Goal: Task Accomplishment & Management: Manage account settings

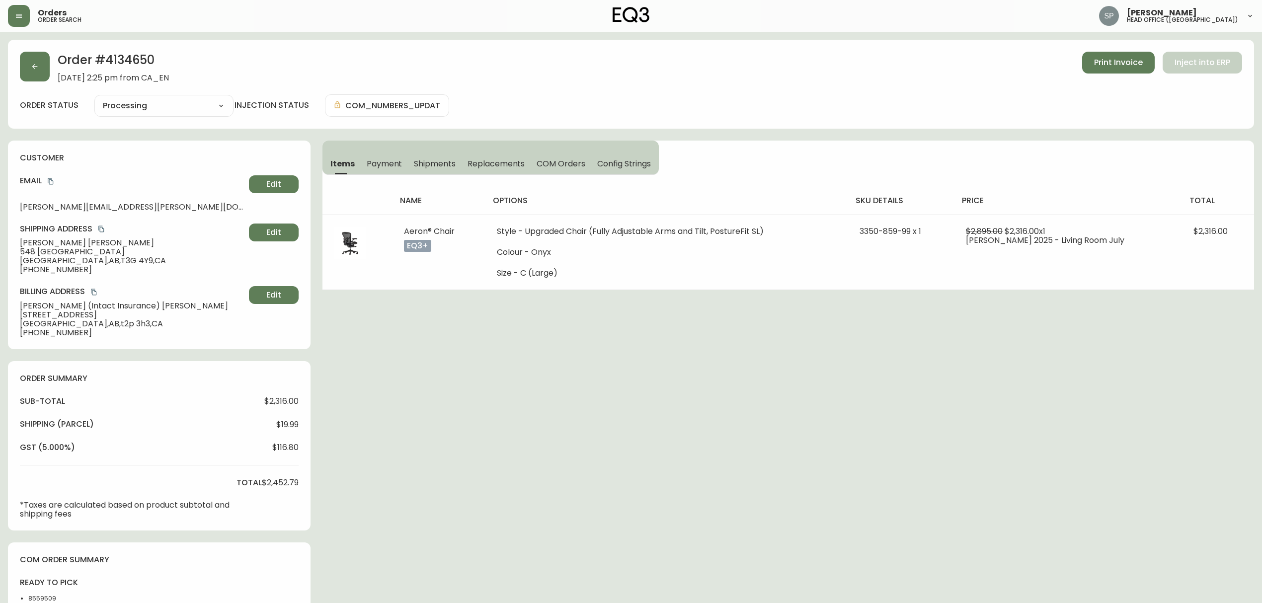
select select "PROCESSING"
click at [24, 22] on button "button" at bounding box center [19, 16] width 22 height 22
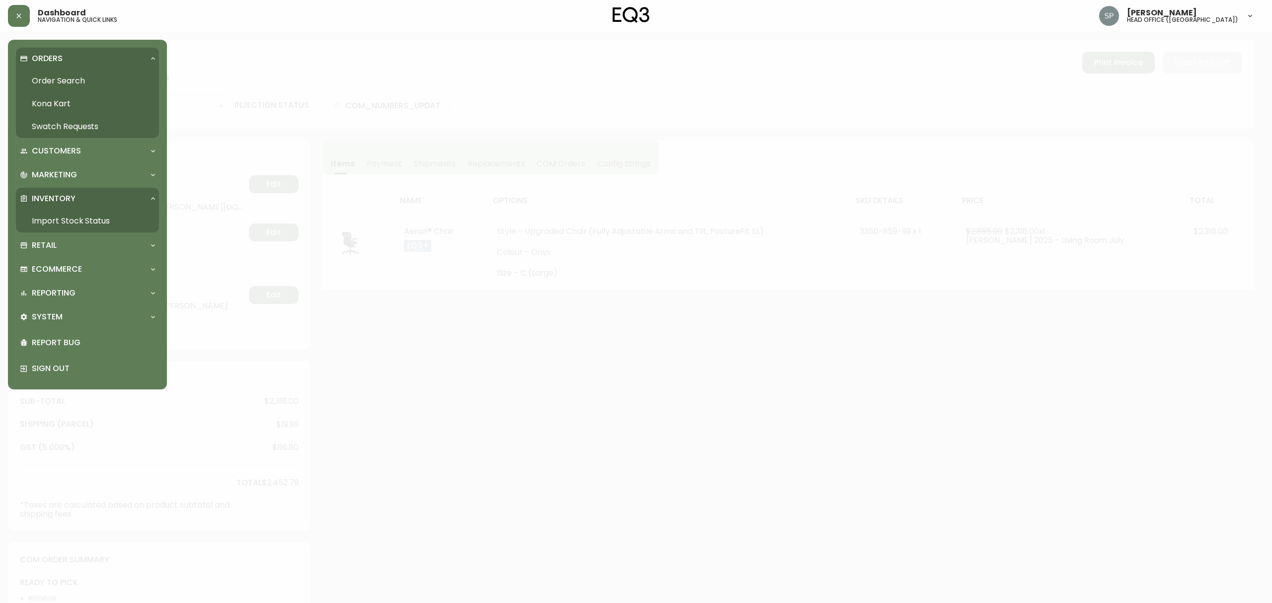
drag, startPoint x: 43, startPoint y: 75, endPoint x: 62, endPoint y: 88, distance: 23.2
click at [43, 75] on link "Order Search" at bounding box center [87, 81] width 143 height 23
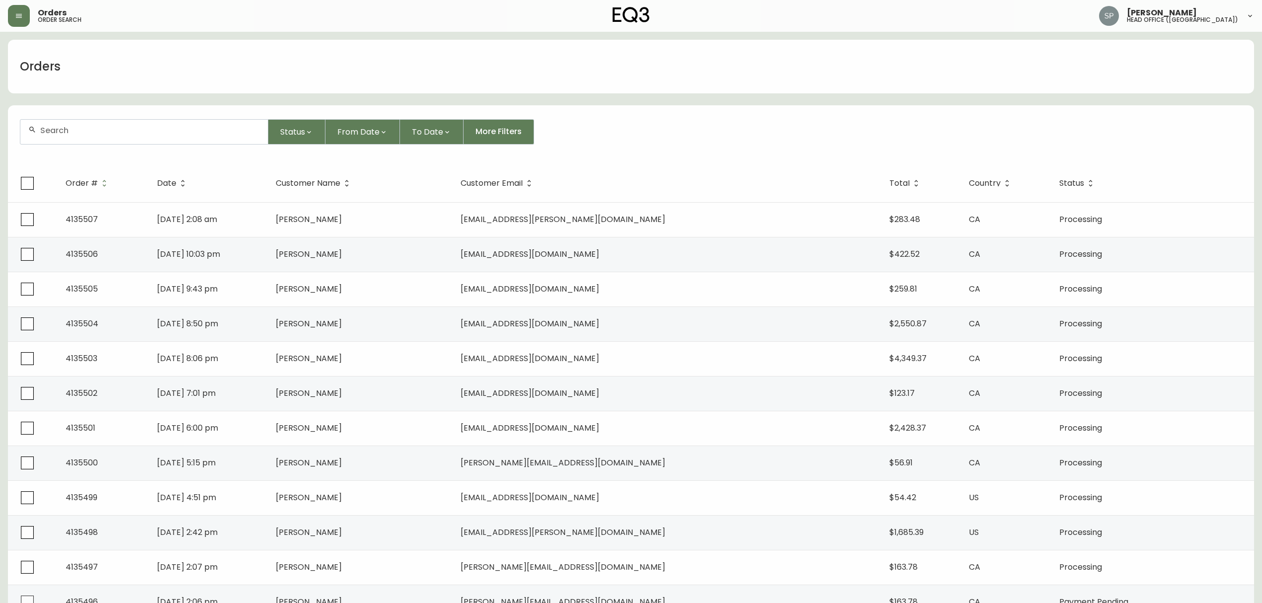
click at [120, 136] on div at bounding box center [143, 132] width 247 height 24
click at [190, 134] on input "christopher ba" at bounding box center [150, 130] width 220 height 9
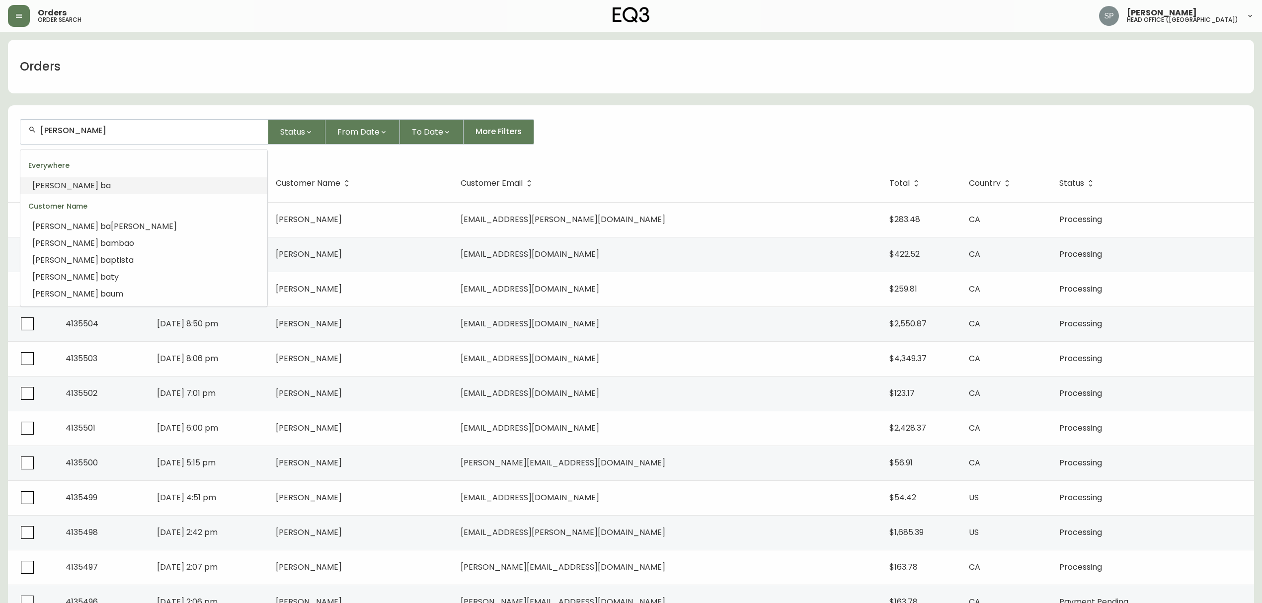
click at [150, 136] on div "christopher ba" at bounding box center [143, 132] width 247 height 24
type input "v"
paste input "CHRISTOPHER BAPTISTA"
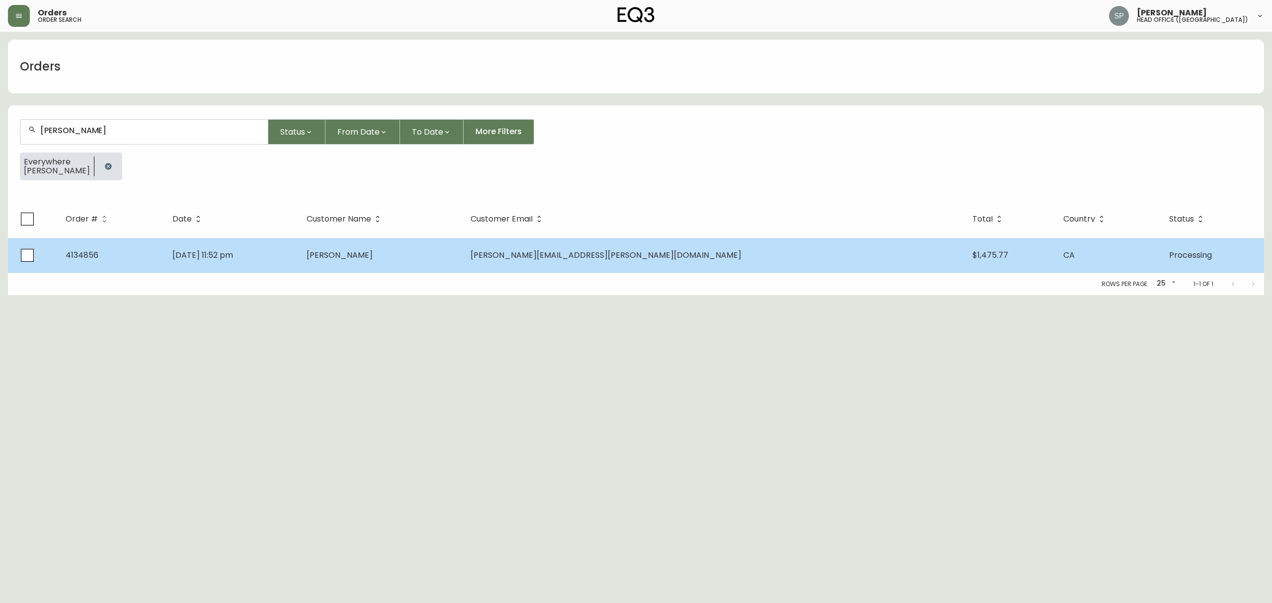
type input "CHRISTOPHER BAPTISTA"
click at [462, 269] on td "[PERSON_NAME]" at bounding box center [380, 255] width 163 height 35
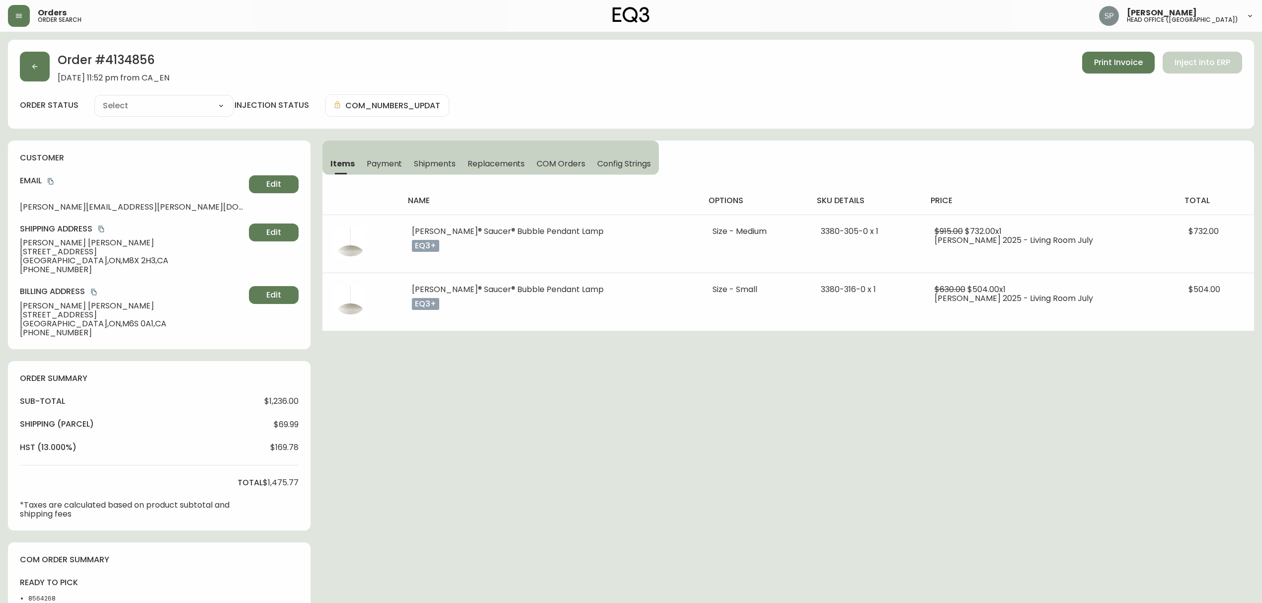
type input "Processing"
select select "PROCESSING"
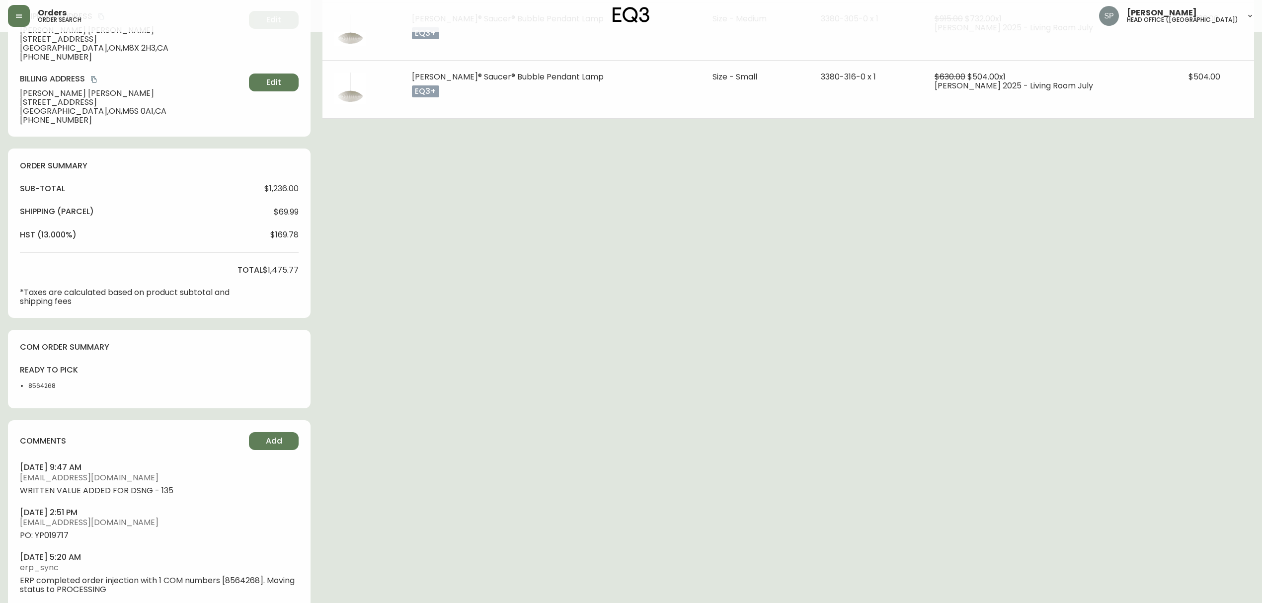
scroll to position [233, 0]
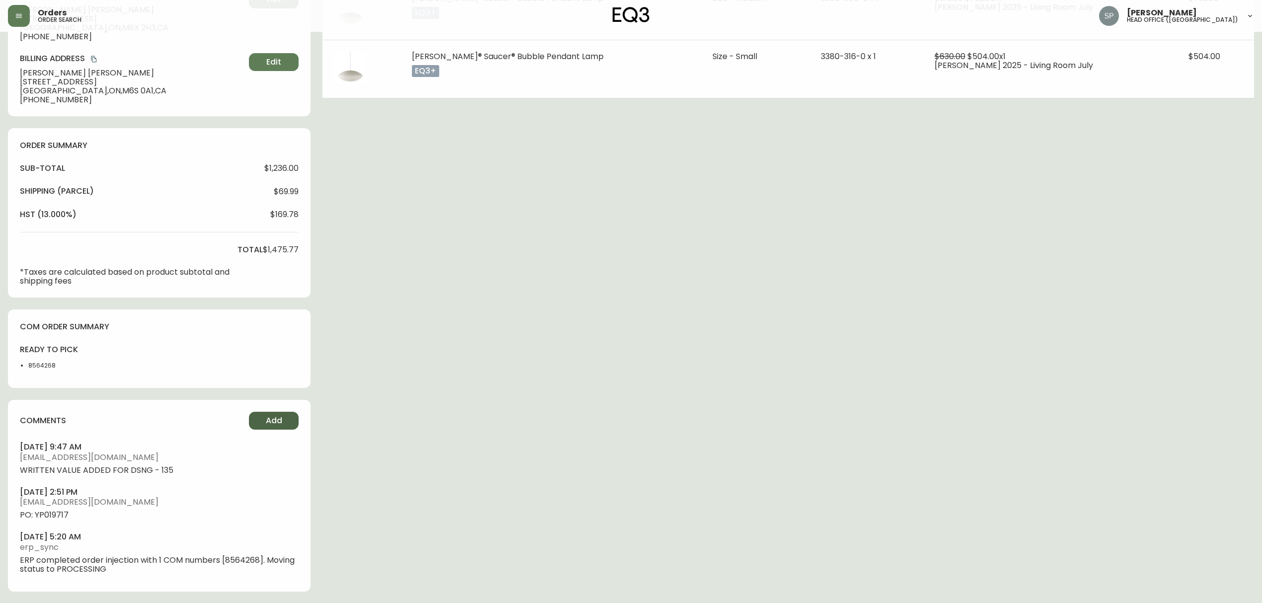
click at [277, 421] on span "Add" at bounding box center [274, 420] width 16 height 11
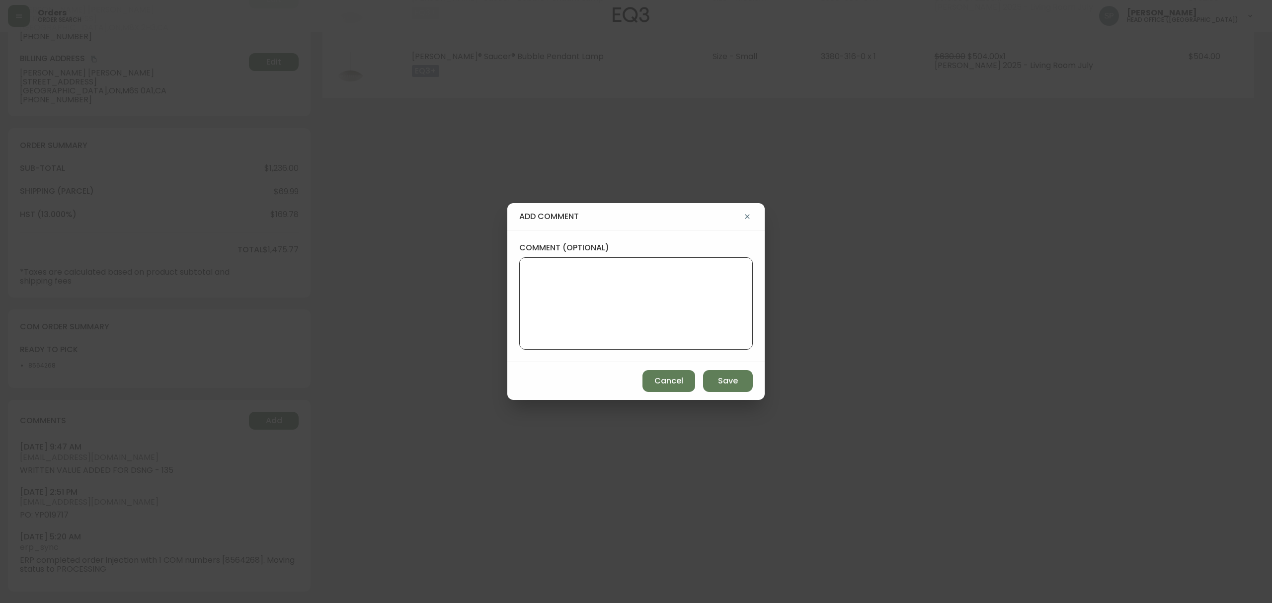
click at [543, 334] on textarea "comment (optional)" at bounding box center [636, 304] width 217 height 80
paste textarea "Planned Delivery Date: [DATE]"
type textarea "Planned Delivery Date: [DATE]"
click at [726, 380] on span "Save" at bounding box center [728, 381] width 20 height 11
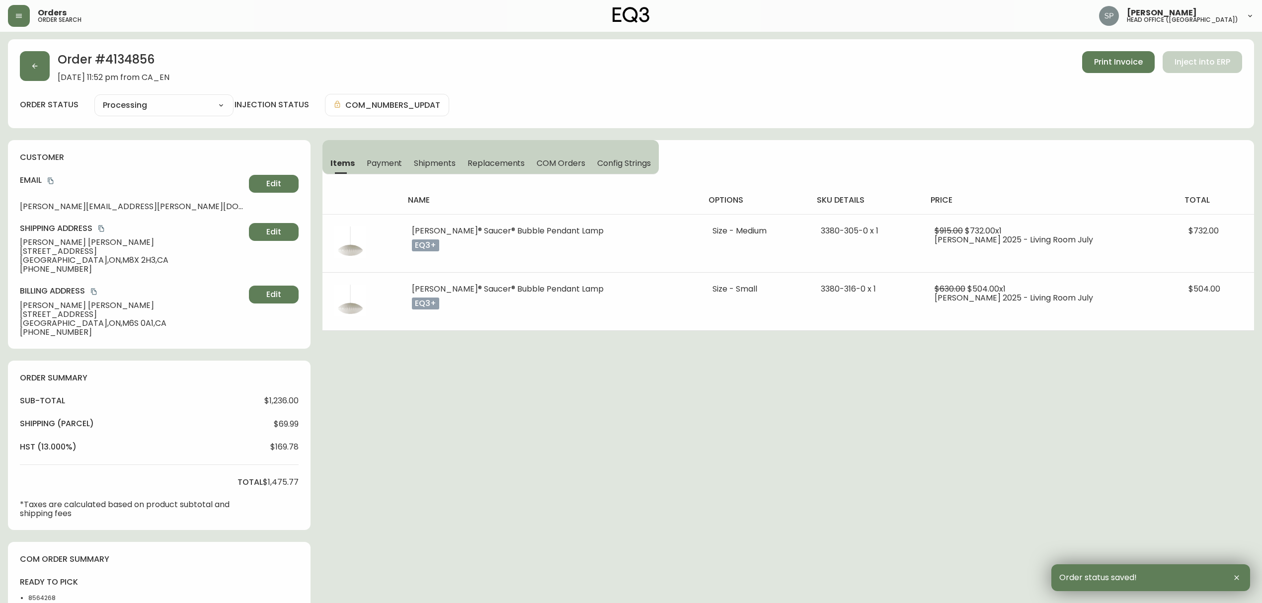
scroll to position [0, 0]
click at [857, 366] on div "Order # 4134856 August 25, 2025 at 11:52 pm from CA_EN Print Invoice Inject int…" at bounding box center [631, 461] width 1246 height 842
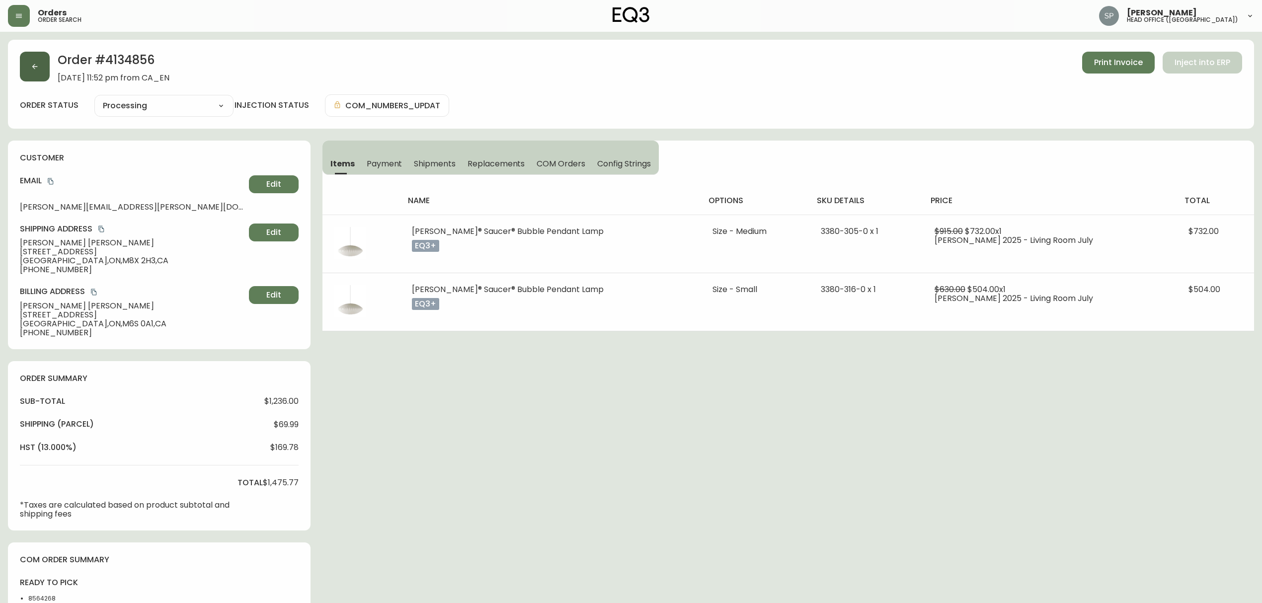
click at [40, 77] on button "button" at bounding box center [35, 67] width 30 height 30
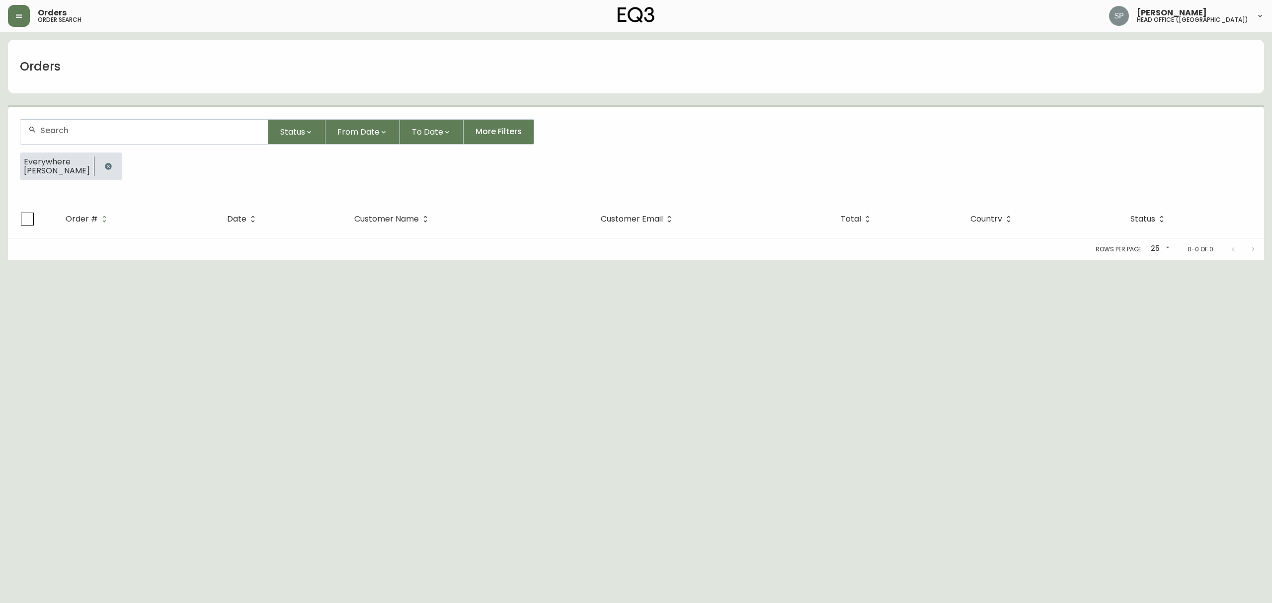
click at [122, 138] on div at bounding box center [143, 132] width 247 height 24
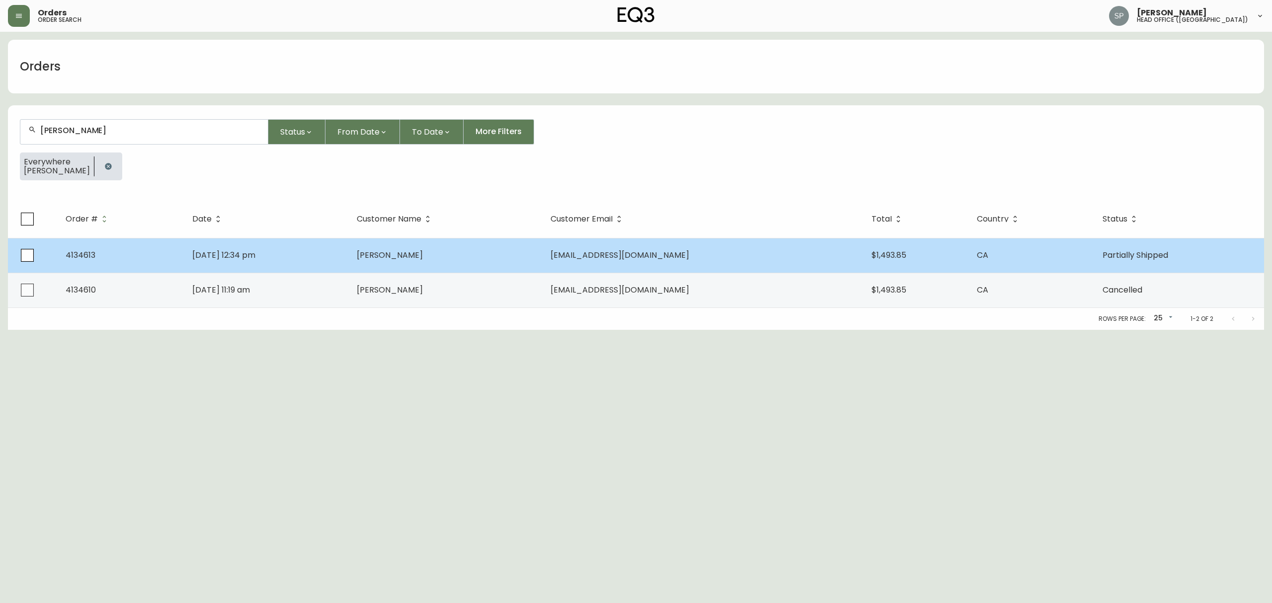
type input "logan duffy"
click at [513, 253] on td "Logan Duffy" at bounding box center [446, 255] width 194 height 35
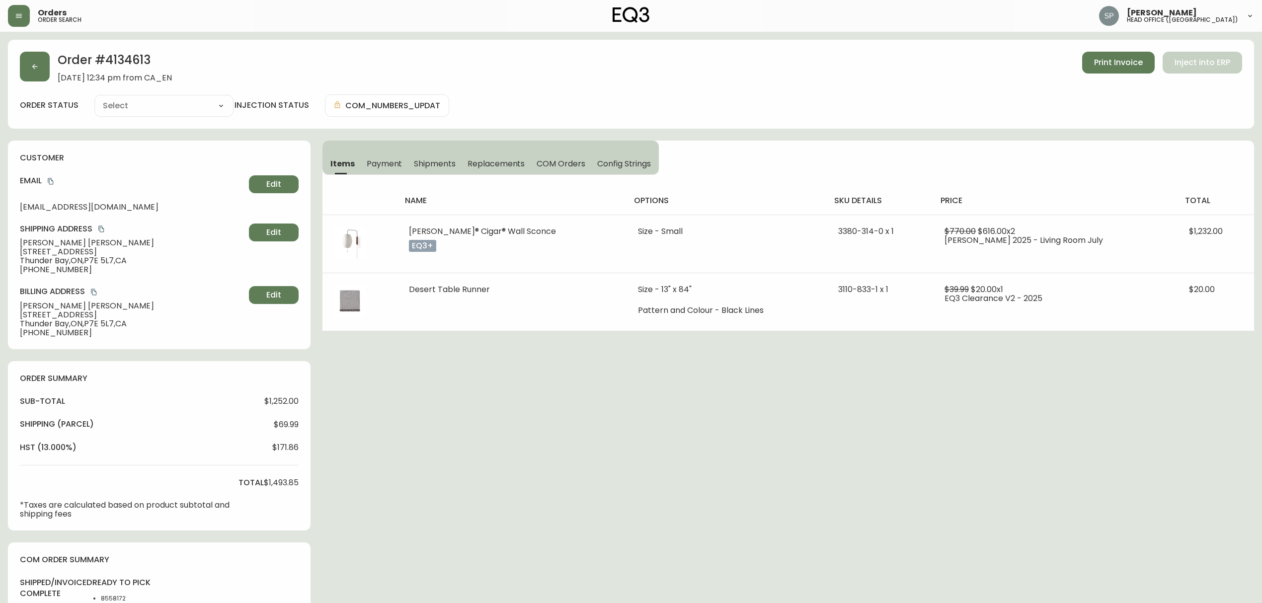
type input "Partially Shipped"
select select "PARTIALLY_SHIPPED"
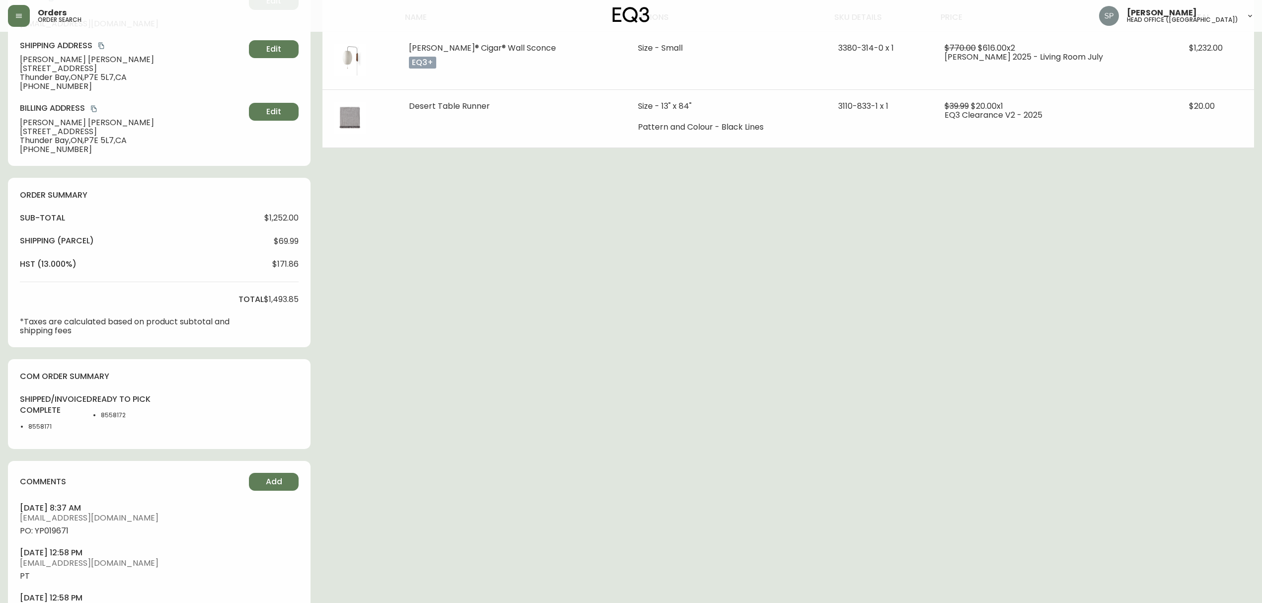
scroll to position [361, 0]
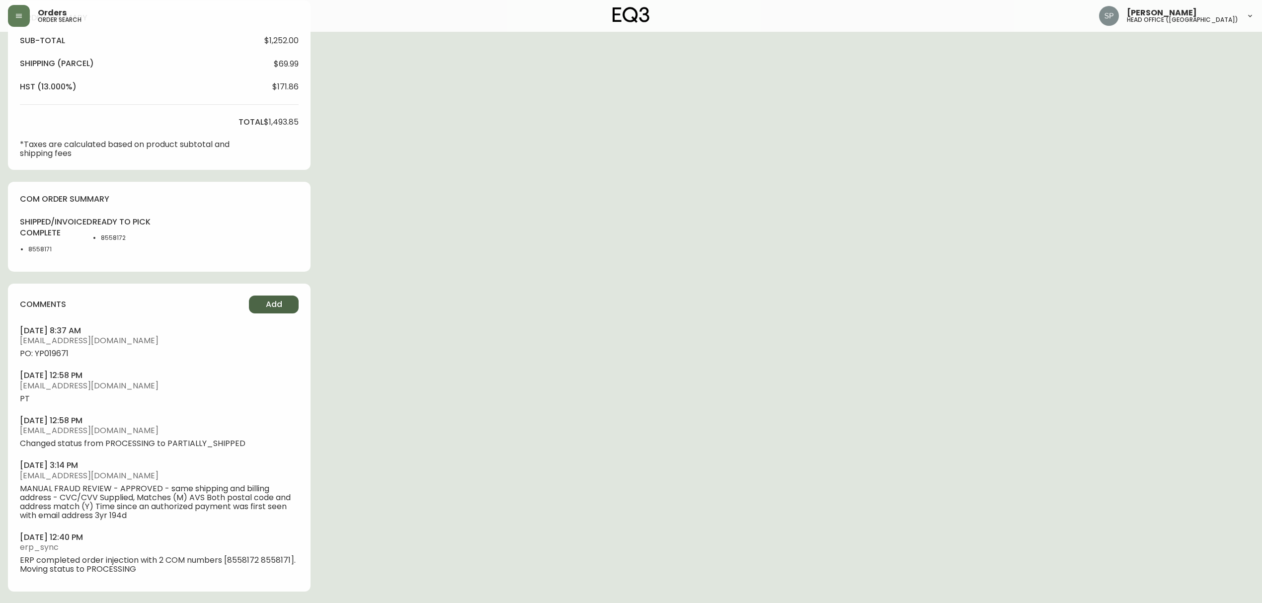
click at [284, 305] on button "Add" at bounding box center [274, 305] width 50 height 18
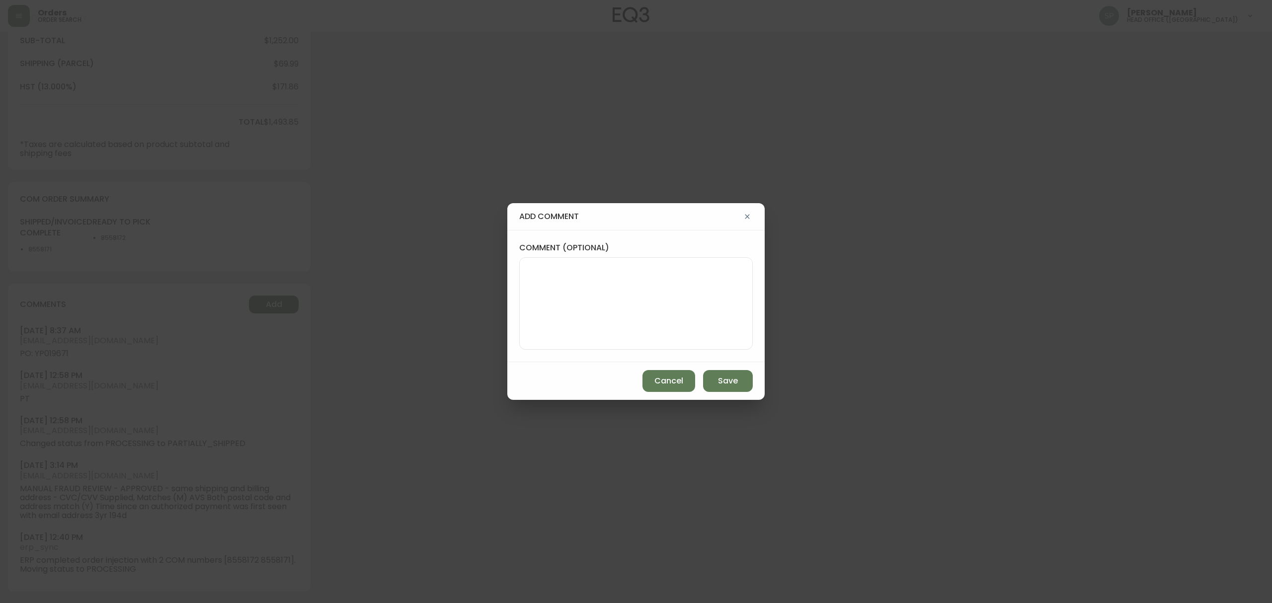
click at [514, 277] on div "comment (optional)" at bounding box center [635, 296] width 257 height 132
click at [583, 291] on textarea "comment (optional)" at bounding box center [636, 304] width 217 height 80
paste textarea "Planned Delivery Date: [DATE]"
type textarea "Planned Delivery Date: [DATE]"
click at [722, 374] on button "Save" at bounding box center [728, 381] width 50 height 22
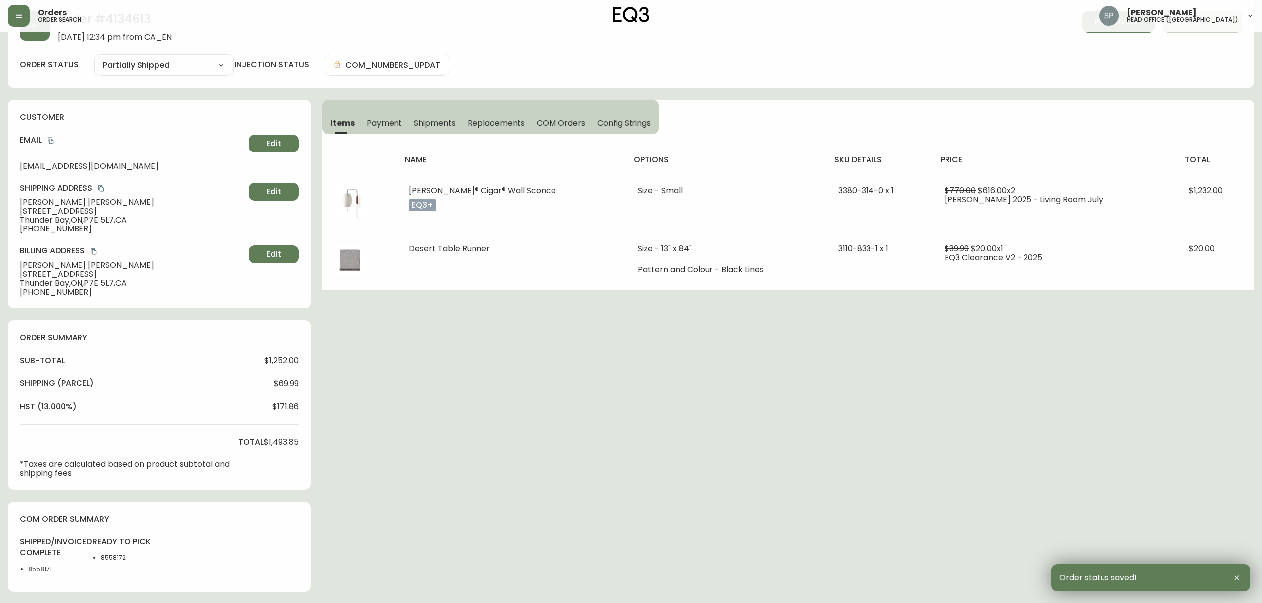
scroll to position [0, 0]
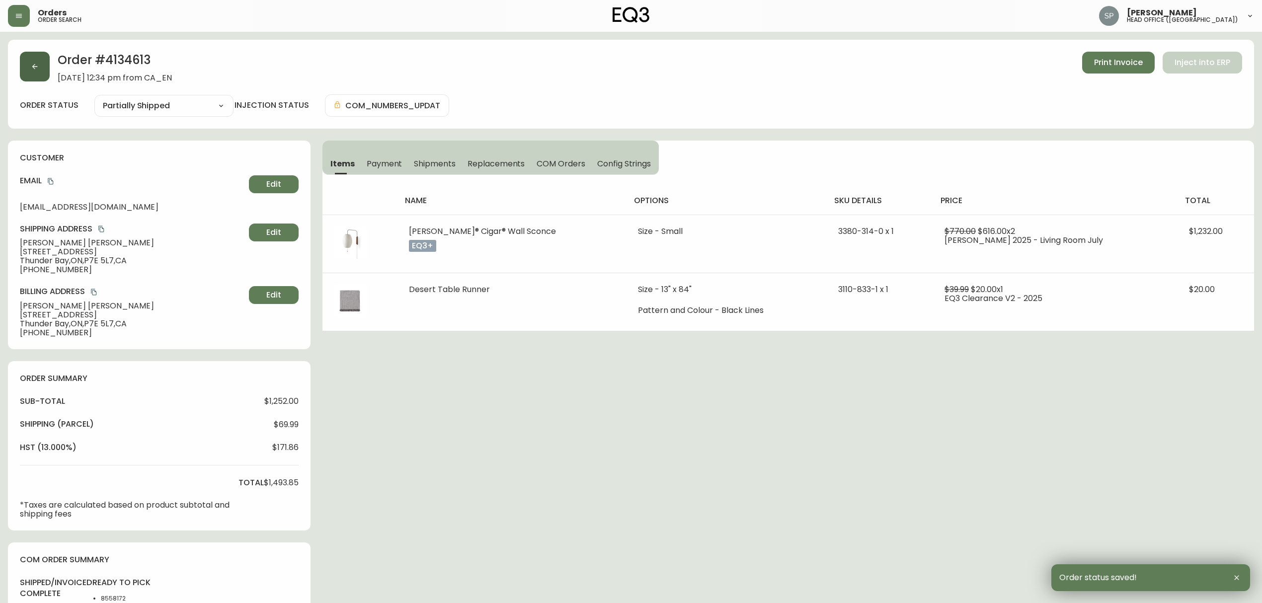
click at [36, 59] on button "button" at bounding box center [35, 67] width 30 height 30
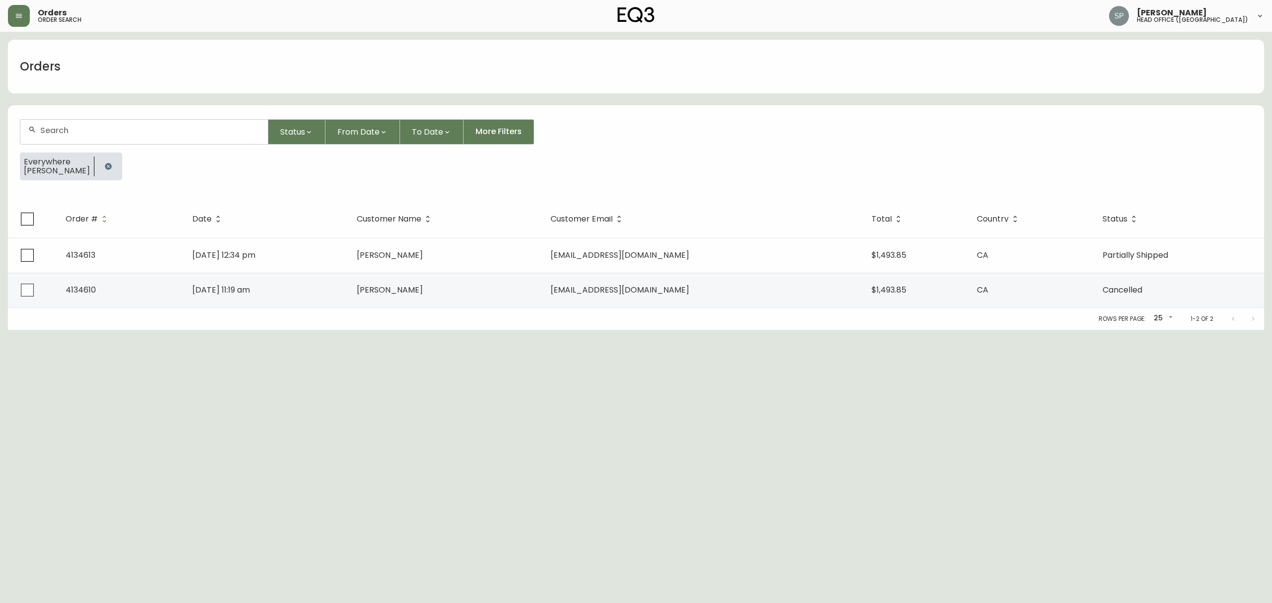
click at [112, 130] on input "text" at bounding box center [150, 130] width 220 height 9
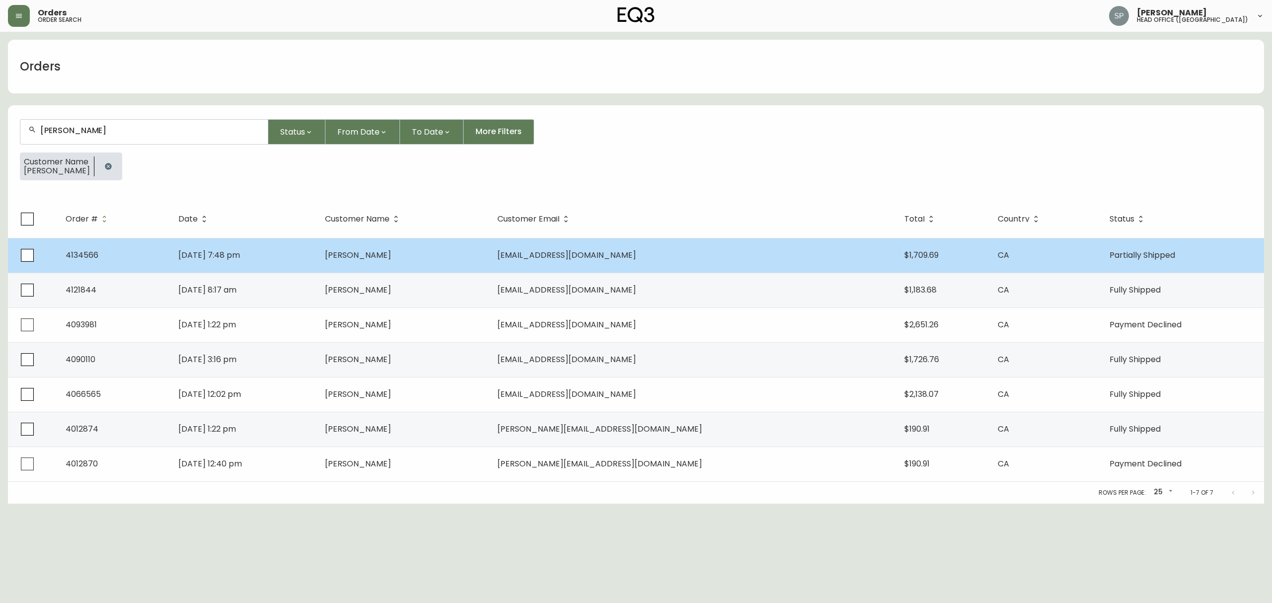
type input "lise burcher"
click at [489, 267] on td "Lise Burcher" at bounding box center [403, 255] width 172 height 35
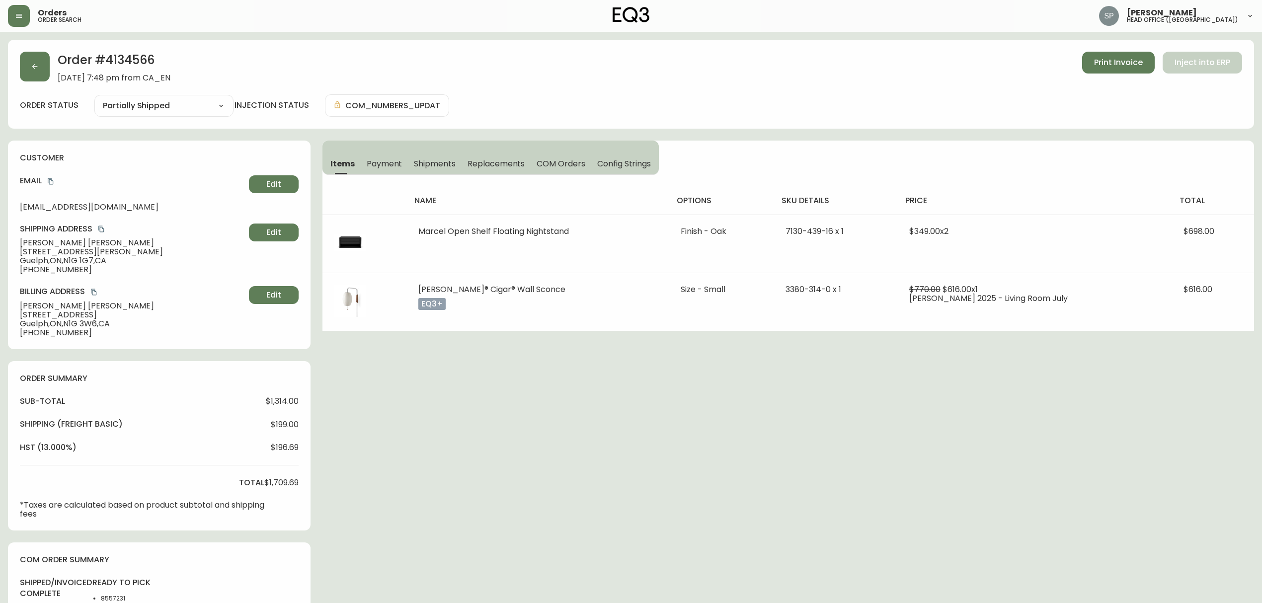
type input "Partially Shipped"
select select "PARTIALLY_SHIPPED"
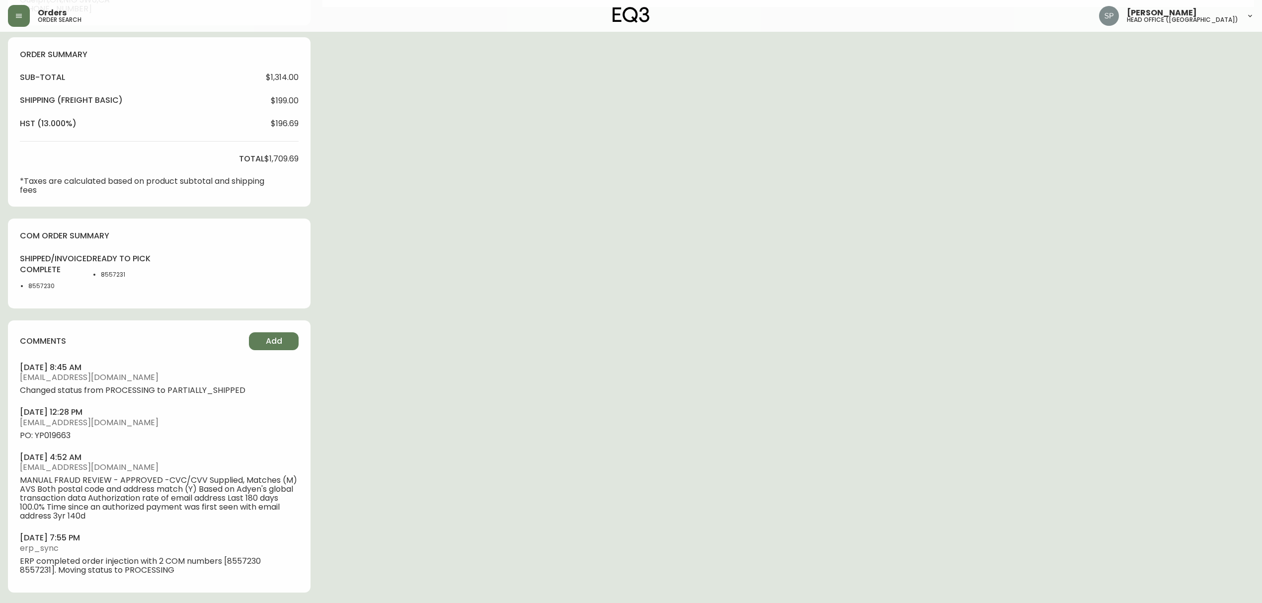
scroll to position [325, 0]
click at [283, 335] on button "Add" at bounding box center [274, 340] width 50 height 18
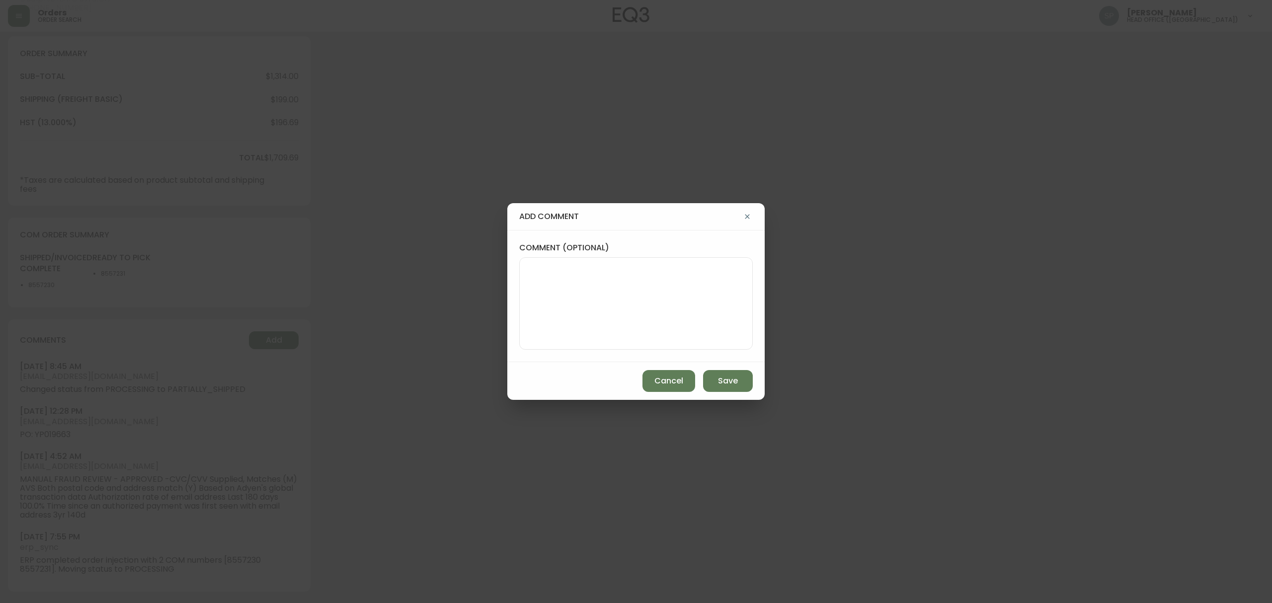
click at [577, 270] on textarea "comment (optional)" at bounding box center [636, 304] width 217 height 80
paste textarea "Planned Delivery Date: [DATE]"
type textarea "Planned Delivery Date: [DATE]"
click at [722, 381] on span "Save" at bounding box center [728, 381] width 20 height 11
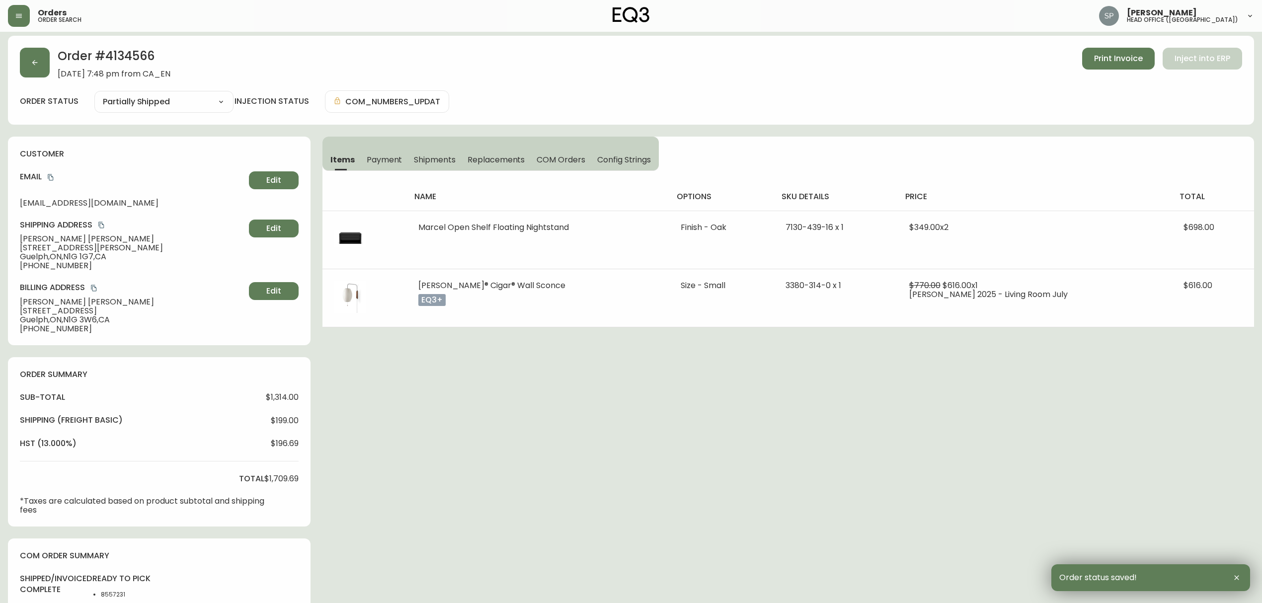
scroll to position [0, 0]
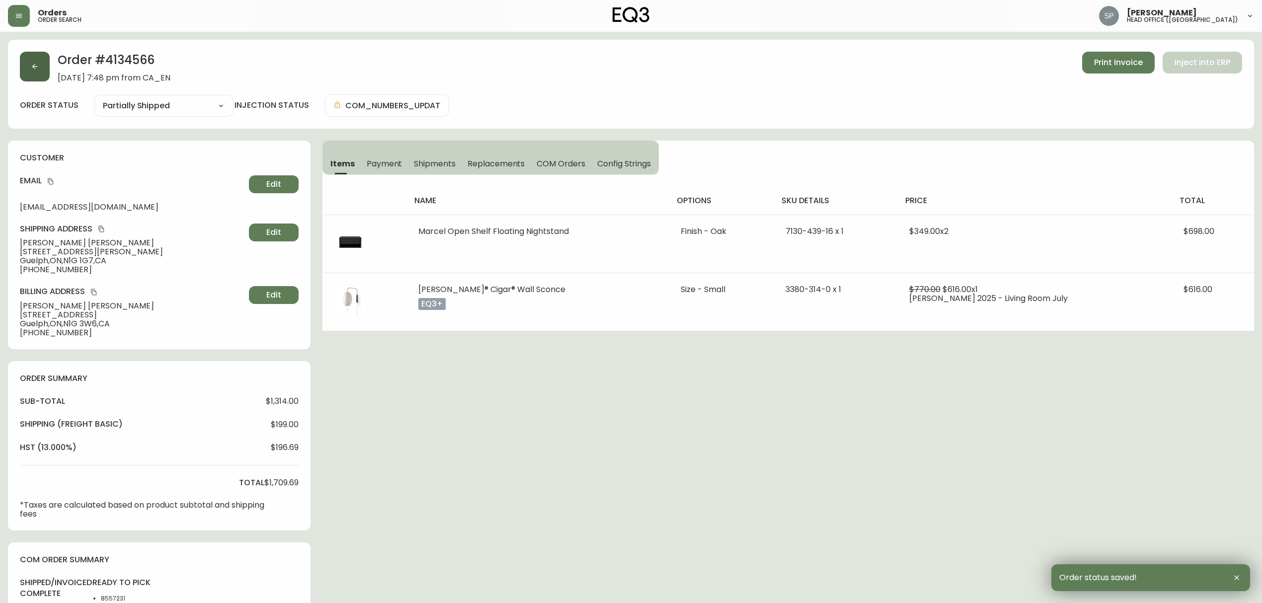
click at [31, 66] on icon "button" at bounding box center [35, 67] width 8 height 8
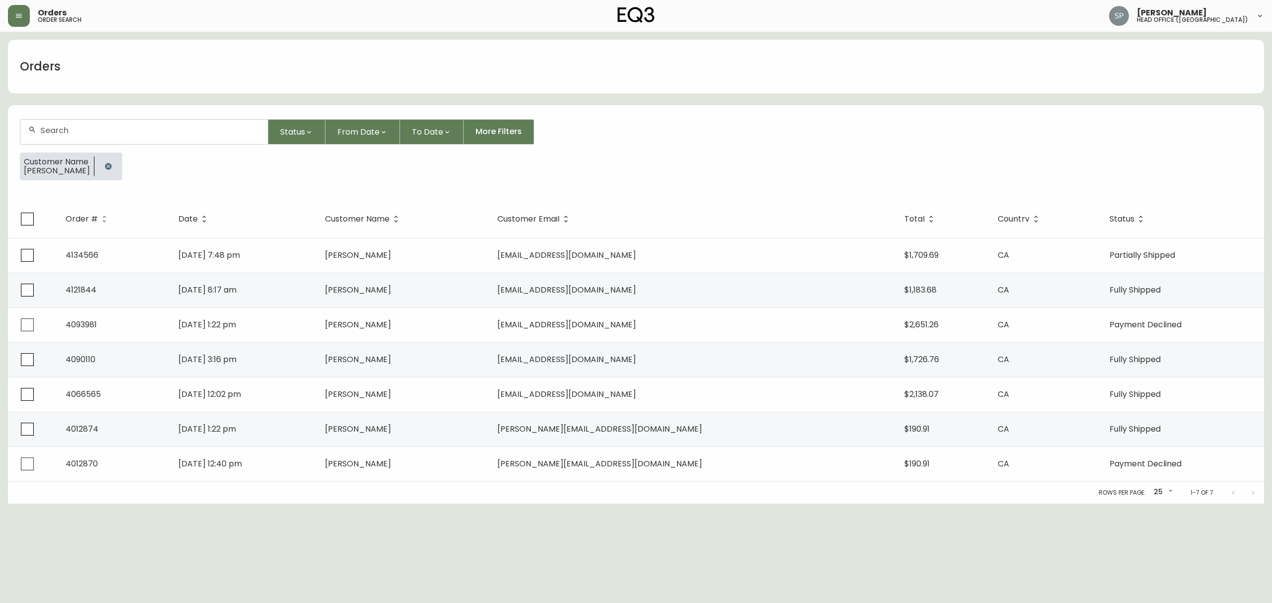
click at [96, 142] on div at bounding box center [143, 132] width 247 height 24
click at [128, 222] on li "ilana mer kur" at bounding box center [143, 226] width 247 height 17
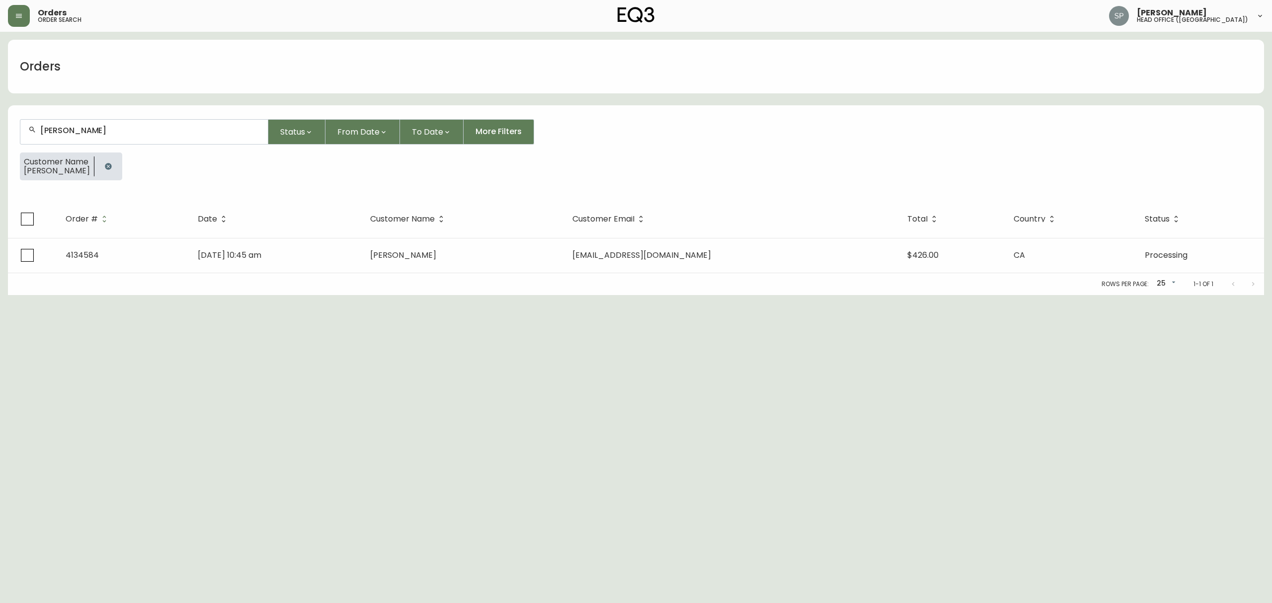
type input "ilana merkur"
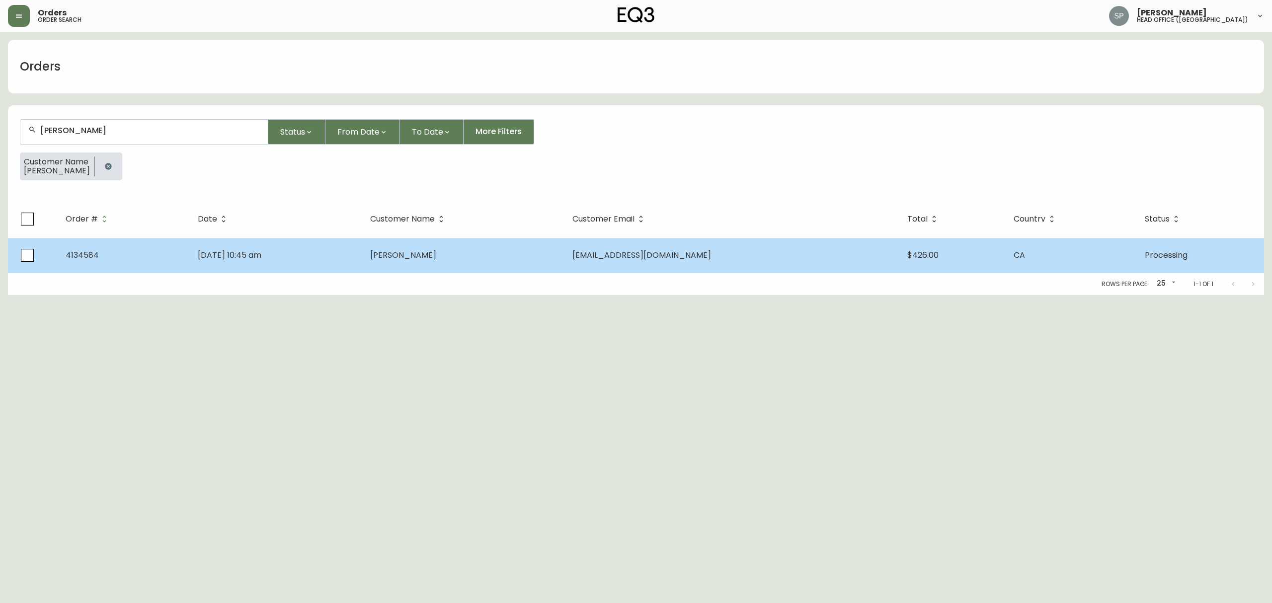
click at [565, 267] on td "Ilana Merkur" at bounding box center [463, 255] width 202 height 35
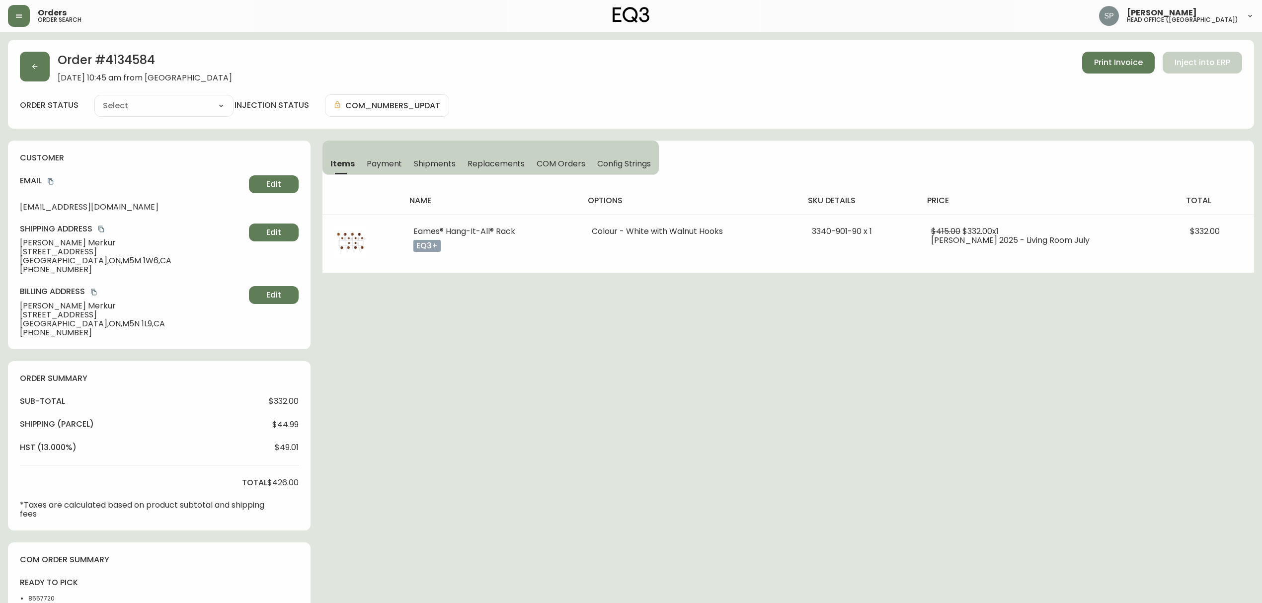
type input "Processing"
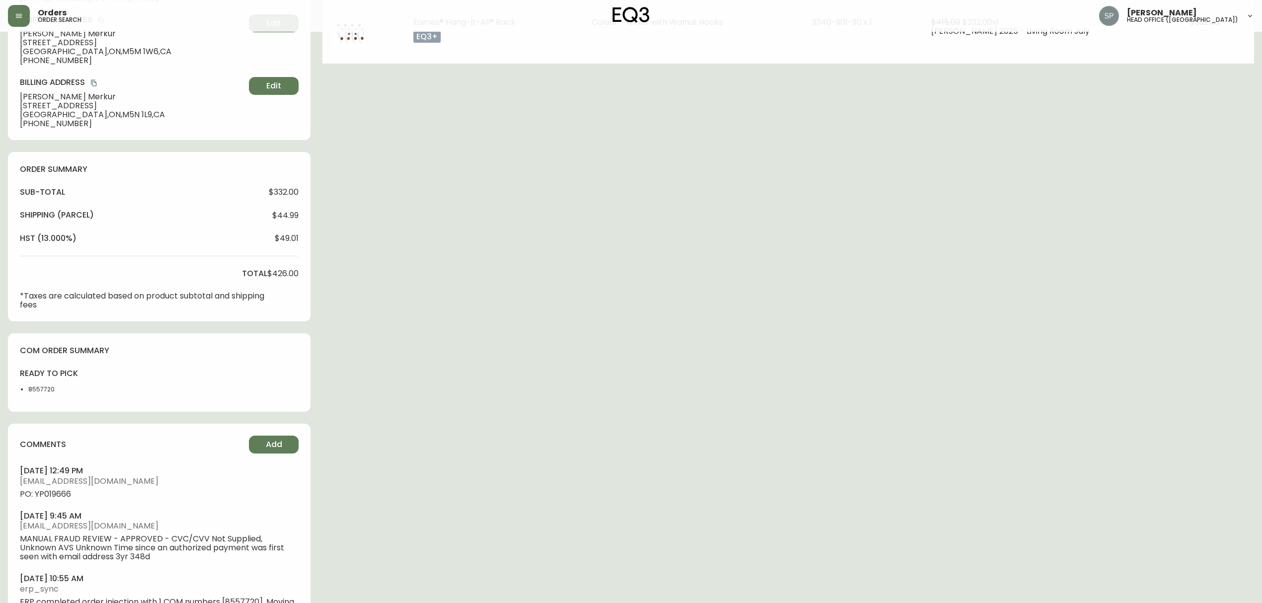
select select "PROCESSING"
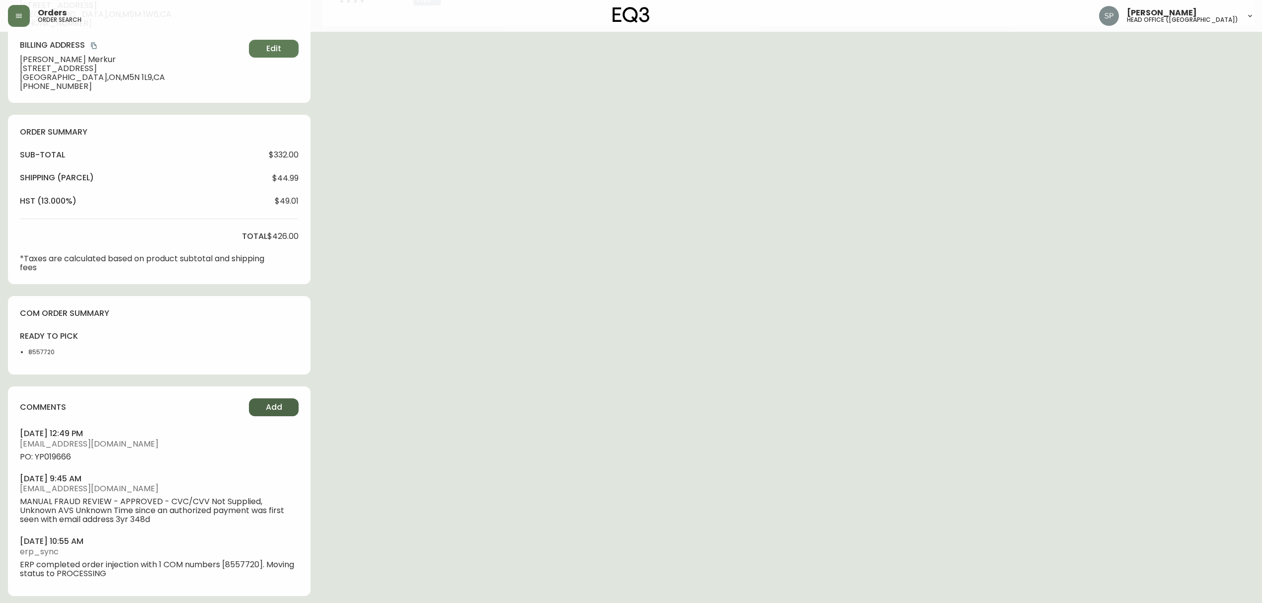
scroll to position [251, 0]
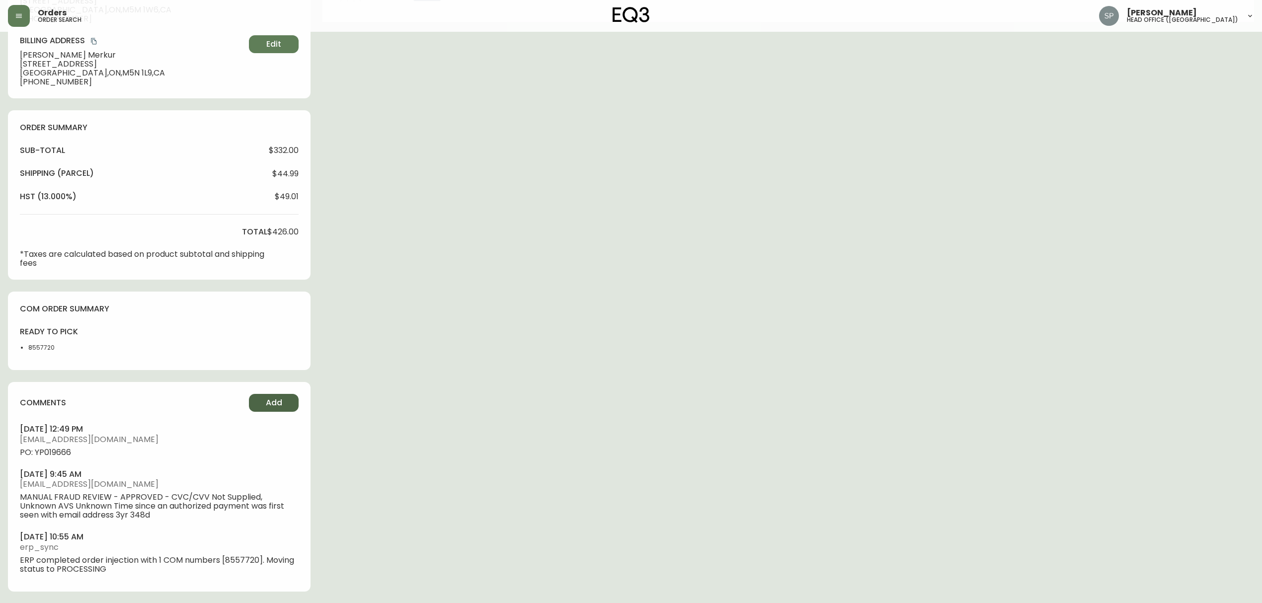
click at [266, 401] on span "Add" at bounding box center [274, 403] width 16 height 11
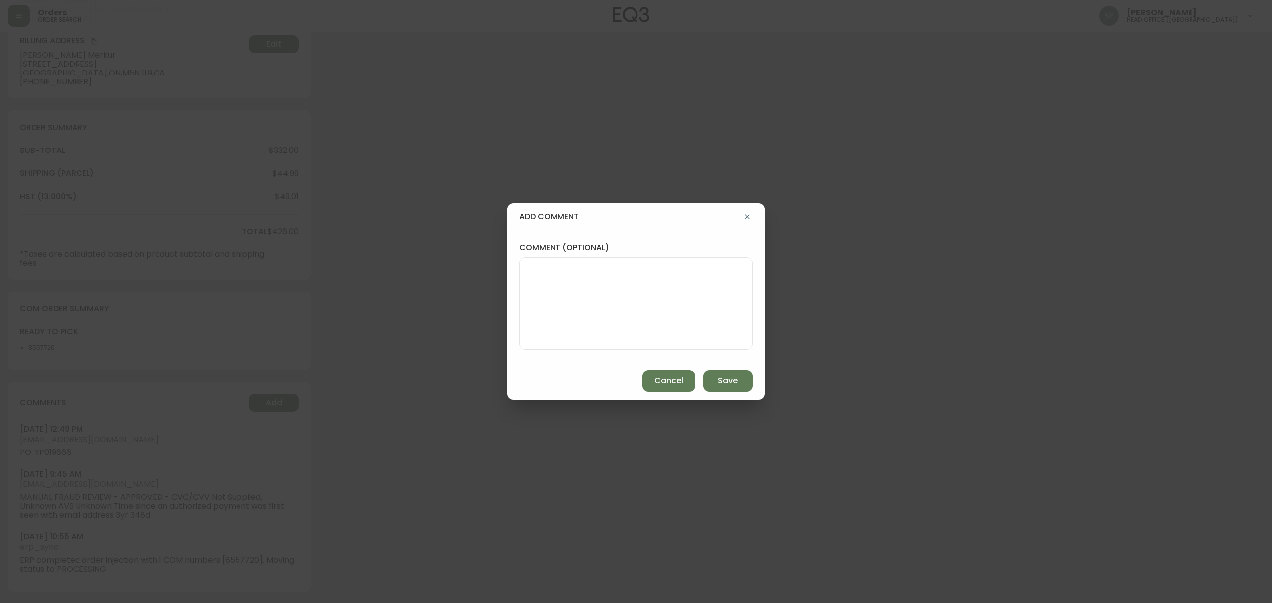
click at [545, 318] on textarea "comment (optional)" at bounding box center [636, 304] width 217 height 80
paste textarea "Planned Delivery Date: Oct 2, 2025"
type textarea "Planned Delivery Date: Oct 2, 2025"
click at [722, 378] on span "Save" at bounding box center [728, 381] width 20 height 11
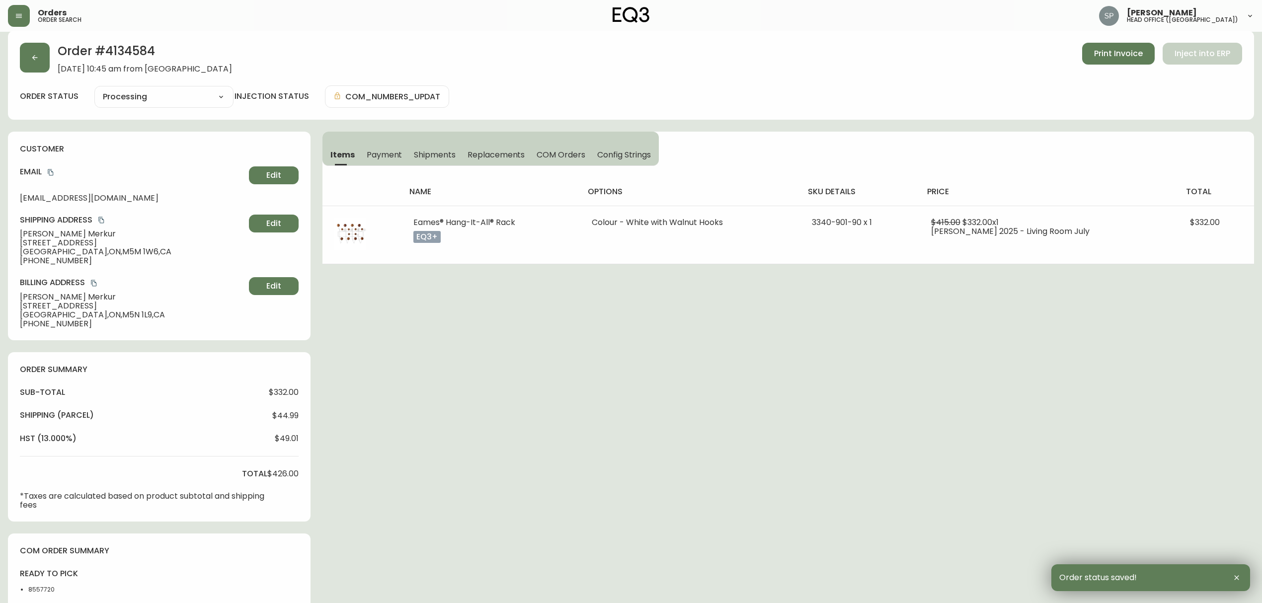
scroll to position [0, 0]
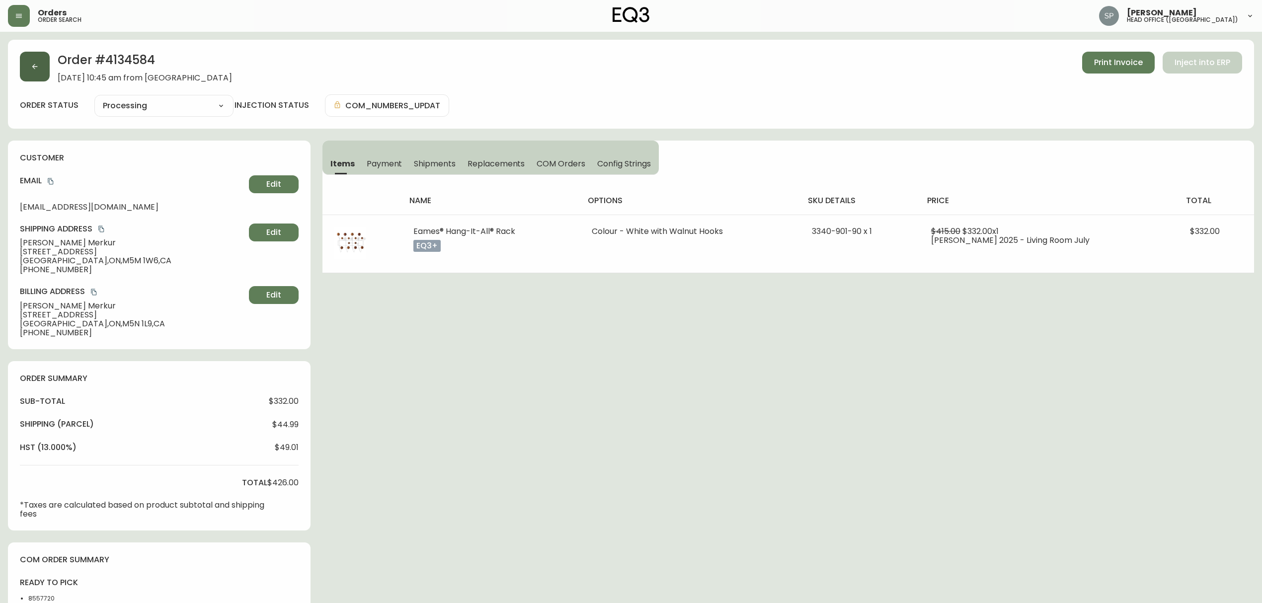
click at [41, 66] on button "button" at bounding box center [35, 67] width 30 height 30
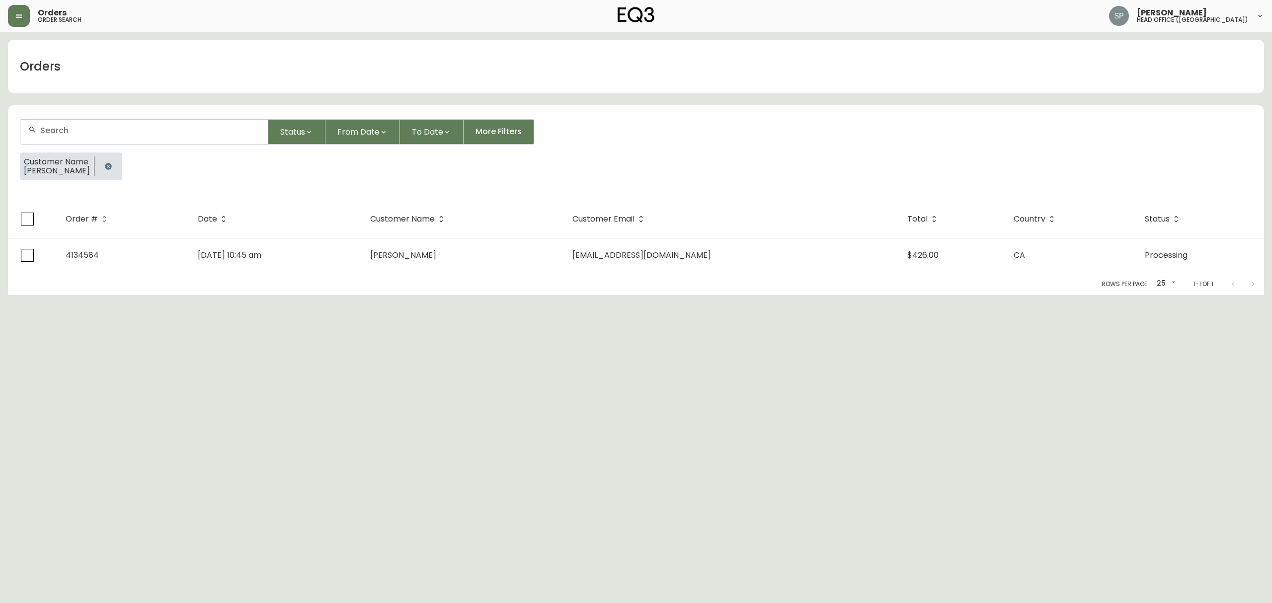
click at [118, 140] on div at bounding box center [143, 132] width 247 height 24
type input "chelsea kim"
click at [116, 164] on button "button" at bounding box center [108, 167] width 20 height 20
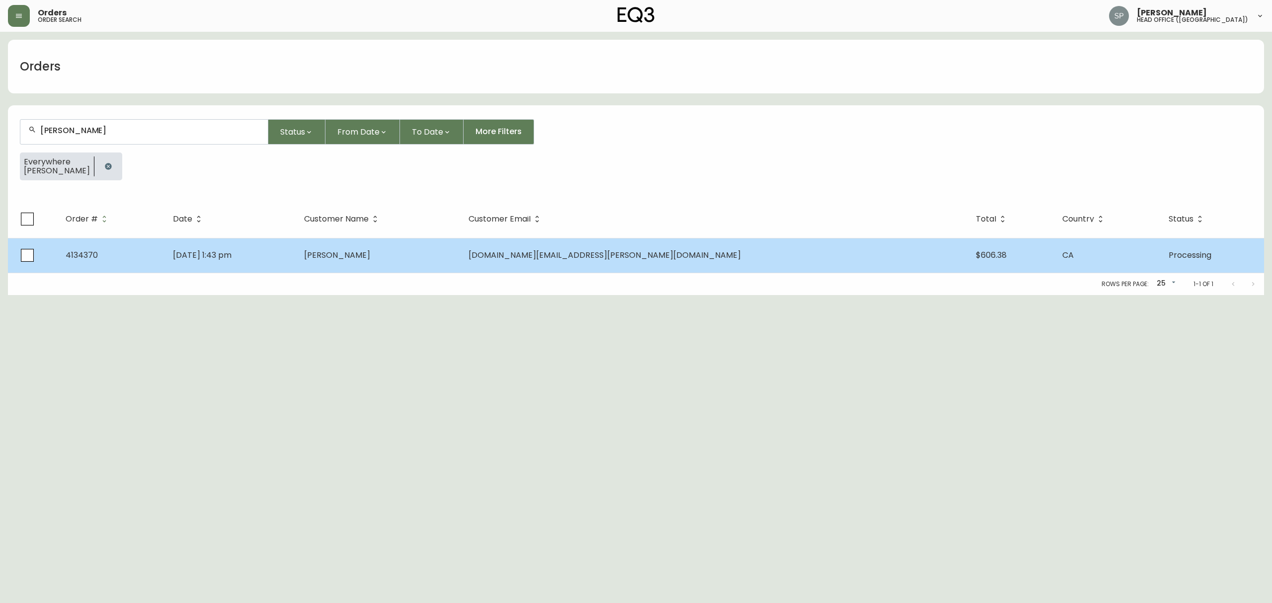
click at [296, 257] on td "Jul 28 2025, 1:43 pm" at bounding box center [230, 255] width 131 height 35
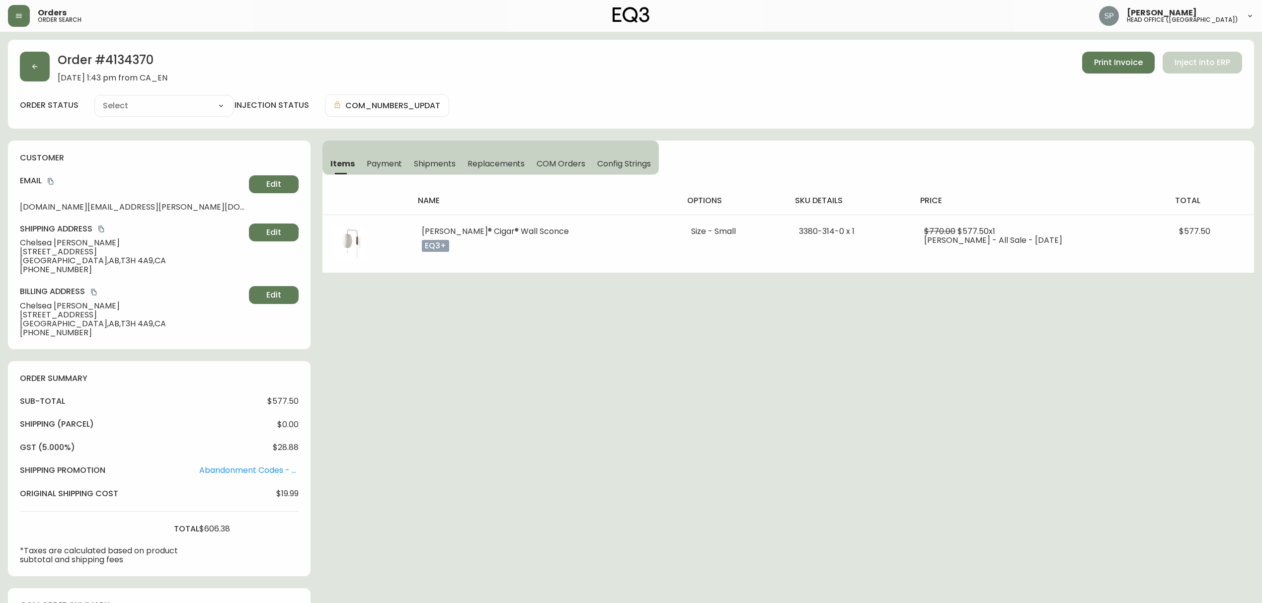
type input "Processing"
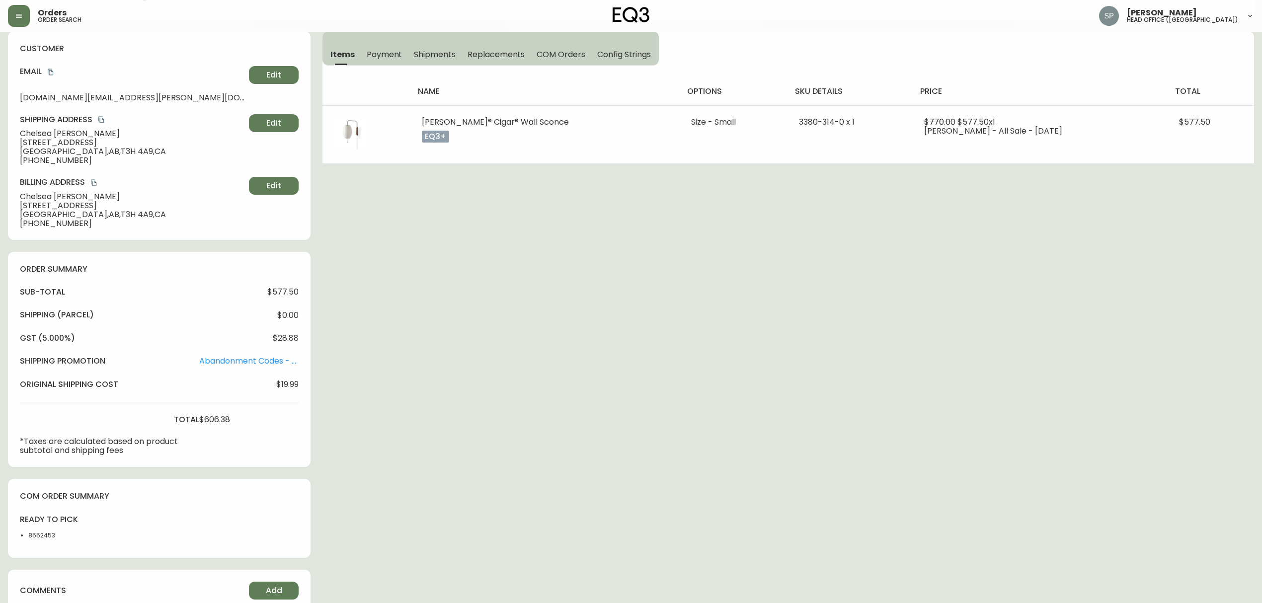
select select "PROCESSING"
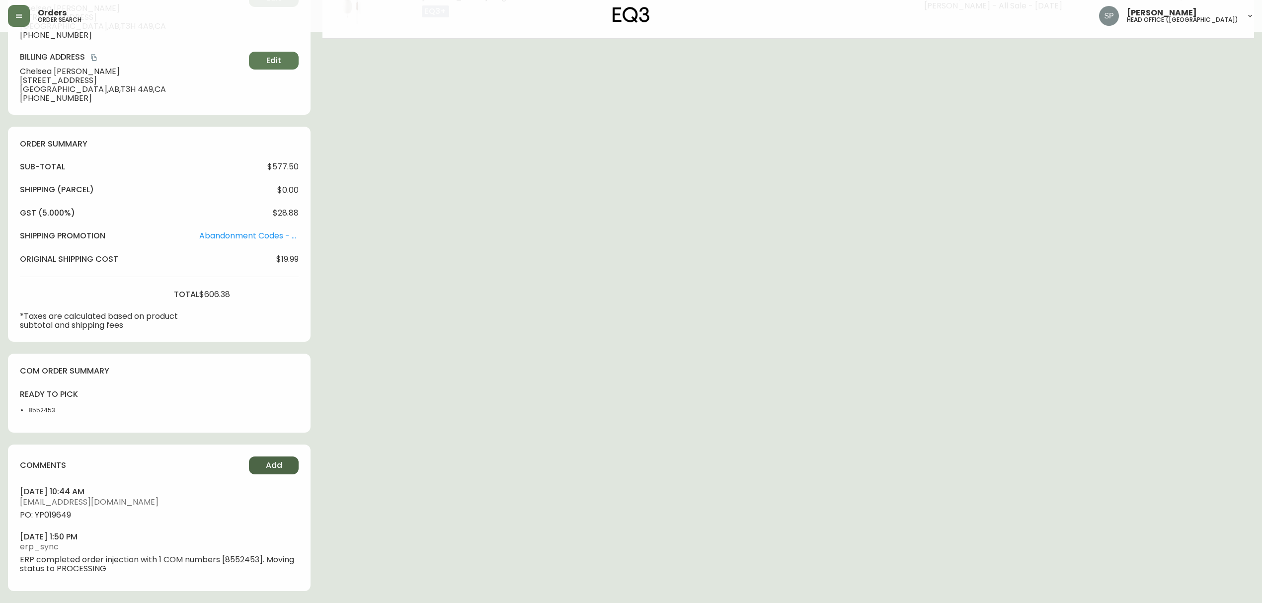
click at [286, 463] on button "Add" at bounding box center [274, 466] width 50 height 18
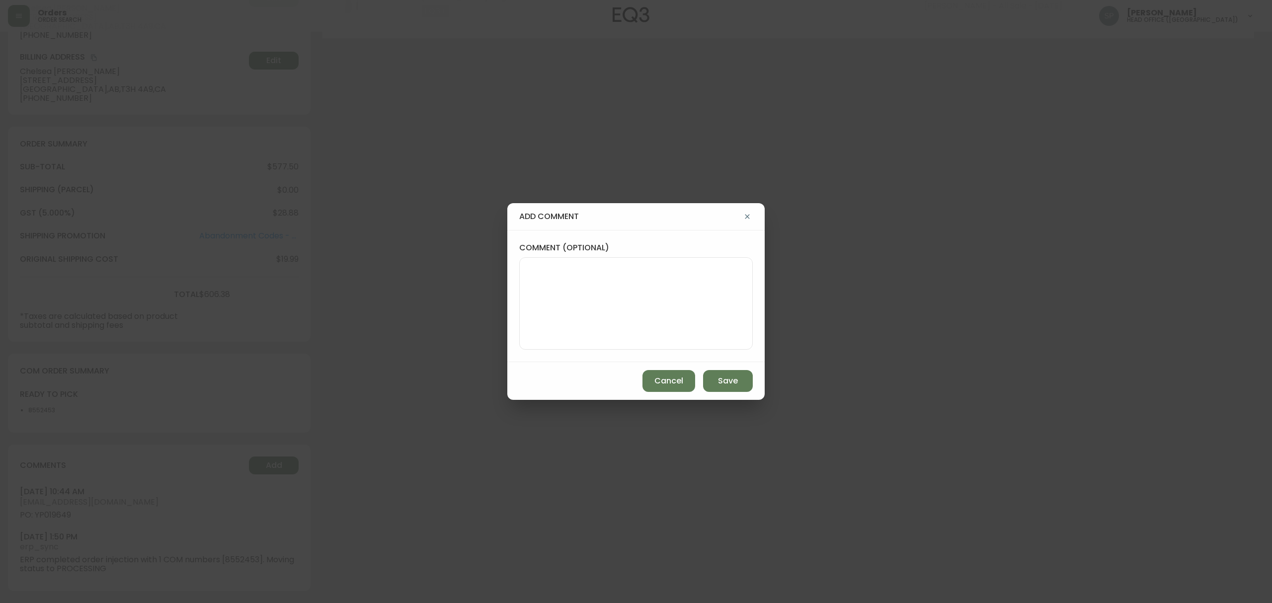
click at [615, 338] on textarea "comment (optional)" at bounding box center [636, 304] width 217 height 80
paste textarea "Planned Delivery Date: [DATE]"
type textarea "Planned Delivery Date: [DATE]"
click at [723, 382] on span "Save" at bounding box center [728, 381] width 20 height 11
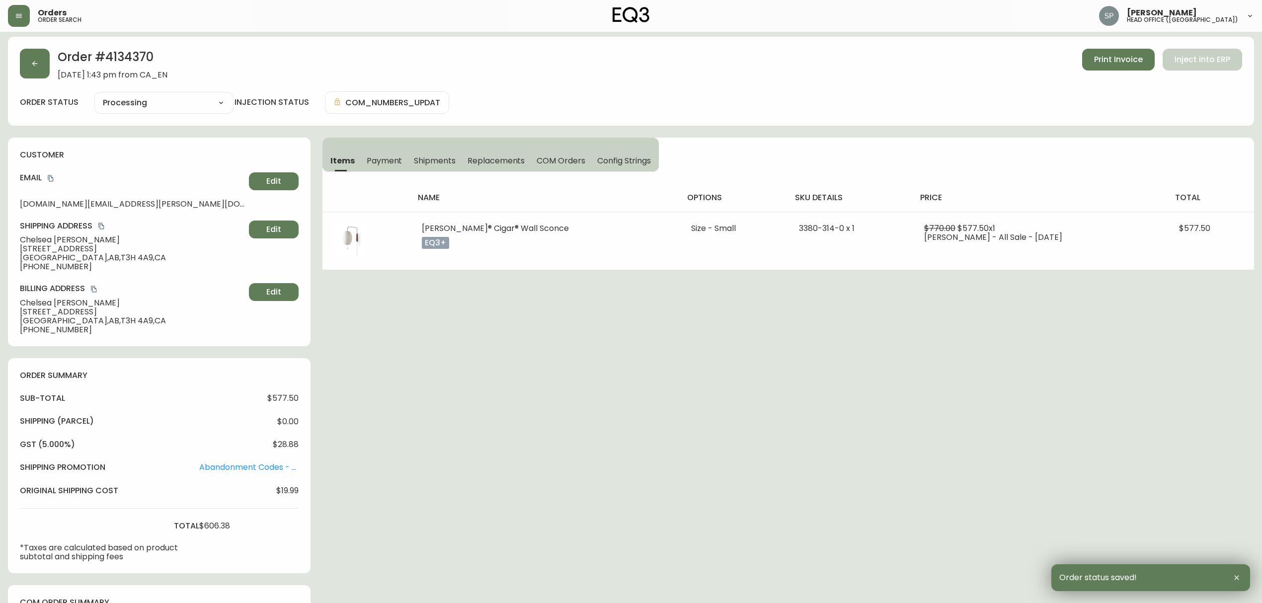
scroll to position [0, 0]
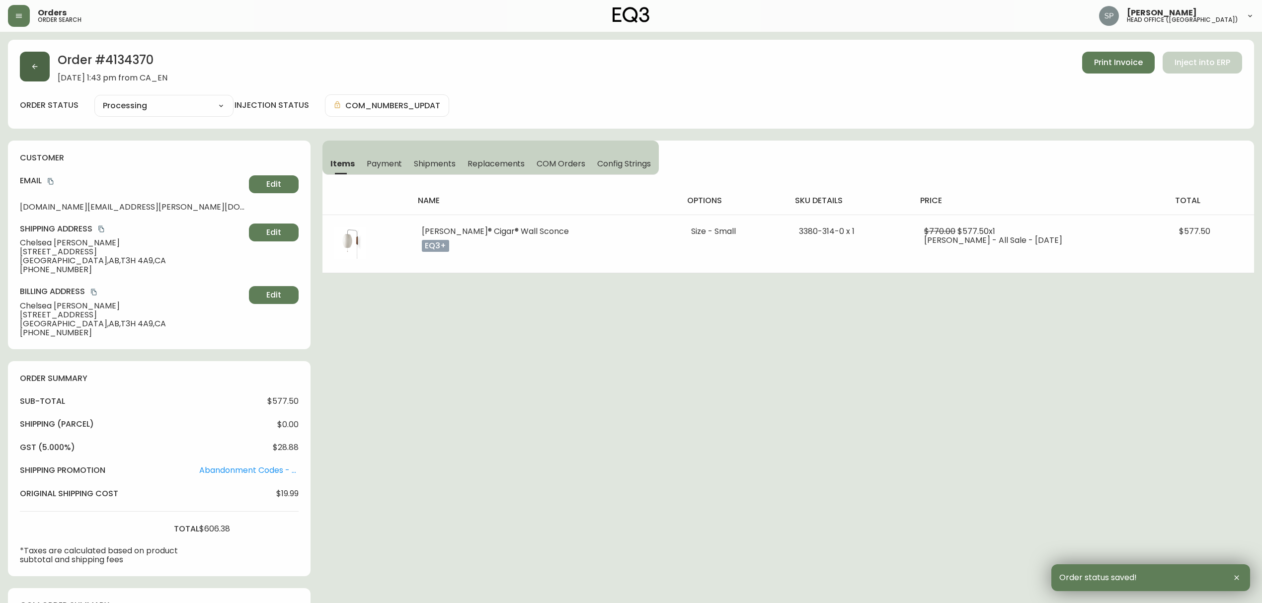
click at [38, 75] on button "button" at bounding box center [35, 67] width 30 height 30
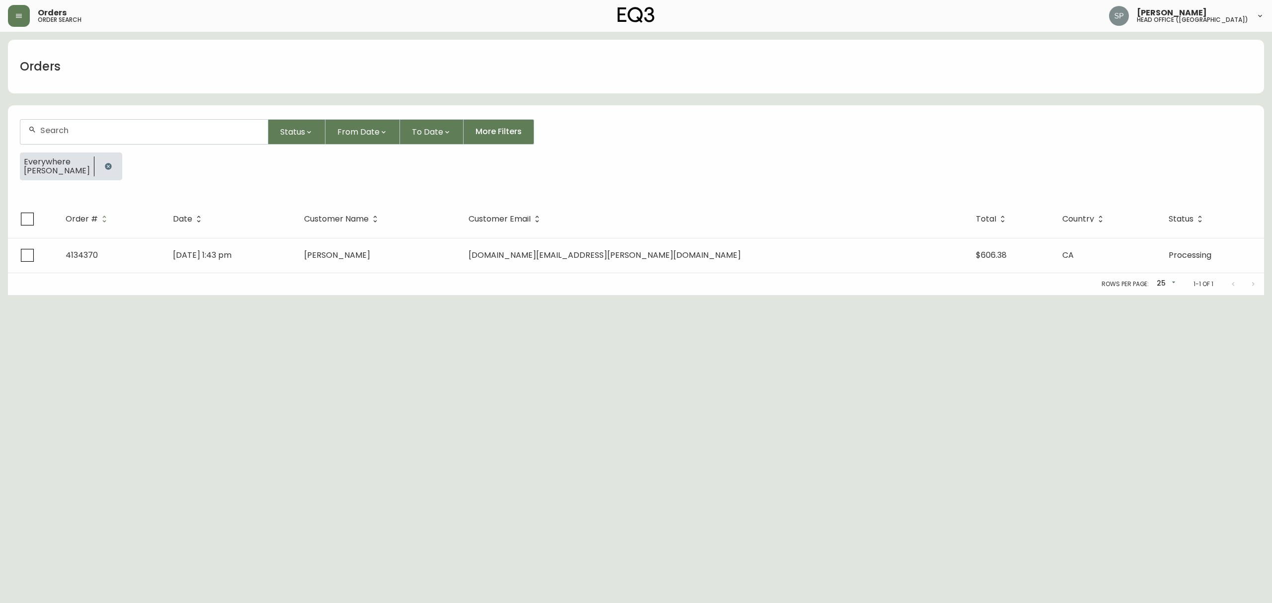
click at [107, 135] on input "text" at bounding box center [150, 130] width 220 height 9
paste input "4134371"
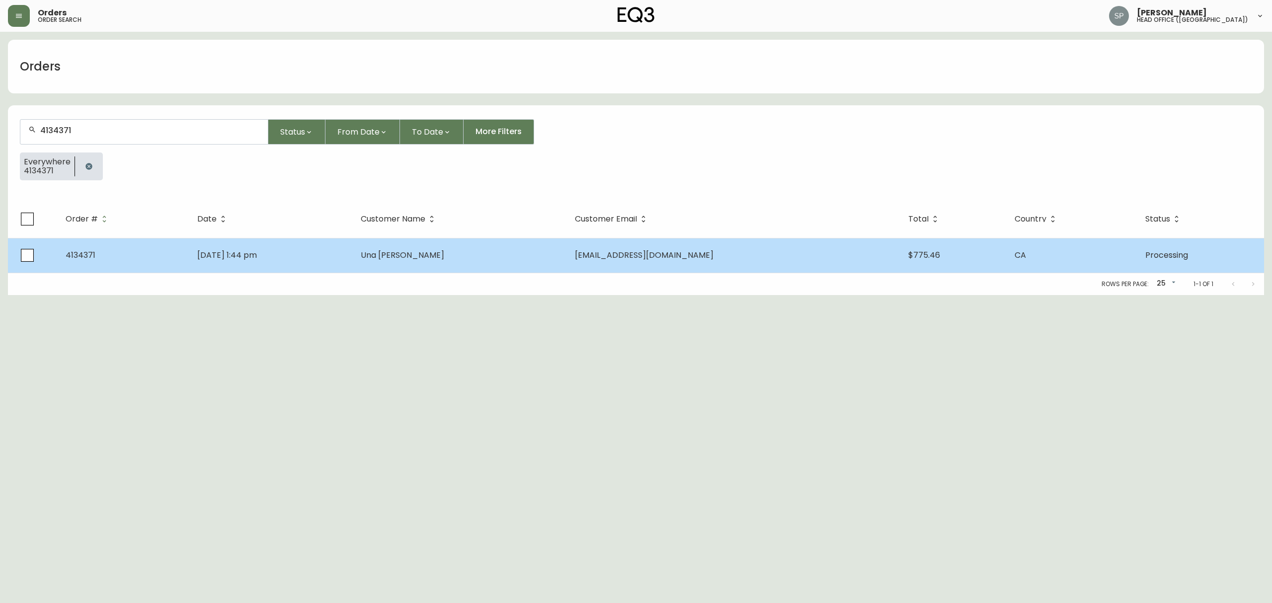
type input "4134371"
click at [352, 255] on td "Jul 28 2025, 1:44 pm" at bounding box center [270, 255] width 163 height 35
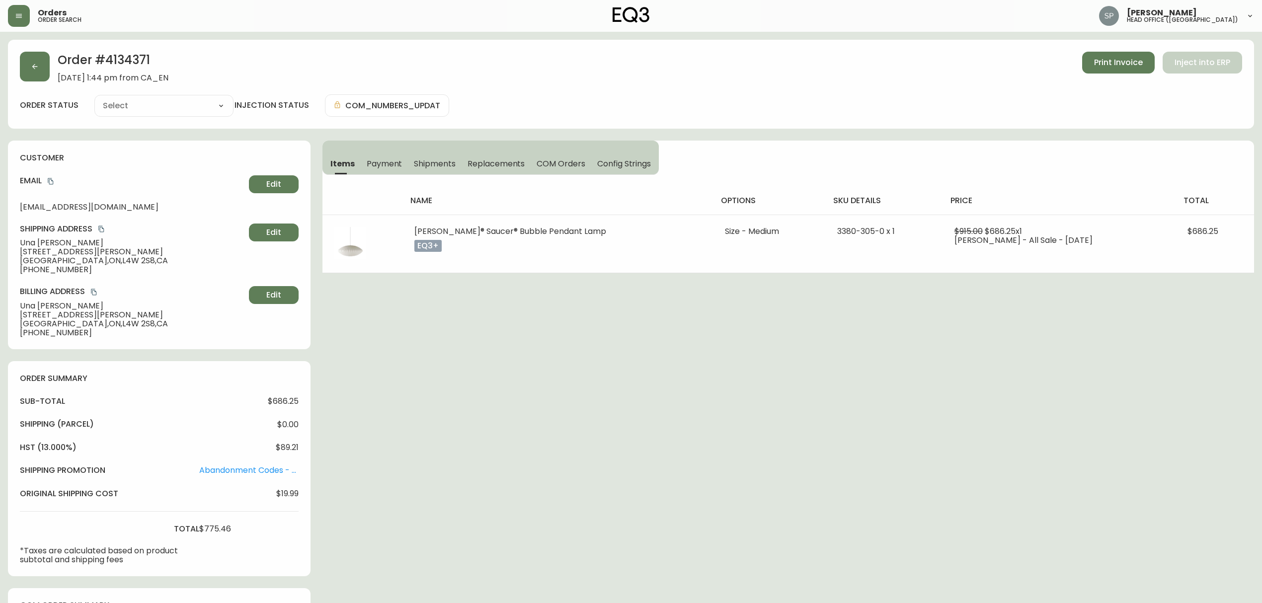
type input "Processing"
click at [181, 109] on select "Cancelled Fully Shipped Processing Partially Shipped" at bounding box center [163, 105] width 139 height 15
click at [94, 98] on select "Cancelled Fully Shipped Processing Partially Shipped" at bounding box center [163, 105] width 139 height 15
select select "PROCESSING"
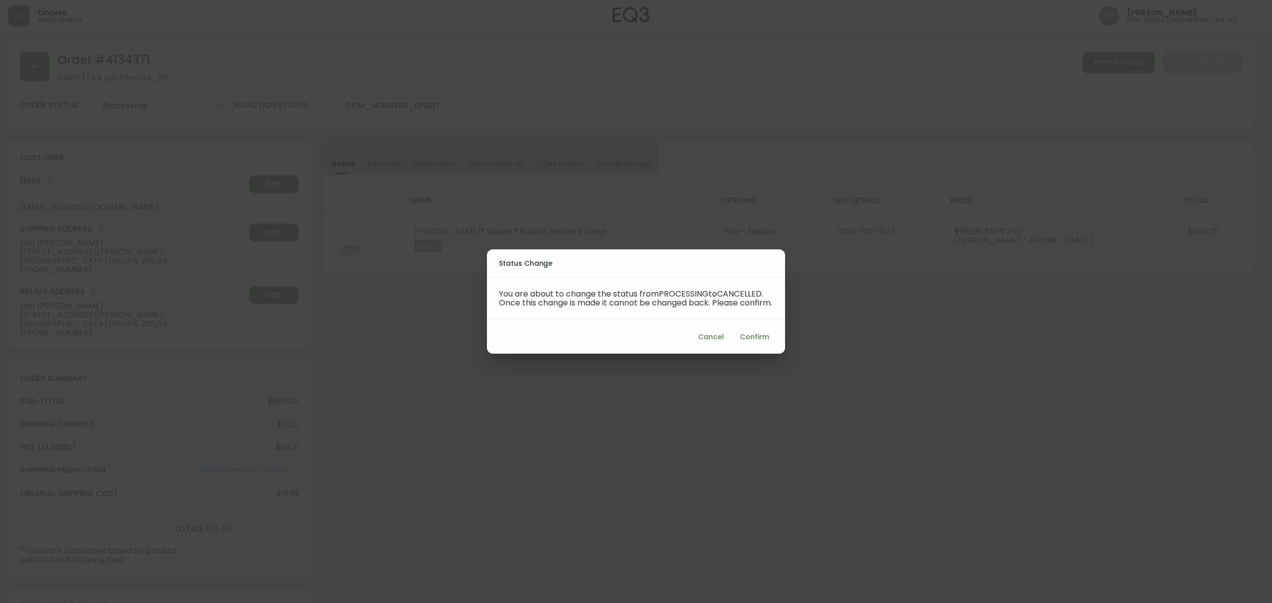
click at [752, 340] on span "Confirm" at bounding box center [754, 337] width 29 height 12
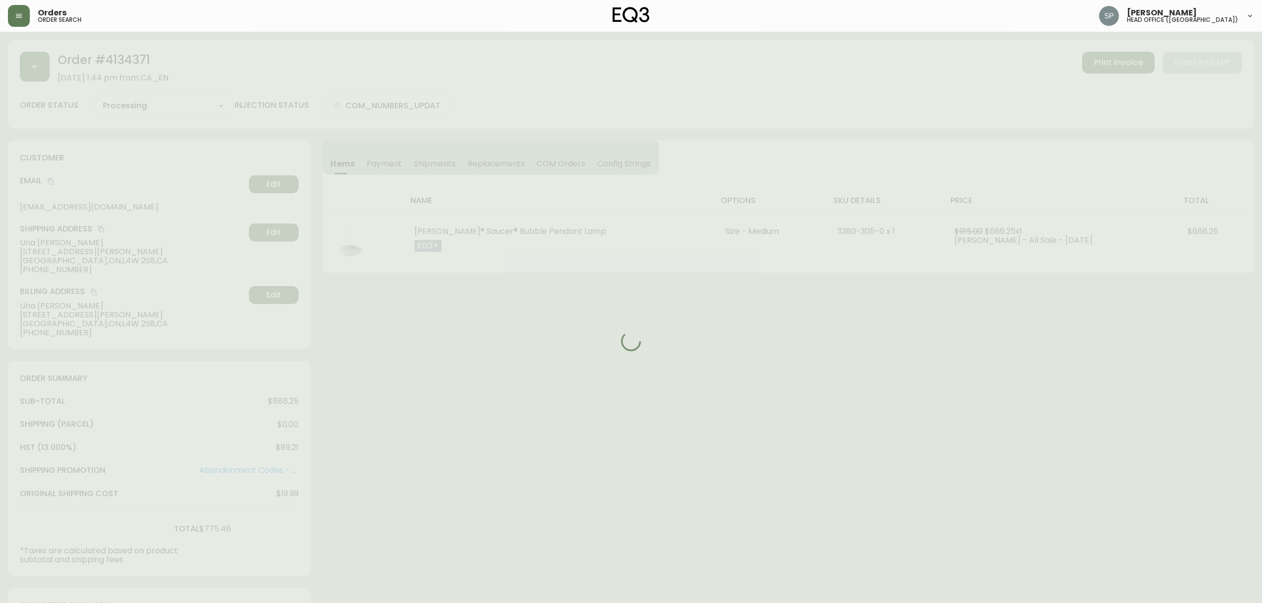
type input "Cancelled"
select select "CANCELLED"
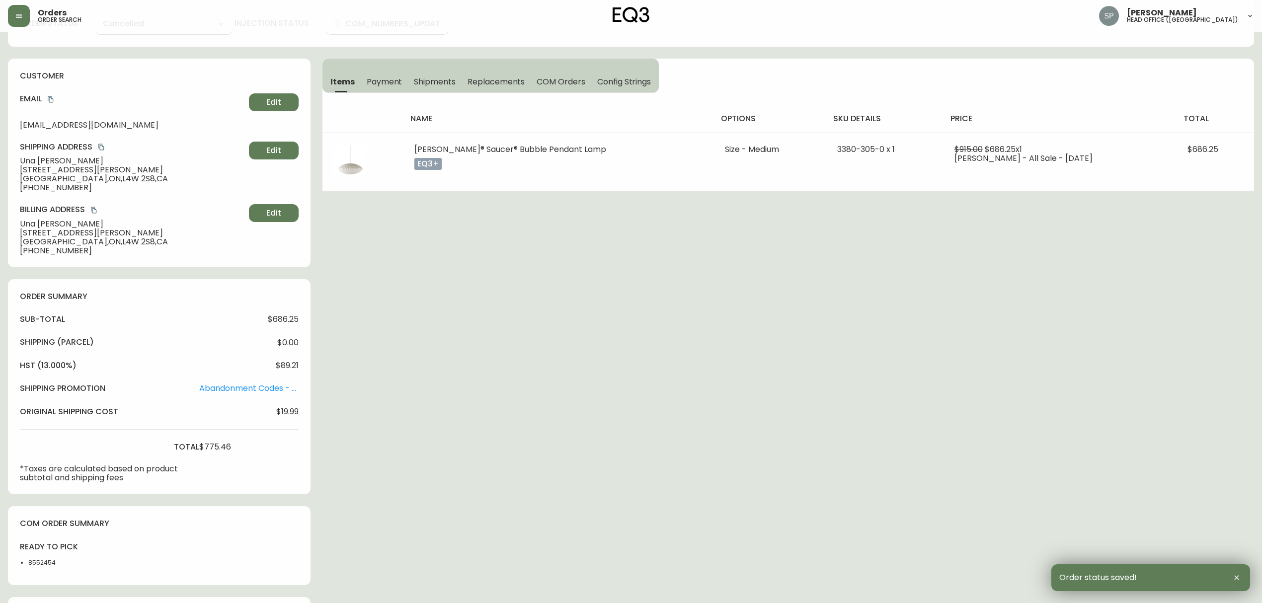
scroll to position [333, 0]
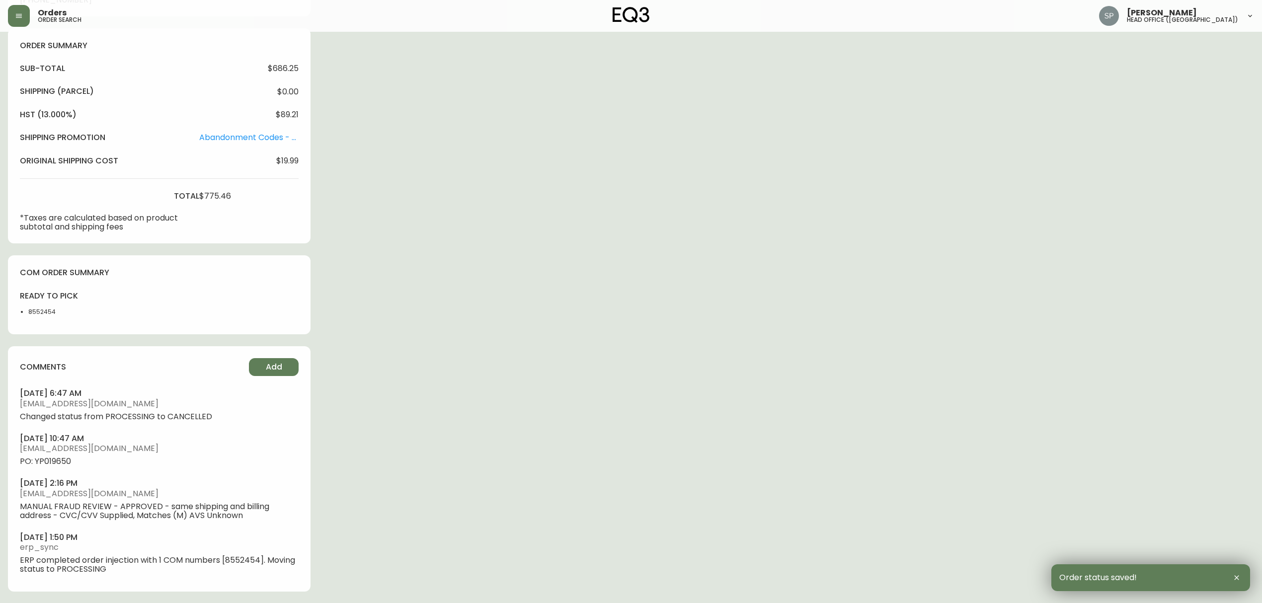
click at [62, 465] on span "PO: YP019650" at bounding box center [159, 461] width 279 height 9
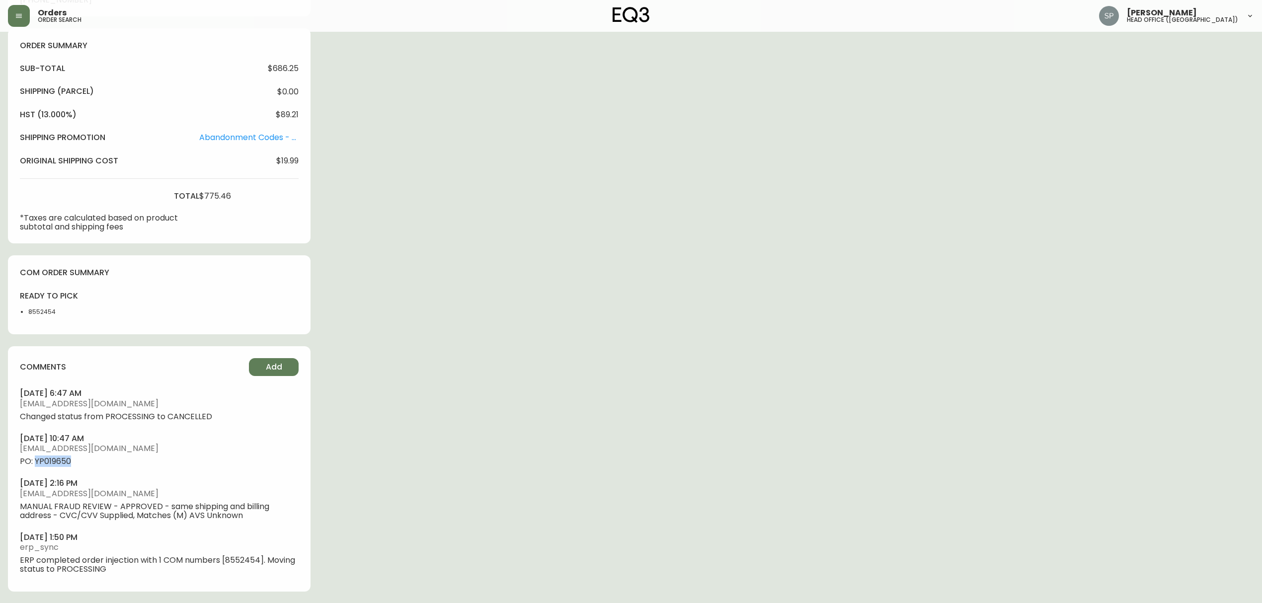
copy span "YP019650"
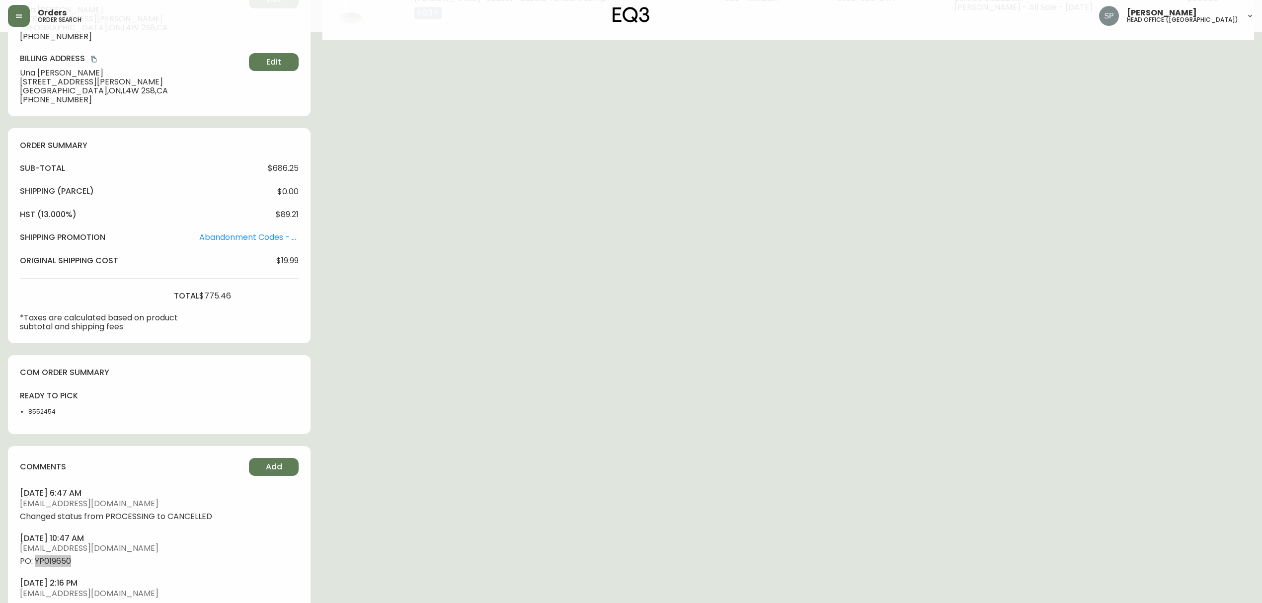
scroll to position [201, 0]
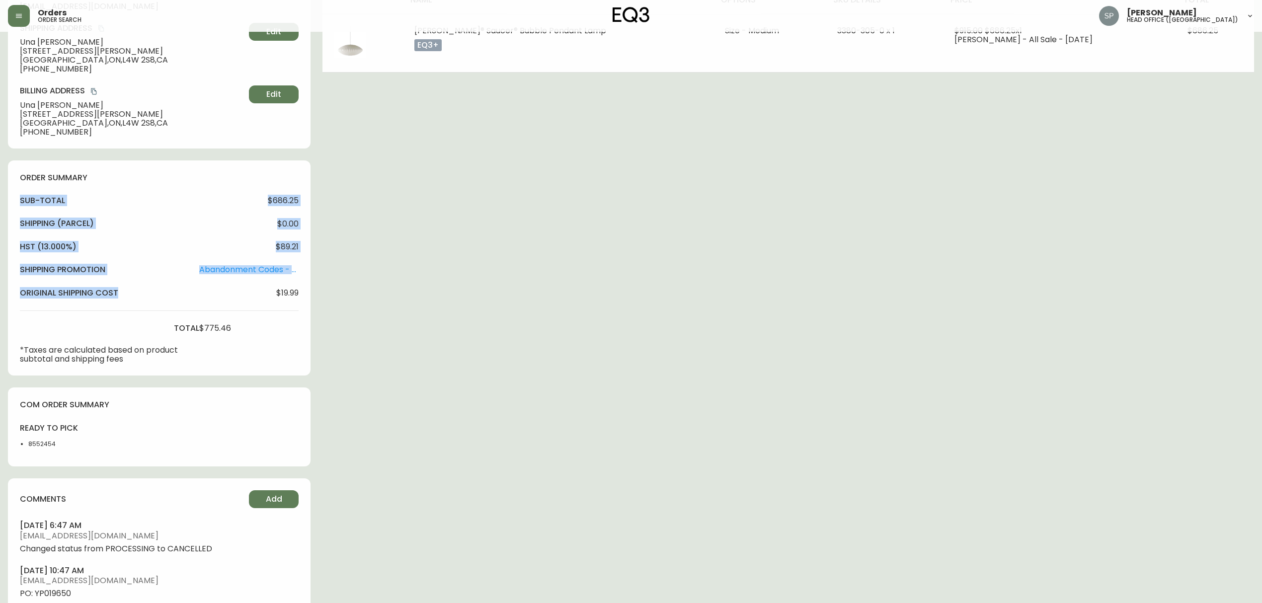
drag, startPoint x: 247, startPoint y: 324, endPoint x: 12, endPoint y: 206, distance: 263.4
click at [12, 206] on div "order summary sub-total $686.25 Shipping ( Parcel ) $0.00 hst (13.000%) $89.21 …" at bounding box center [159, 269] width 303 height 216
copy div "sub-total $686.25 Shipping ( Parcel ) $0.00 hst (13.000%) $89.21 shipping promo…"
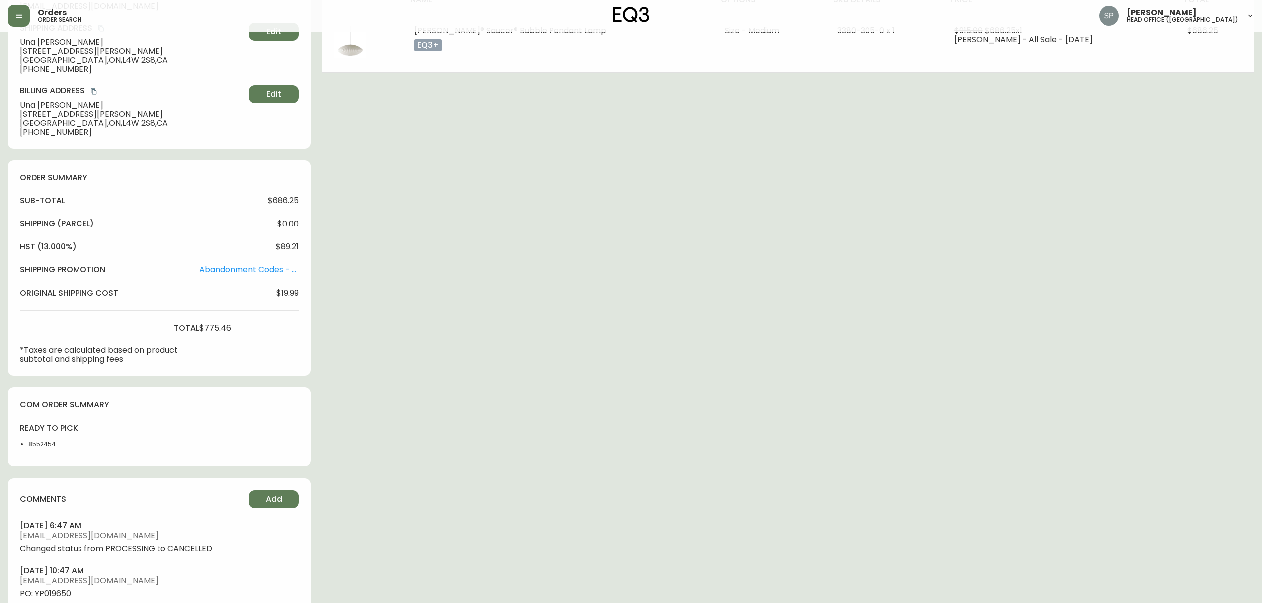
drag, startPoint x: 235, startPoint y: 324, endPoint x: 251, endPoint y: 328, distance: 17.5
click at [235, 324] on div "sub-total $686.25 Shipping ( Parcel ) $0.00 hst (13.000%) $89.21 shipping promo…" at bounding box center [159, 279] width 279 height 168
drag, startPoint x: 251, startPoint y: 330, endPoint x: 208, endPoint y: 313, distance: 46.9
click at [57, 245] on div "sub-total $686.25 Shipping ( Parcel ) $0.00 hst (13.000%) $89.21 shipping promo…" at bounding box center [159, 279] width 279 height 168
click at [229, 335] on div "sub-total $686.25 Shipping ( Parcel ) $0.00 hst (13.000%) $89.21 shipping promo…" at bounding box center [159, 279] width 279 height 168
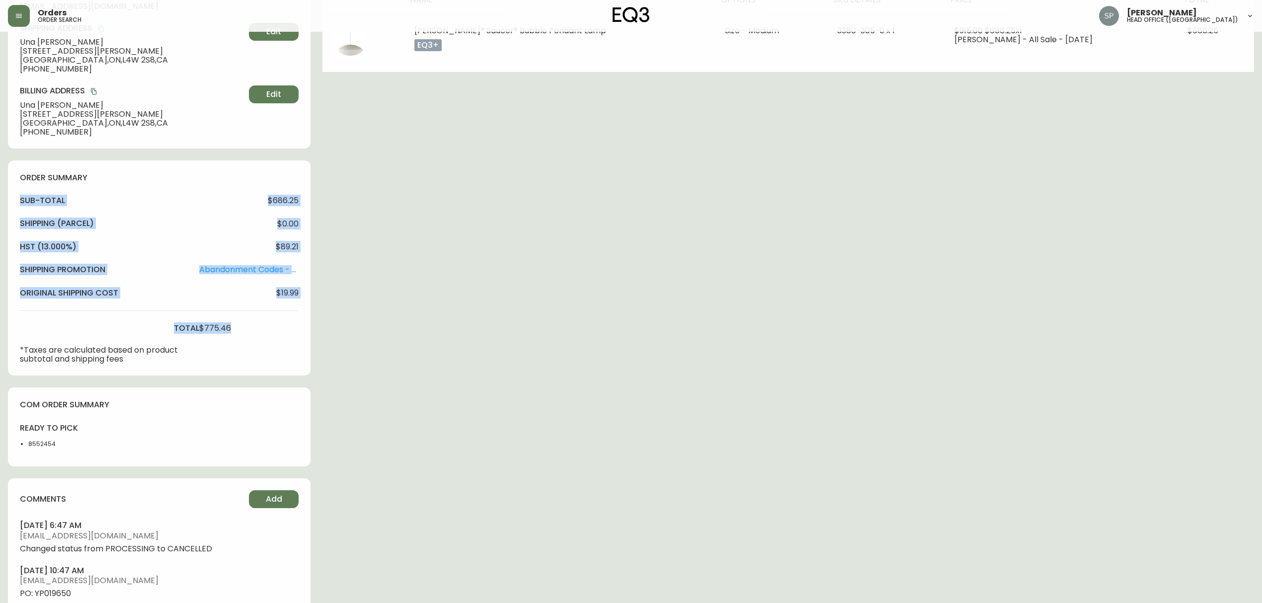
drag, startPoint x: 235, startPoint y: 332, endPoint x: 8, endPoint y: 205, distance: 259.4
click at [8, 205] on div "order summary sub-total $686.25 Shipping ( Parcel ) $0.00 hst (13.000%) $89.21 …" at bounding box center [159, 269] width 303 height 216
copy div "sub-total $686.25 Shipping ( Parcel ) $0.00 hst (13.000%) $89.21 shipping promo…"
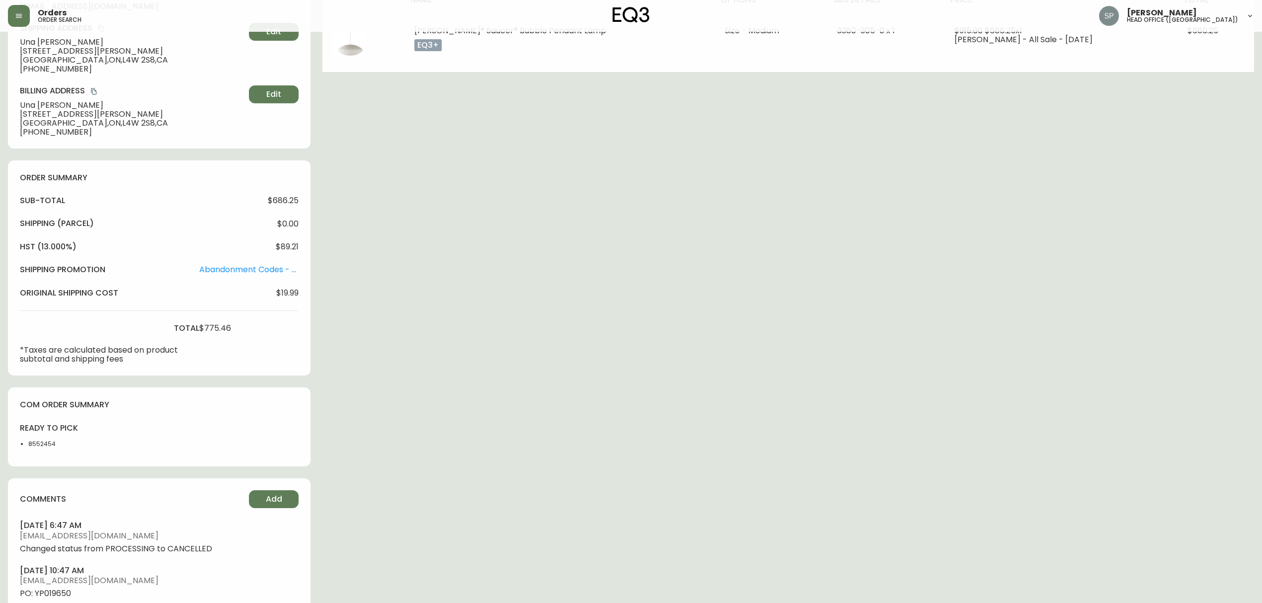
click at [816, 367] on div "Order # 4134371 July 28, 2025 at 1:44 pm from CA_EN Print Invoice Inject into E…" at bounding box center [631, 287] width 1246 height 897
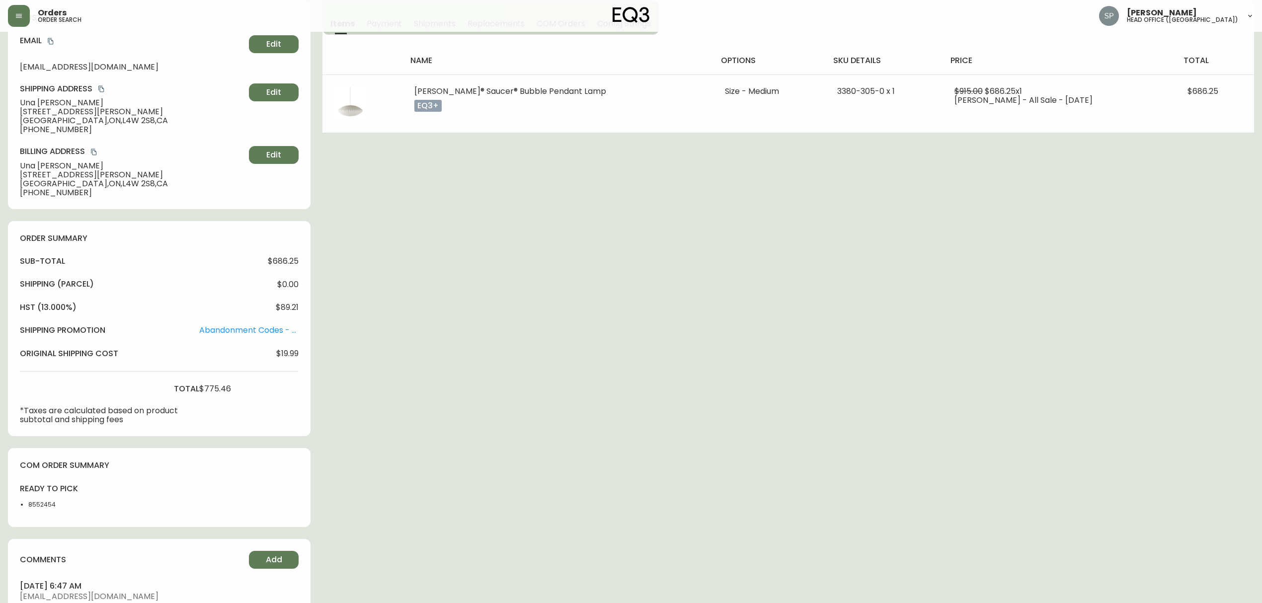
scroll to position [331, 0]
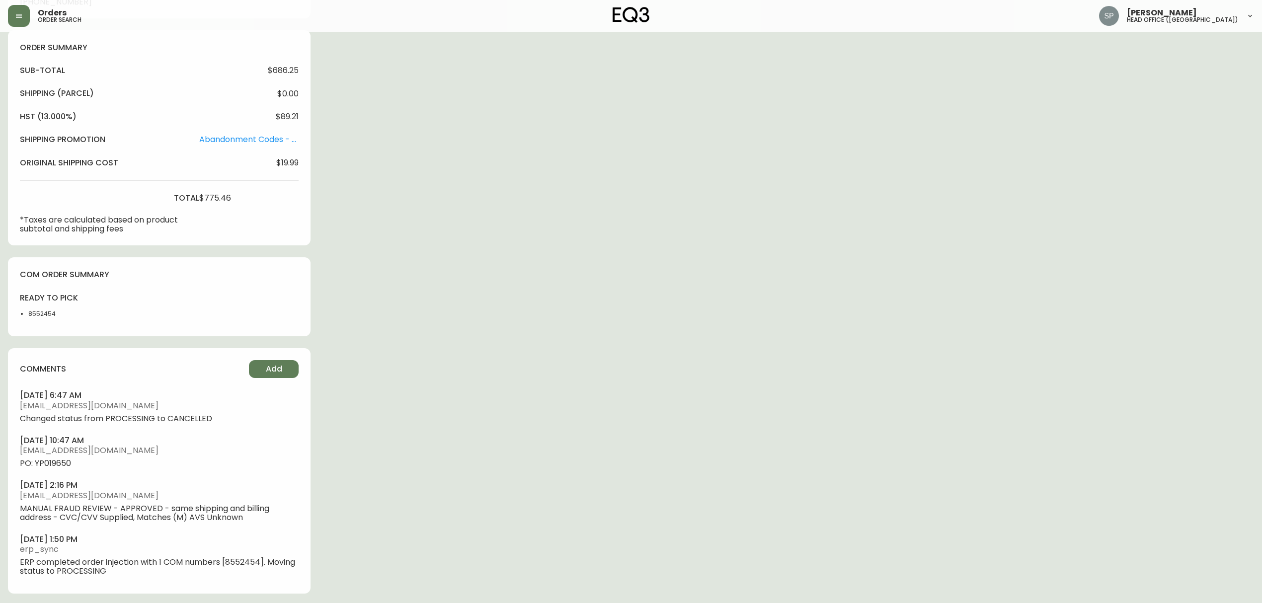
click at [48, 319] on div "ready to pick 8552454" at bounding box center [50, 309] width 61 height 32
copy li "8552454"
click at [452, 299] on div "Order # 4134371 July 28, 2025 at 1:44 pm from CA_EN Print Invoice Inject into E…" at bounding box center [631, 157] width 1246 height 897
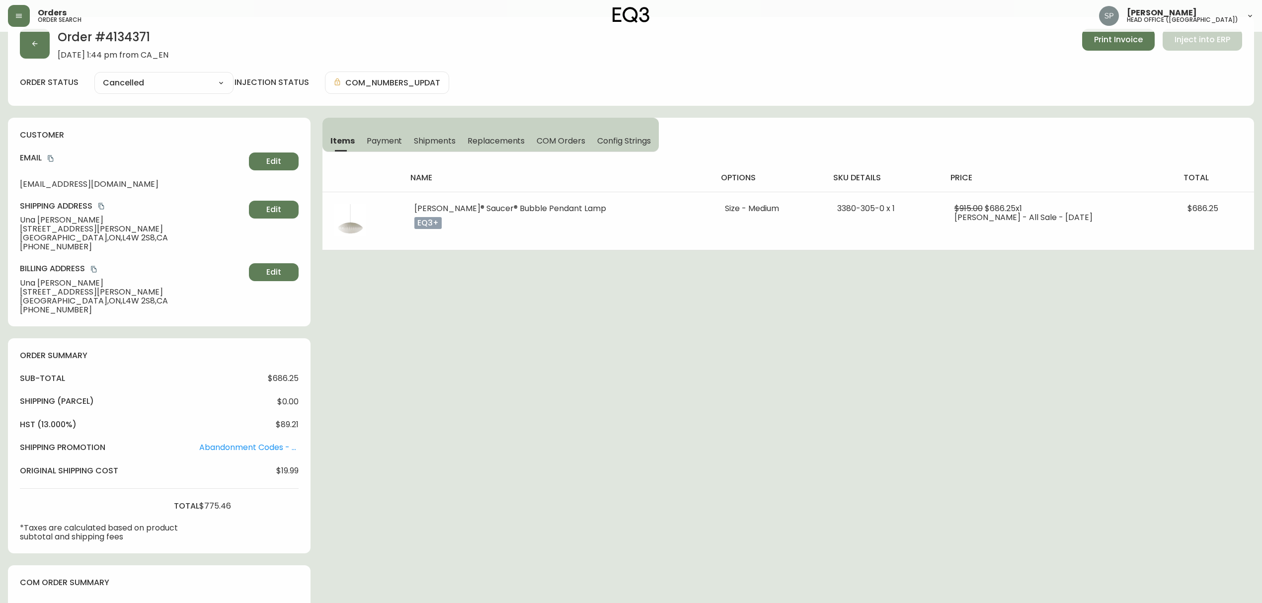
scroll to position [0, 0]
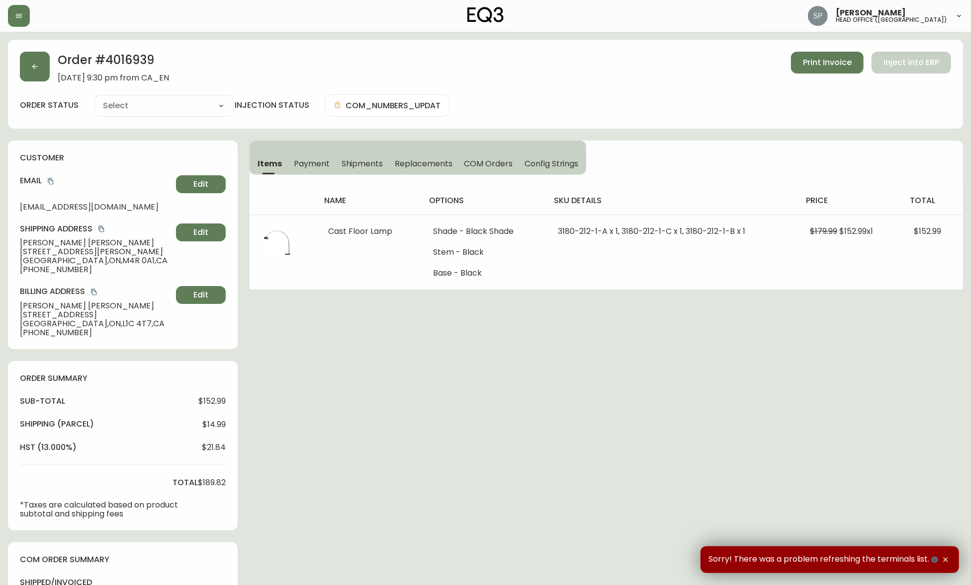
type input "Fully Shipped"
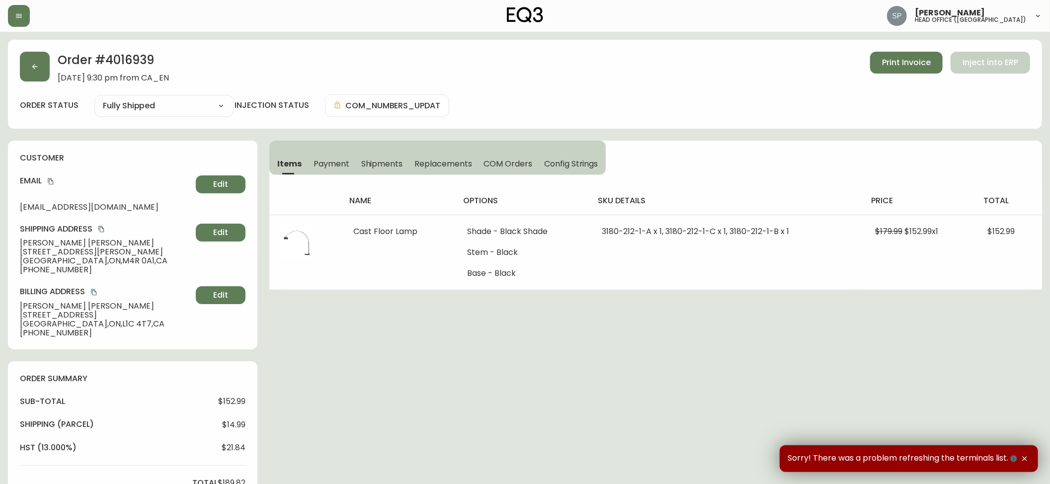
select select "FULLY_SHIPPED"
click at [20, 15] on icon "button" at bounding box center [19, 16] width 8 height 8
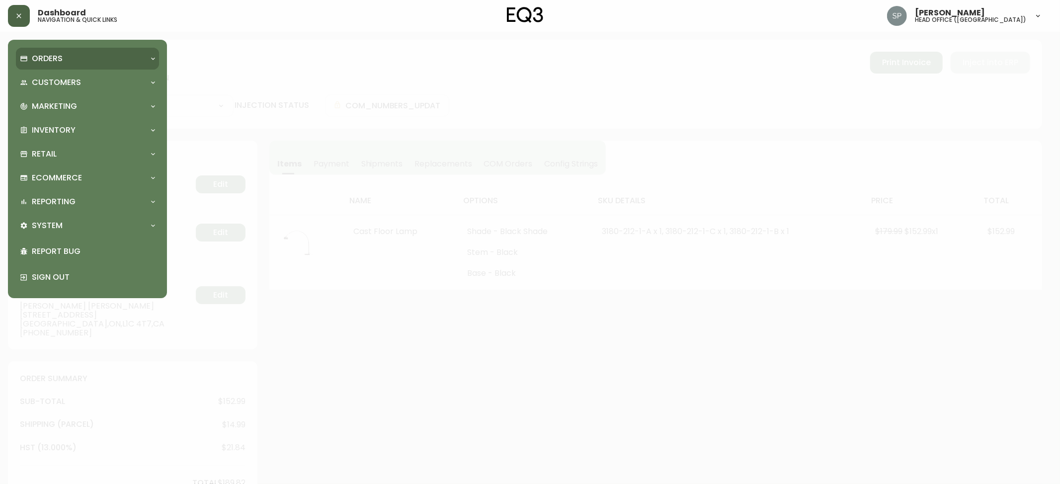
click at [48, 62] on p "Orders" at bounding box center [47, 58] width 31 height 11
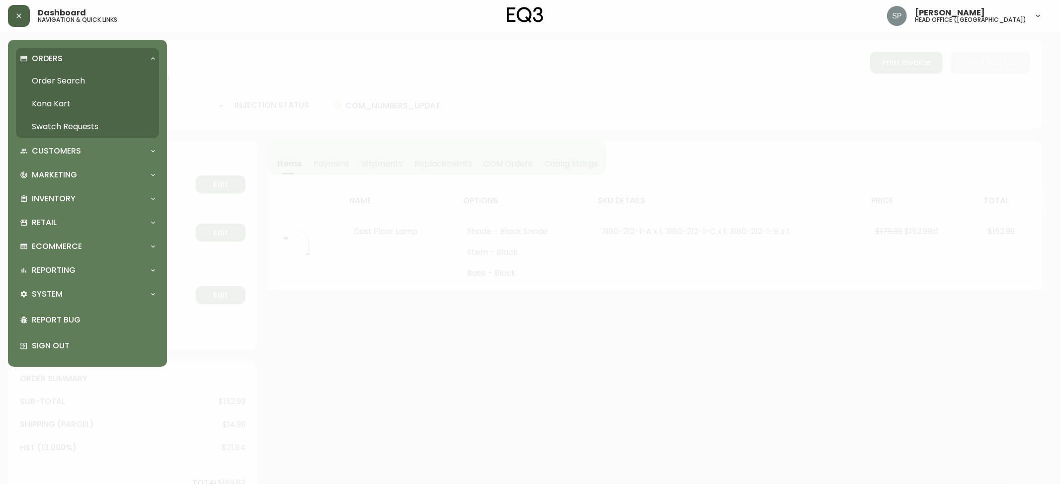
click at [56, 82] on link "Order Search" at bounding box center [87, 81] width 143 height 23
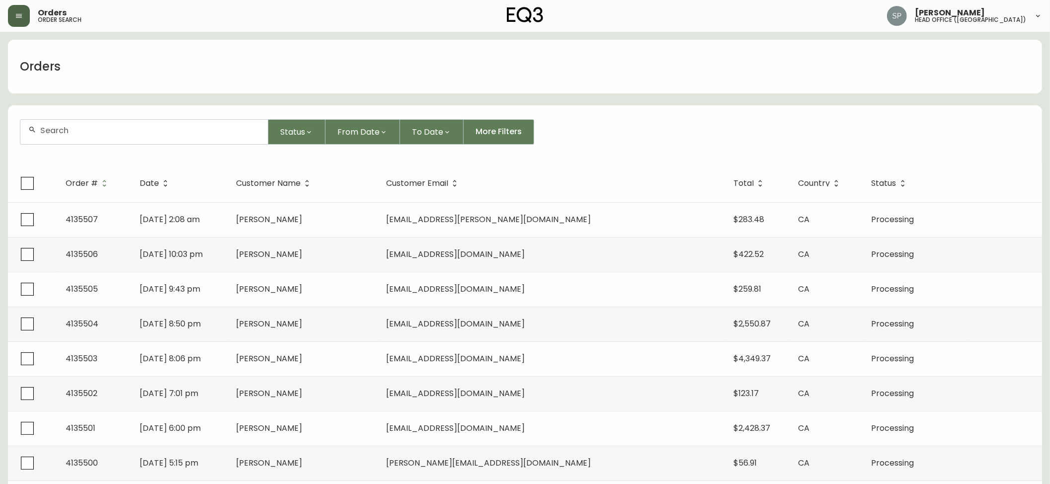
click at [121, 134] on input "text" at bounding box center [150, 130] width 220 height 9
paste input "4134374"
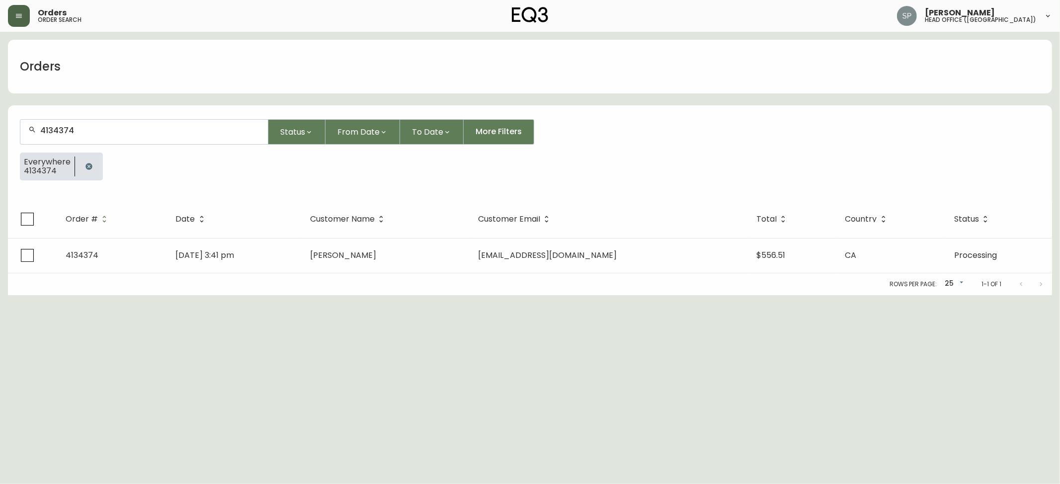
type input "4134374"
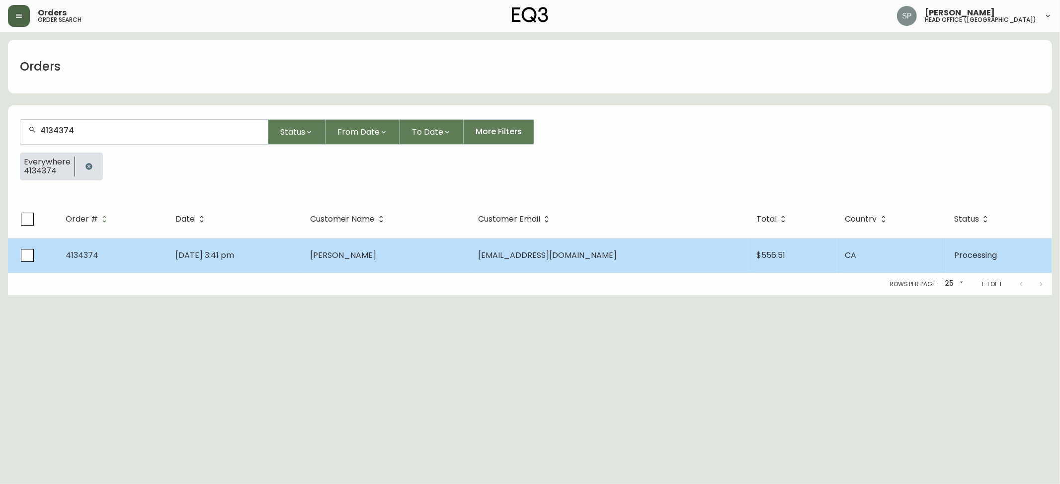
click at [302, 250] on td "[DATE] 3:41 pm" at bounding box center [235, 255] width 134 height 35
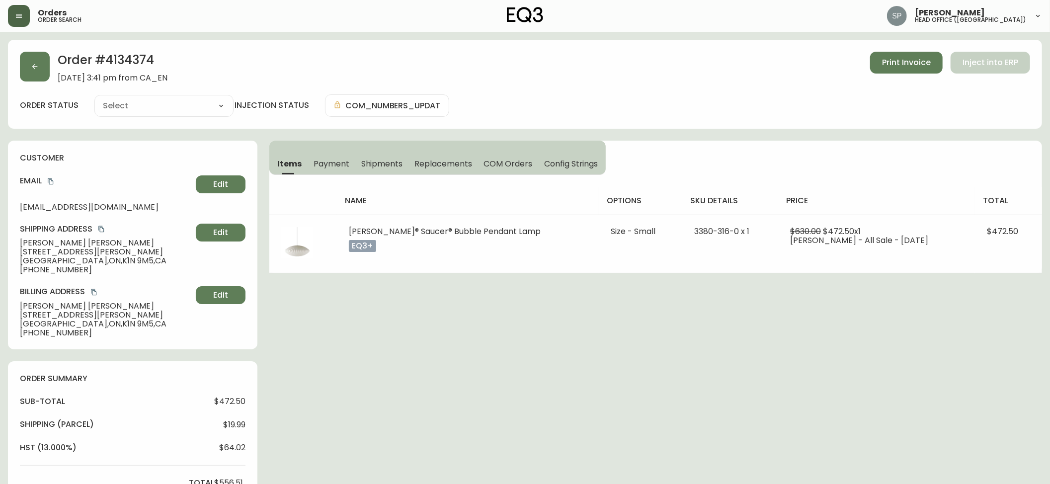
type input "Processing"
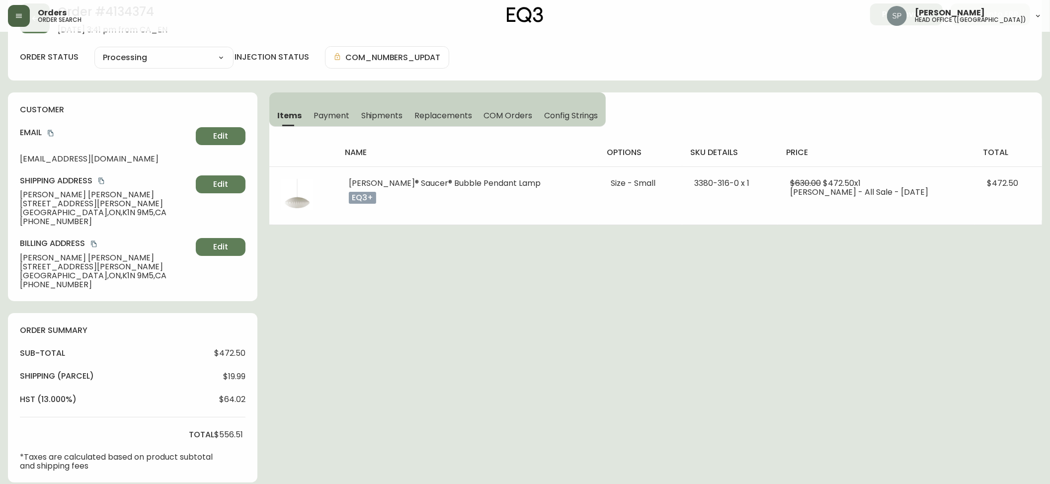
scroll to position [265, 0]
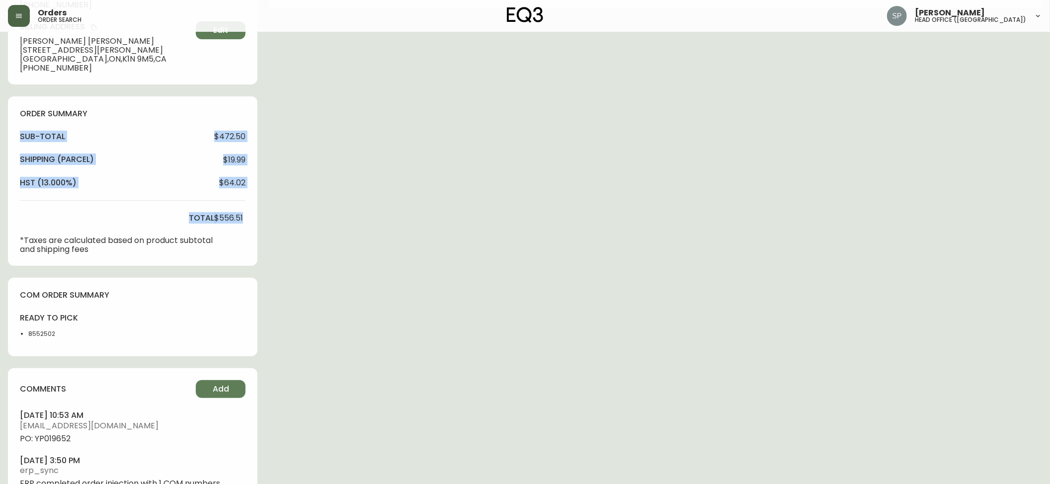
drag, startPoint x: 250, startPoint y: 221, endPoint x: 12, endPoint y: 138, distance: 252.4
click at [12, 138] on div "order summary sub-total $472.50 Shipping ( Parcel ) $19.99 hst (13.000%) $64.02…" at bounding box center [132, 180] width 249 height 169
copy div "sub-total $472.50 Shipping ( Parcel ) $19.99 hst (13.000%) $64.02 total $556.51"
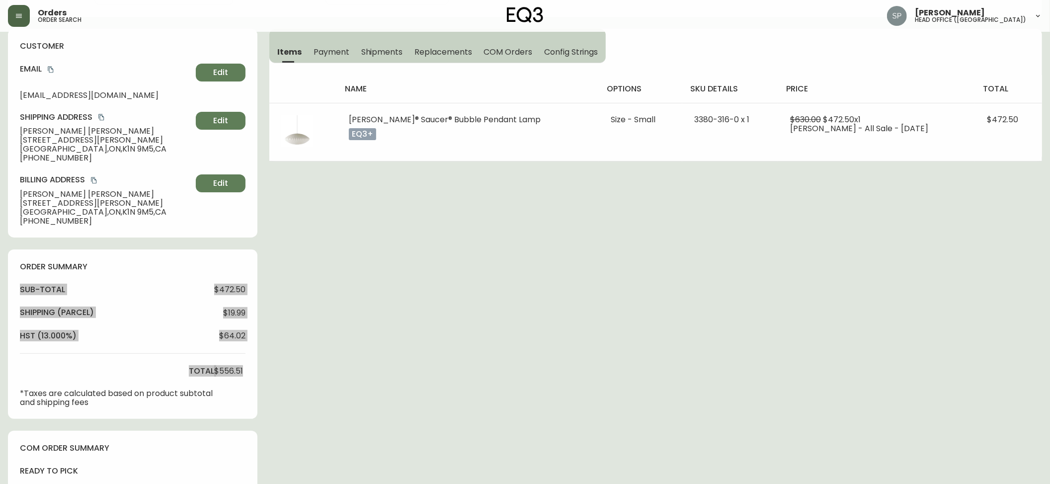
scroll to position [0, 0]
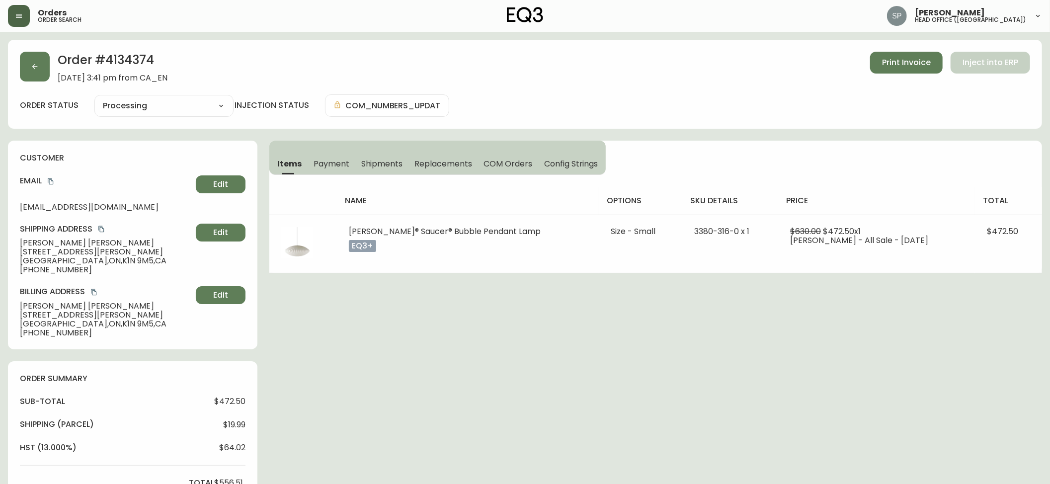
click at [135, 96] on div "Cancelled Fully Shipped Processing Partially Shipped" at bounding box center [163, 106] width 139 height 22
click at [136, 104] on select "Cancelled Fully Shipped Processing Partially Shipped" at bounding box center [163, 105] width 139 height 15
click at [94, 98] on select "Cancelled Fully Shipped Processing Partially Shipped" at bounding box center [163, 105] width 139 height 15
select select "PROCESSING"
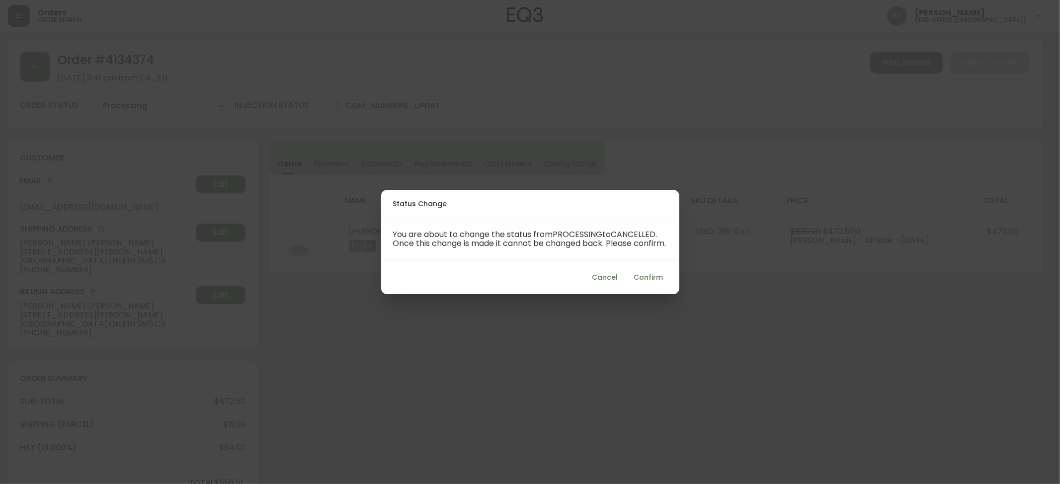
click at [662, 281] on span "Confirm" at bounding box center [648, 277] width 29 height 12
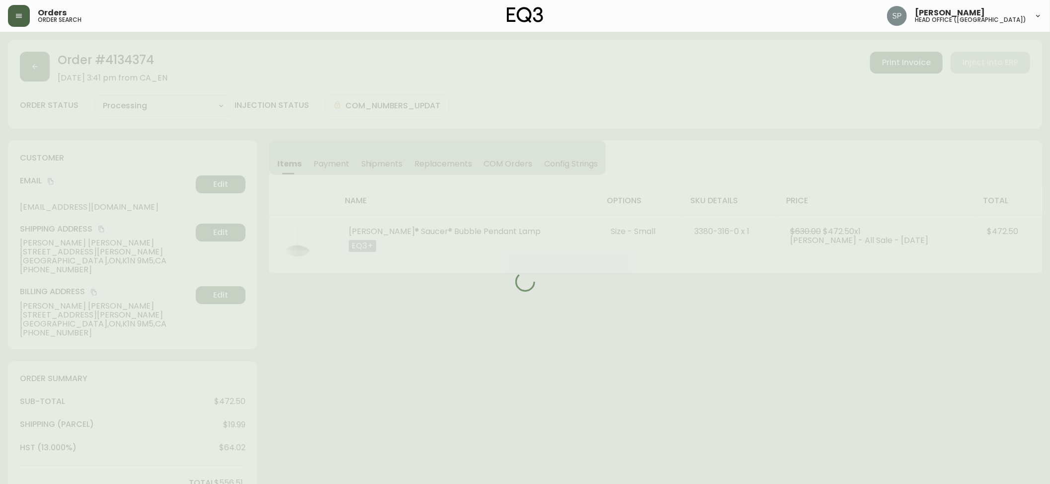
type input "Cancelled"
select select "CANCELLED"
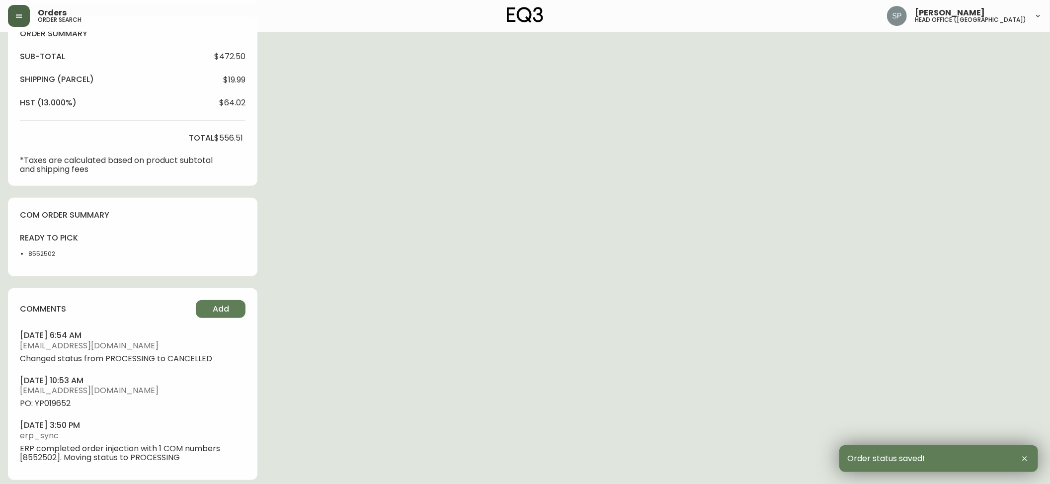
scroll to position [352, 0]
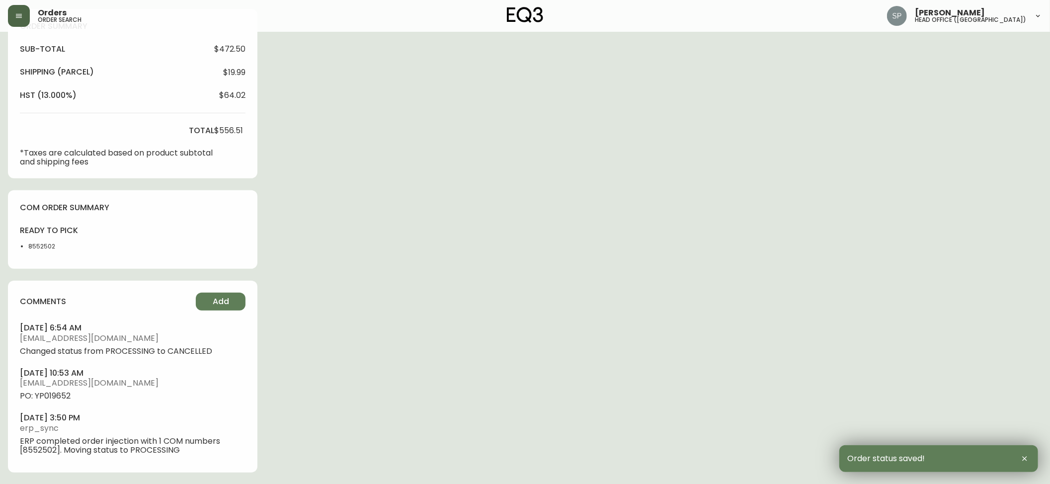
click at [47, 249] on li "8552502" at bounding box center [57, 246] width 59 height 9
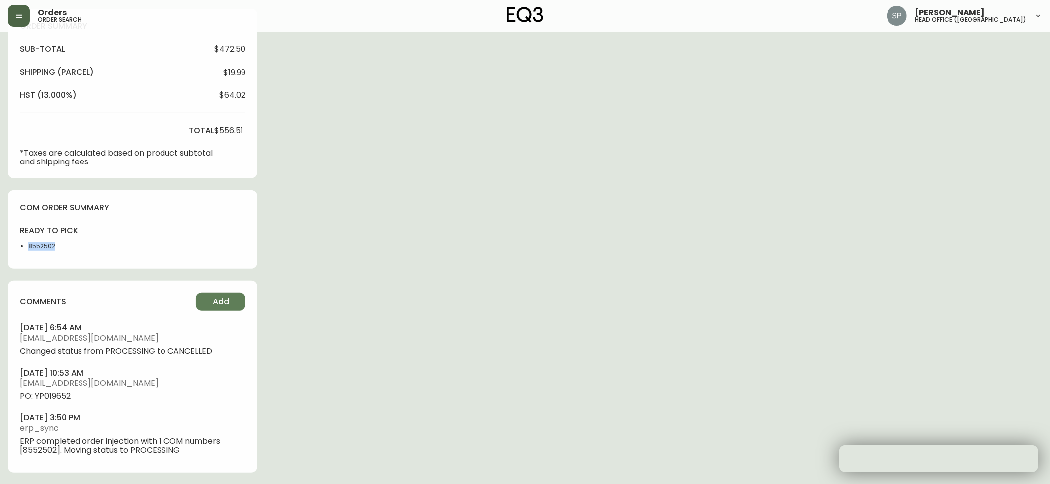
click at [47, 249] on li "8552502" at bounding box center [57, 246] width 59 height 9
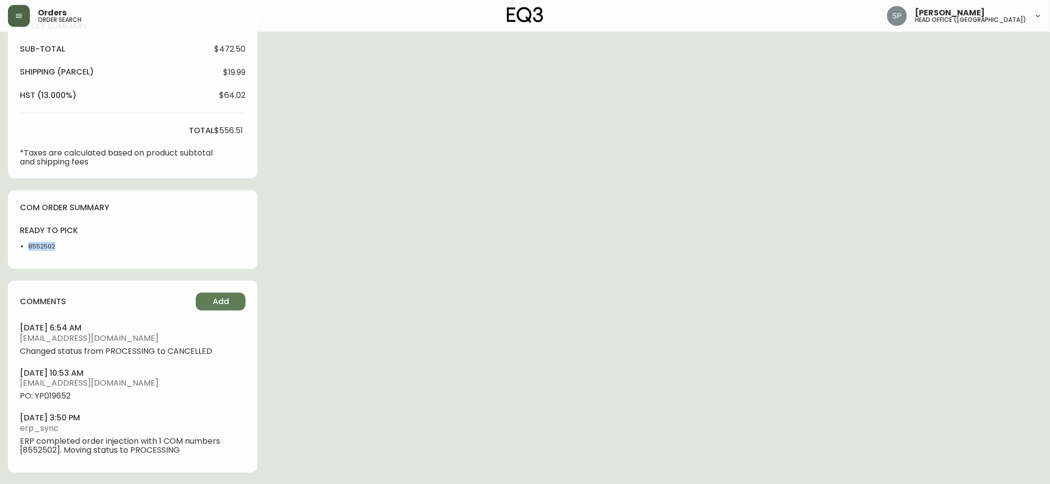
copy li "8552502"
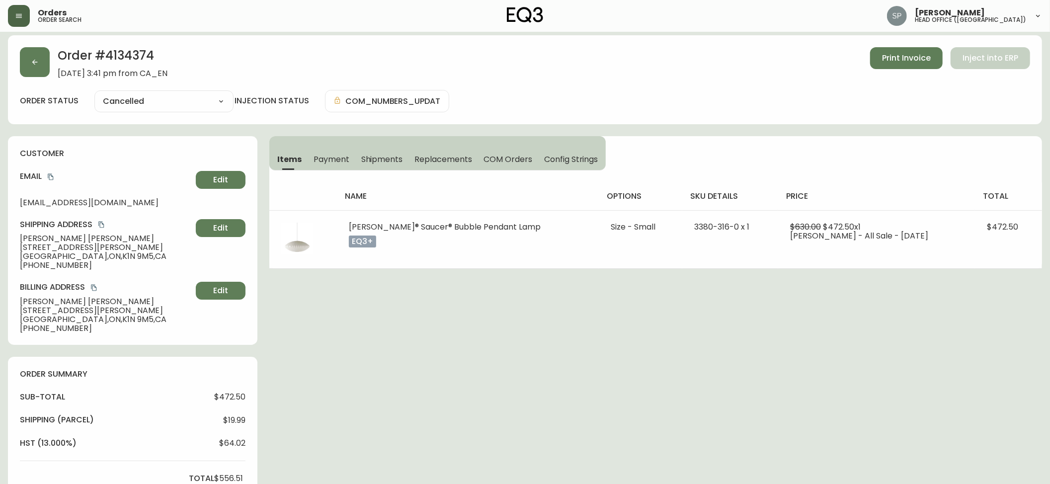
scroll to position [0, 0]
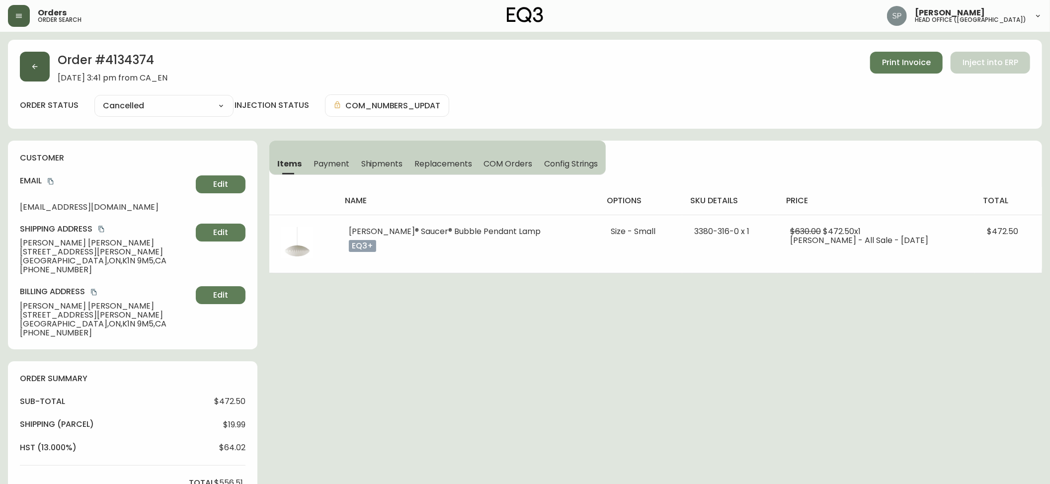
click at [40, 70] on button "button" at bounding box center [35, 67] width 30 height 30
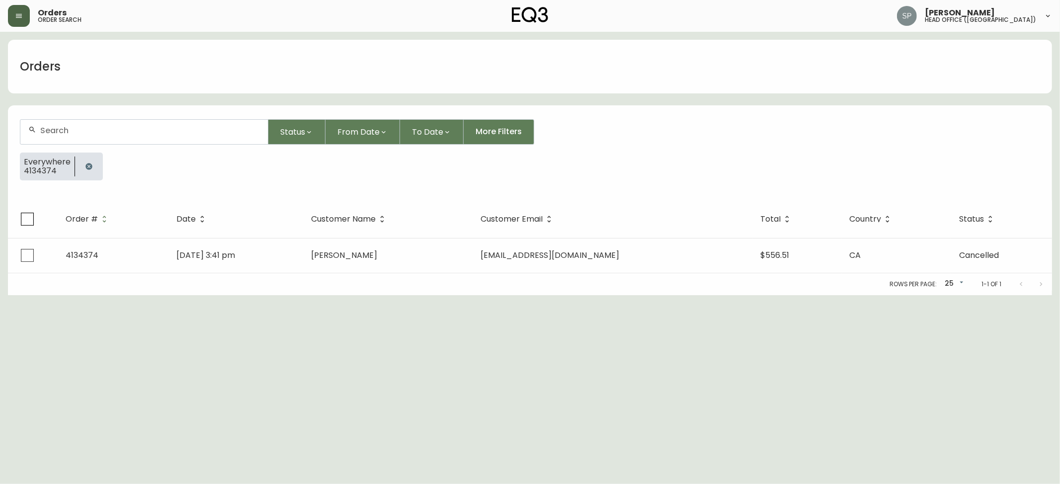
click at [124, 142] on div at bounding box center [143, 132] width 247 height 24
type input "4134856"
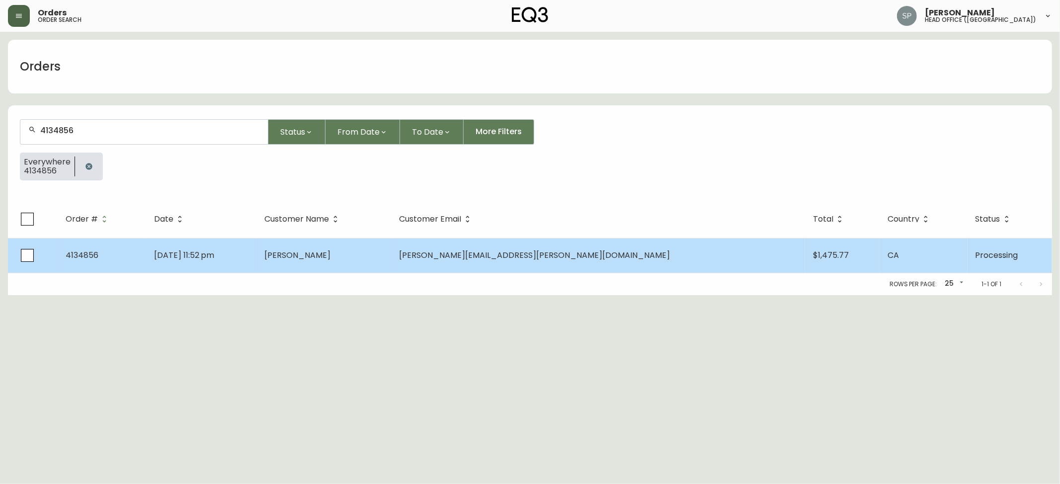
click at [330, 253] on span "[PERSON_NAME]" at bounding box center [297, 254] width 66 height 11
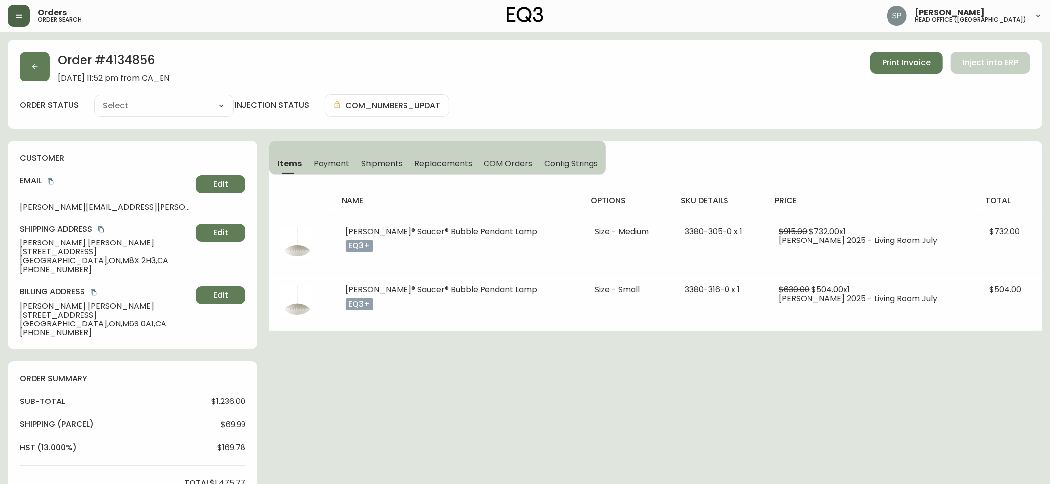
type input "Processing"
select select "PROCESSING"
click at [43, 81] on button "button" at bounding box center [35, 67] width 30 height 30
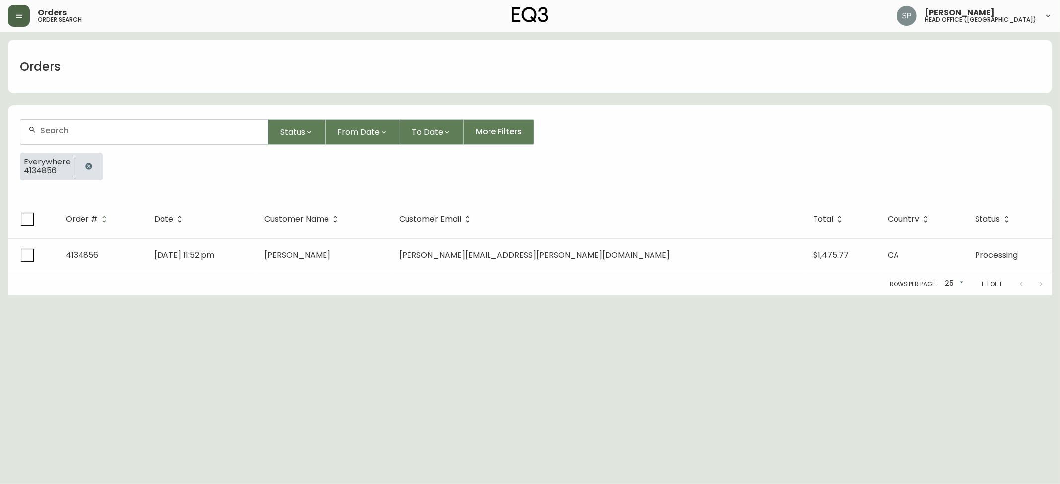
click at [80, 128] on input "text" at bounding box center [150, 130] width 220 height 9
type input "4134656"
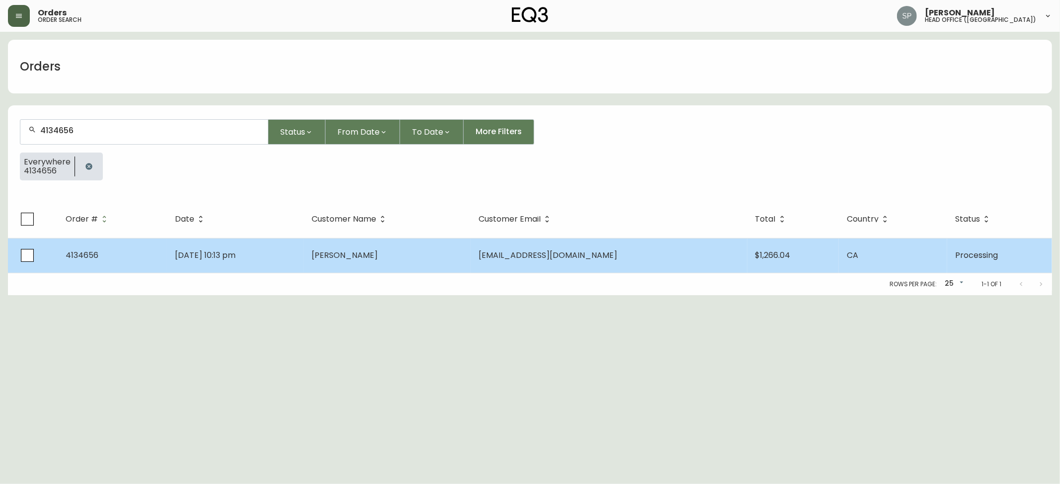
click at [302, 243] on td "[DATE] 10:13 pm" at bounding box center [235, 255] width 137 height 35
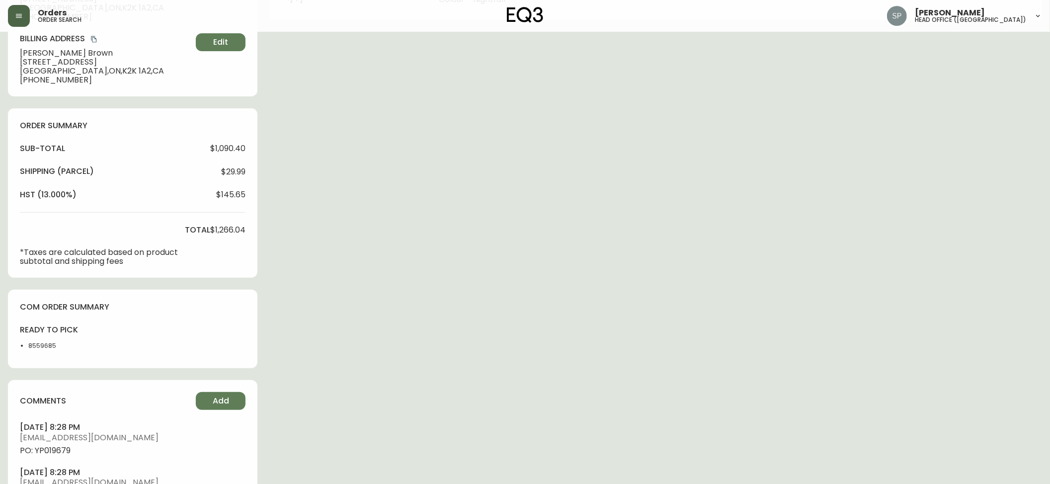
type input "Processing"
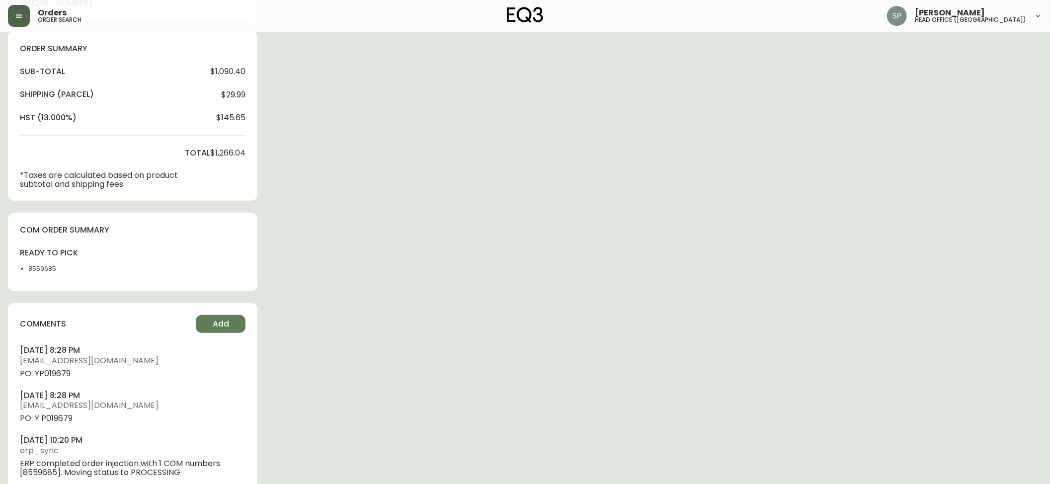
select select "PROCESSING"
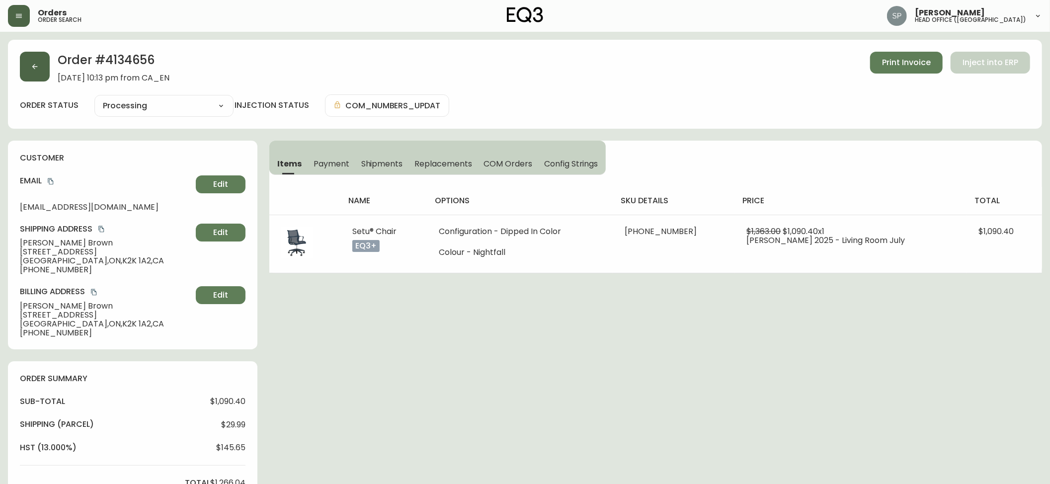
click at [37, 70] on icon "button" at bounding box center [35, 67] width 8 height 8
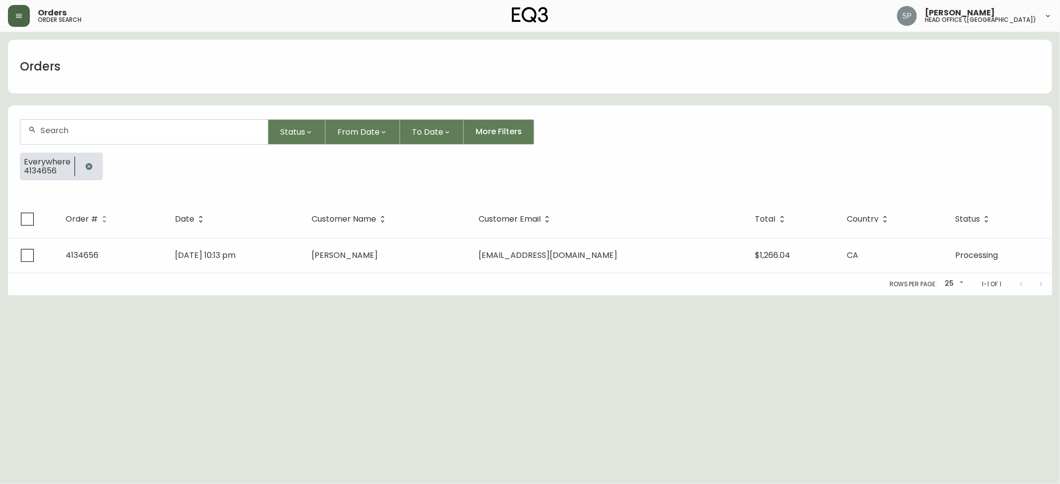
click at [104, 126] on input "text" at bounding box center [150, 130] width 220 height 9
type input "4134726"
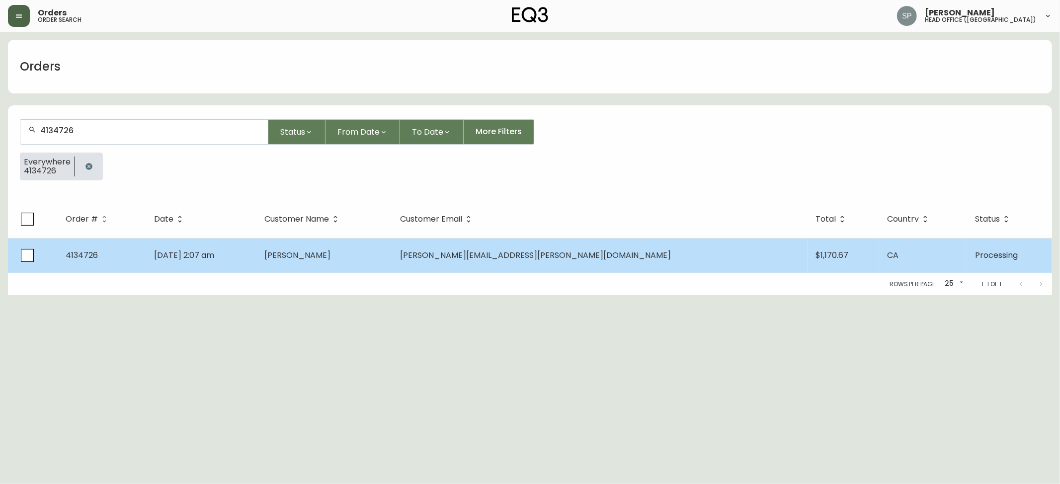
click at [256, 258] on td "[DATE] 2:07 am" at bounding box center [201, 255] width 110 height 35
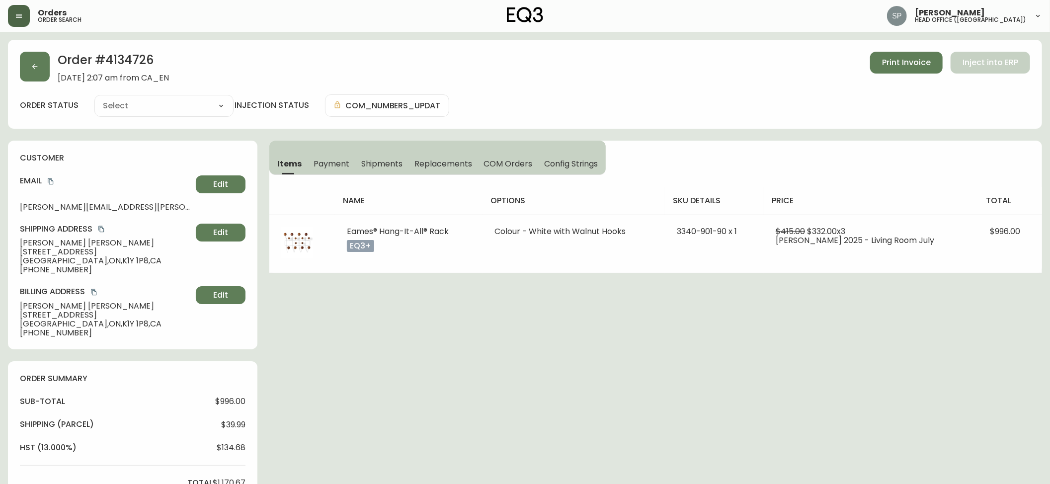
type input "Processing"
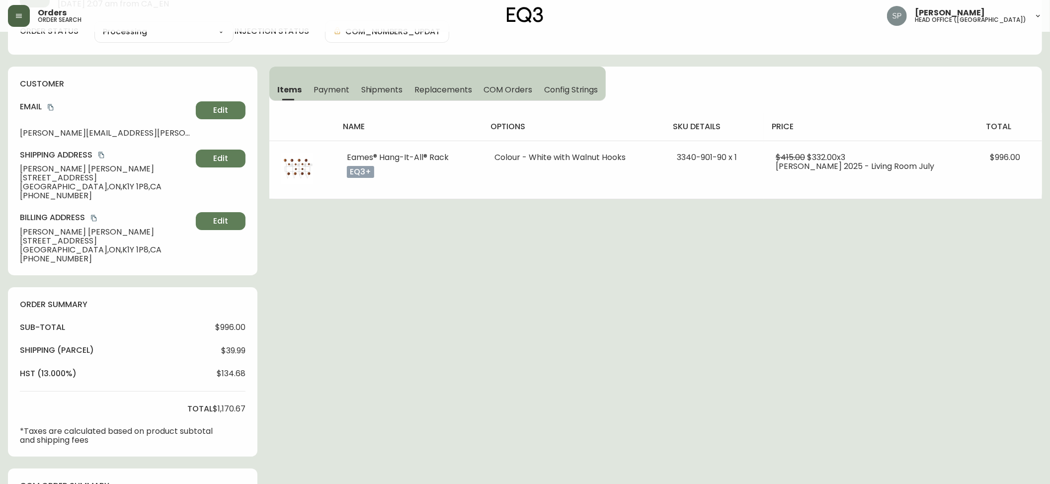
select select "PROCESSING"
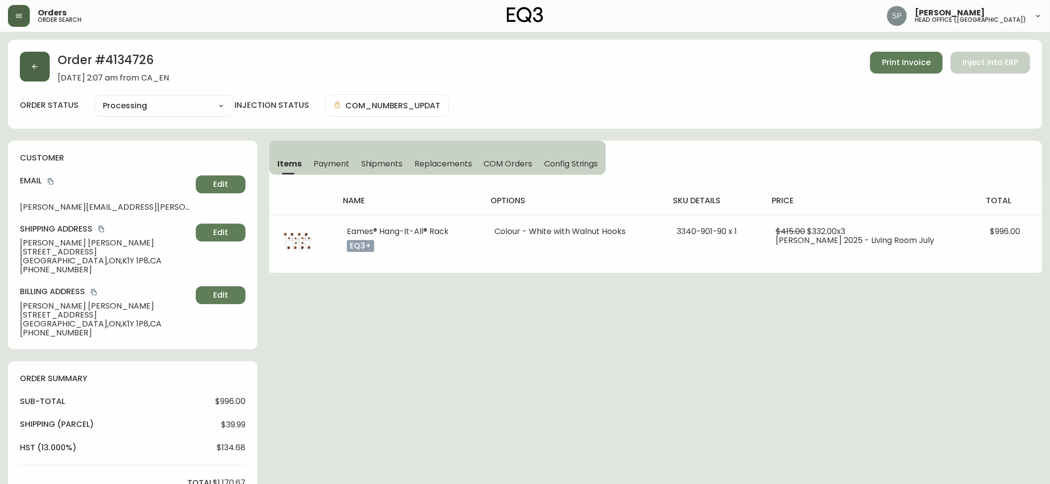
click at [40, 72] on button "button" at bounding box center [35, 67] width 30 height 30
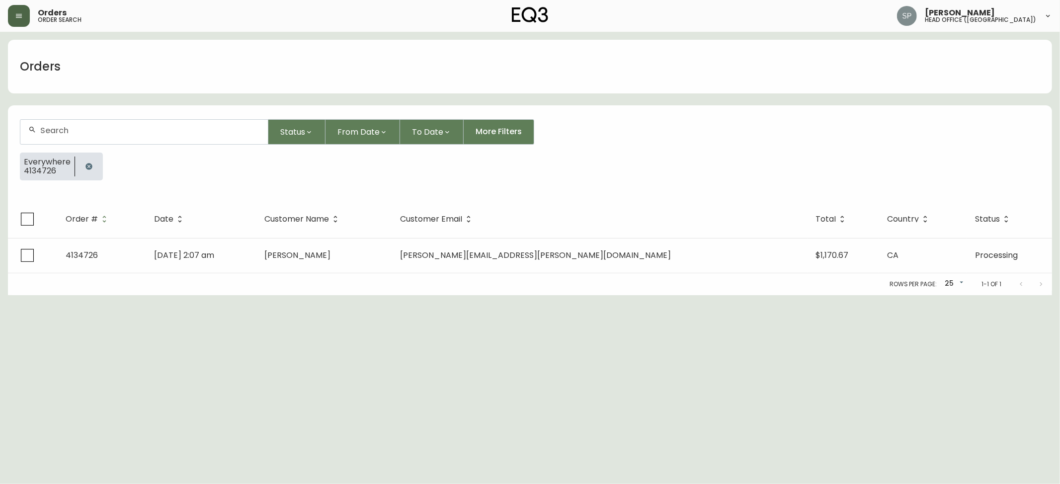
click at [96, 138] on div at bounding box center [143, 132] width 247 height 24
type input "4134650"
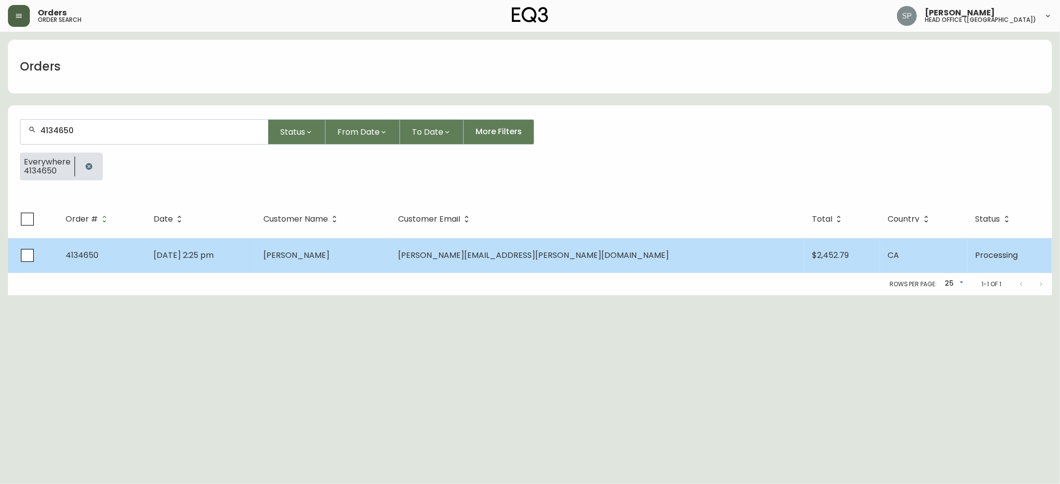
click at [255, 243] on td "[DATE] 2:25 pm" at bounding box center [201, 255] width 110 height 35
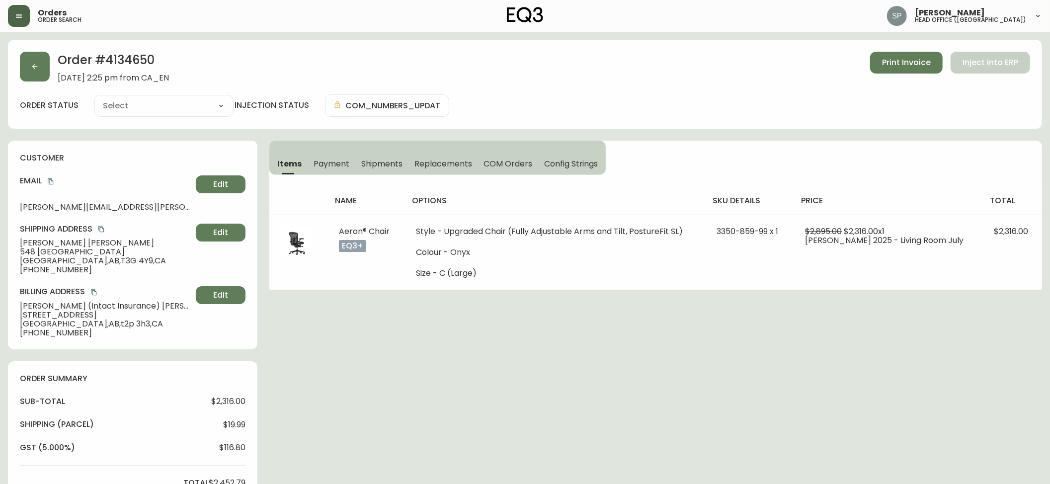
type input "Processing"
select select "PROCESSING"
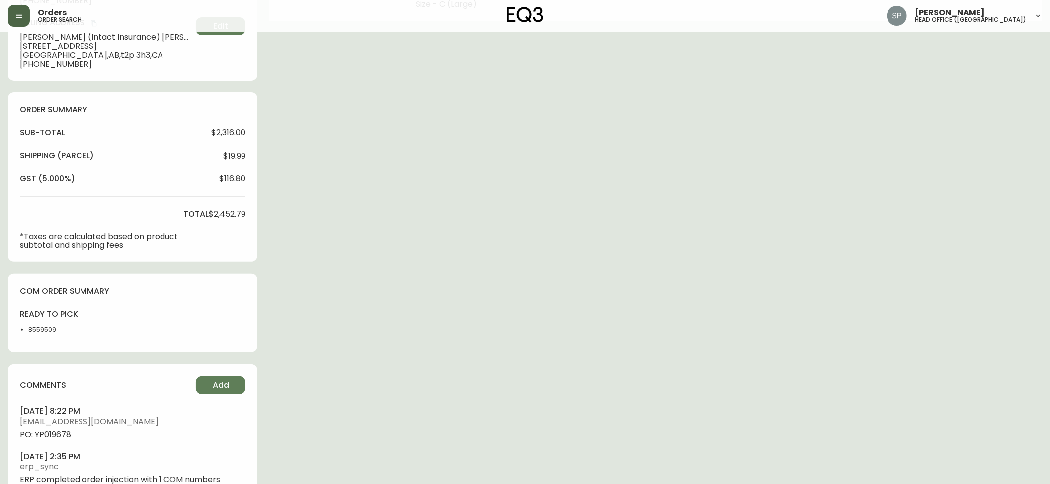
scroll to position [307, 0]
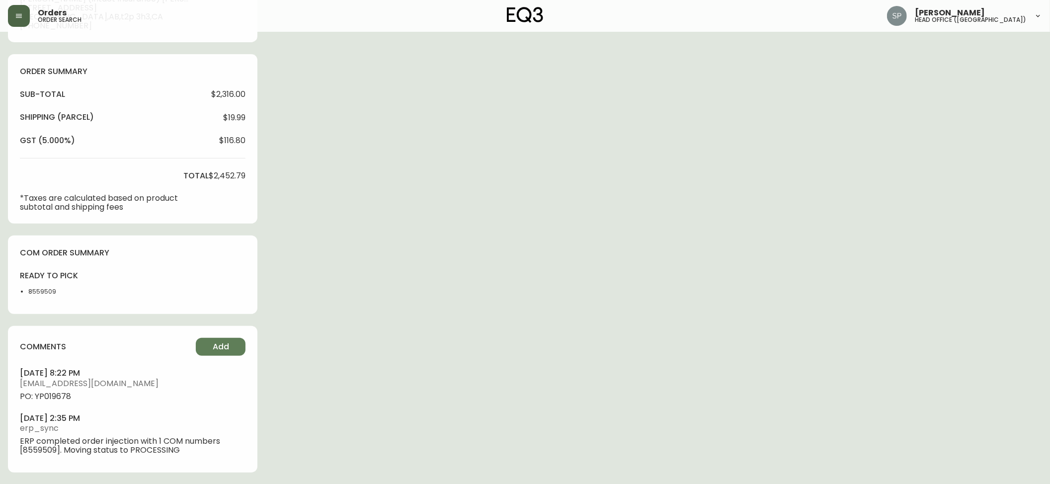
click at [62, 396] on span "PO: YP019678" at bounding box center [133, 396] width 226 height 9
copy span "YP019678"
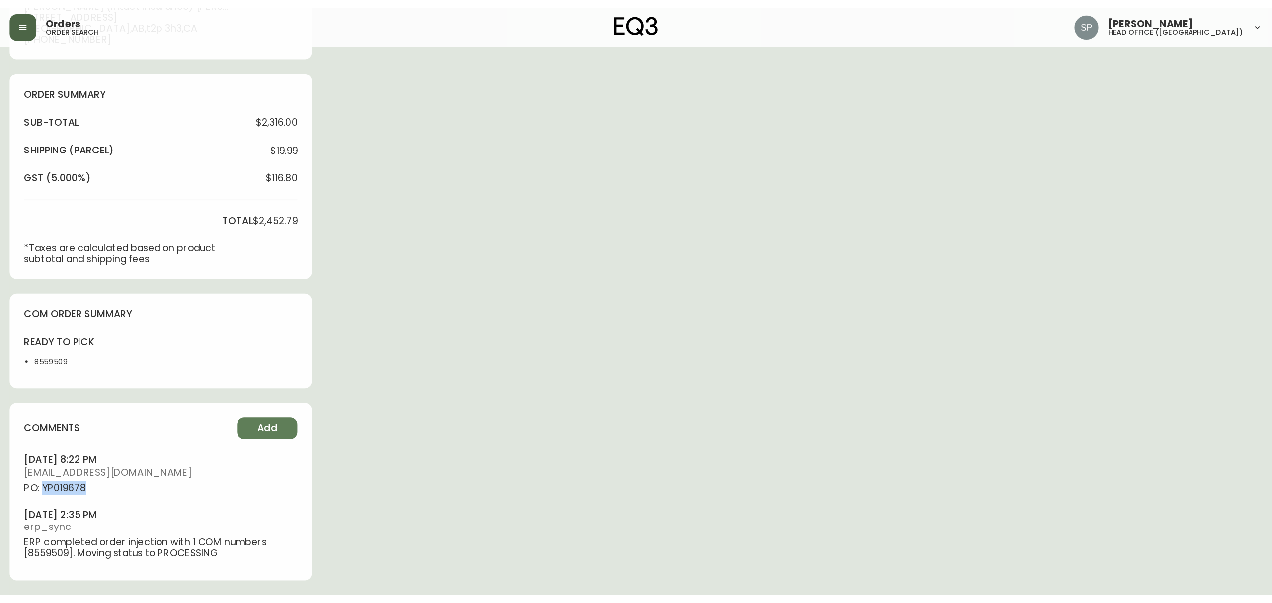
scroll to position [188, 0]
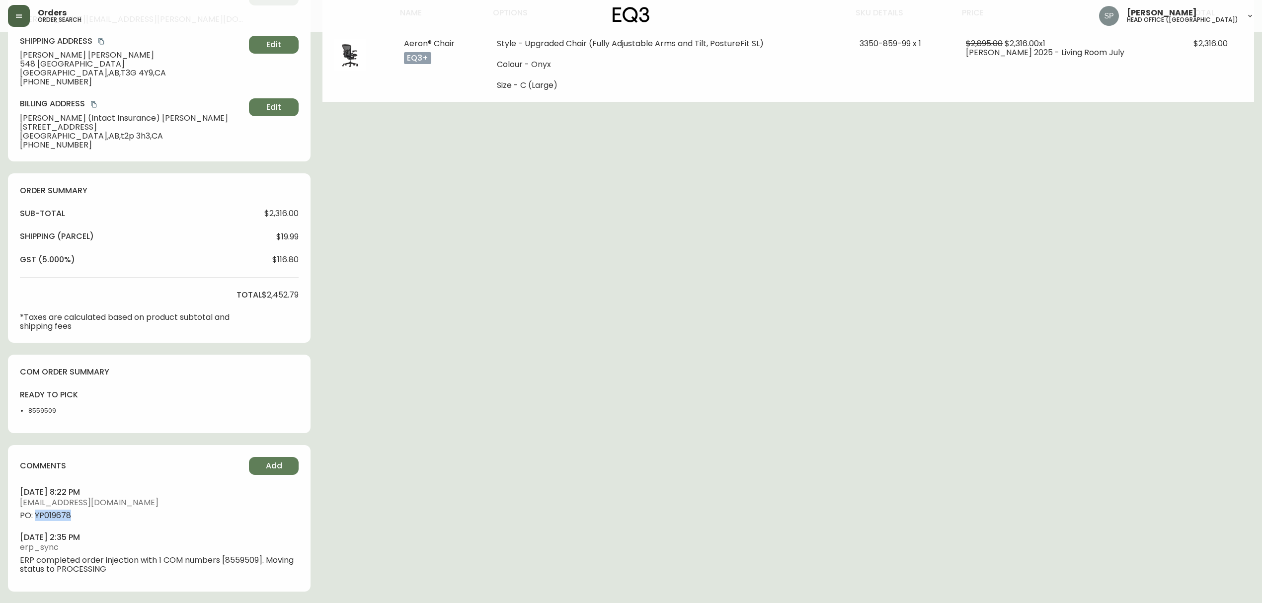
click at [33, 19] on div "Orders order search" at bounding box center [215, 16] width 415 height 22
click at [21, 23] on button "button" at bounding box center [19, 16] width 22 height 22
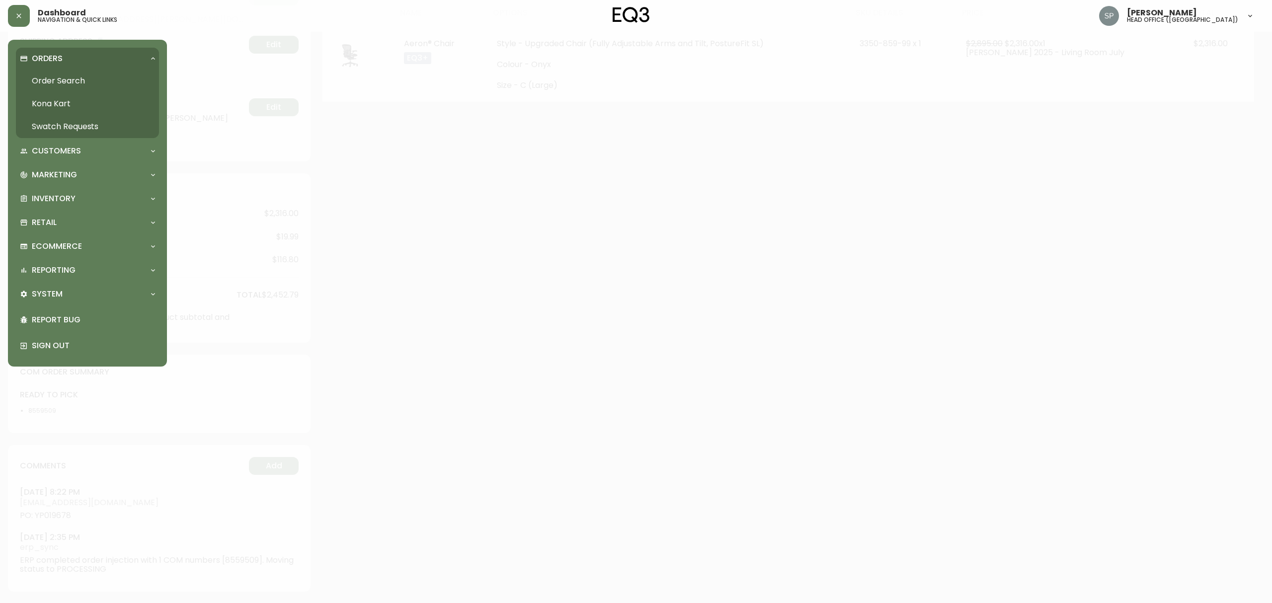
drag, startPoint x: 60, startPoint y: 75, endPoint x: 70, endPoint y: 81, distance: 11.2
click at [60, 75] on link "Order Search" at bounding box center [87, 81] width 143 height 23
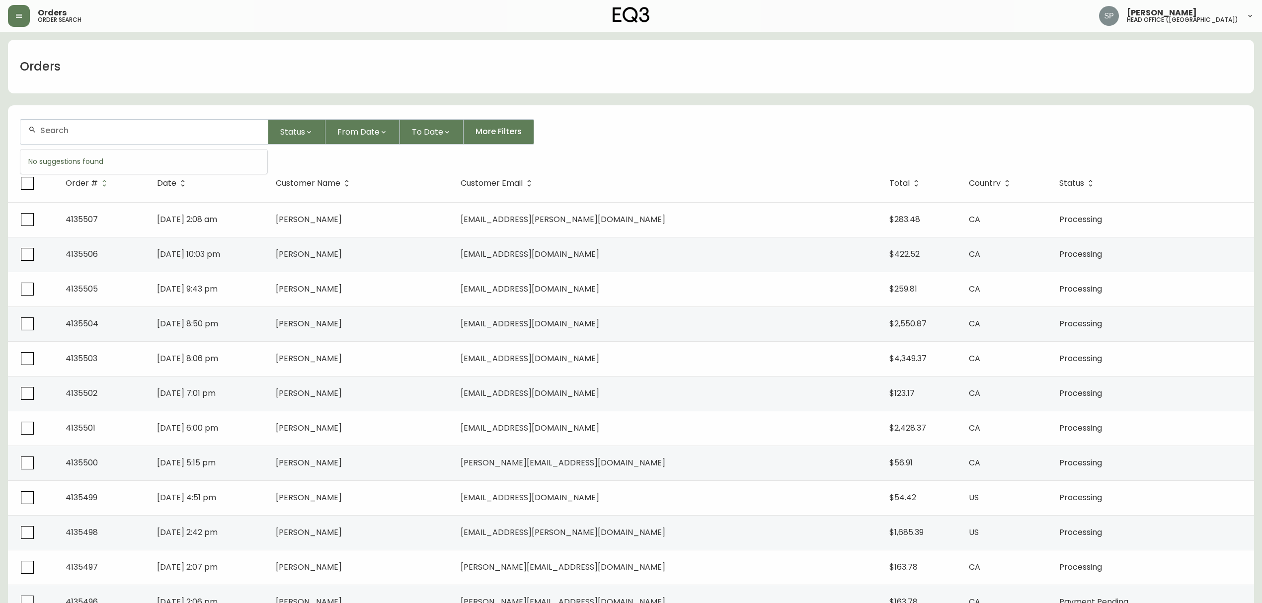
click at [130, 127] on input "text" at bounding box center [150, 130] width 220 height 9
paste input "4134320"
type input "4134320"
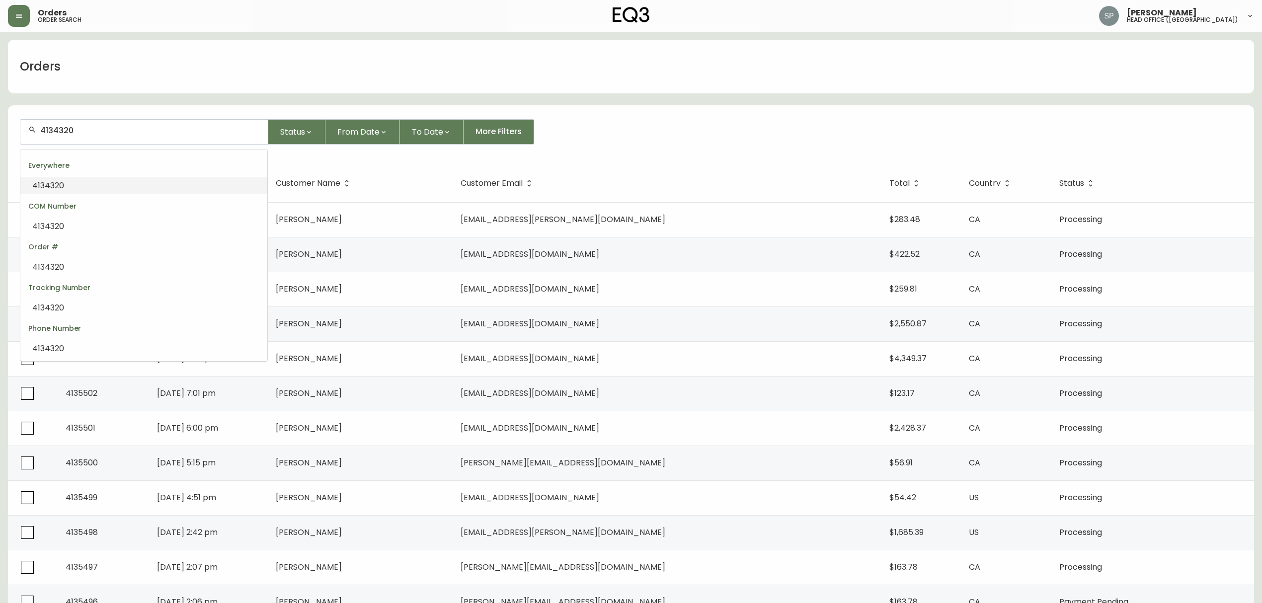
click at [103, 182] on li "4134320" at bounding box center [143, 185] width 247 height 17
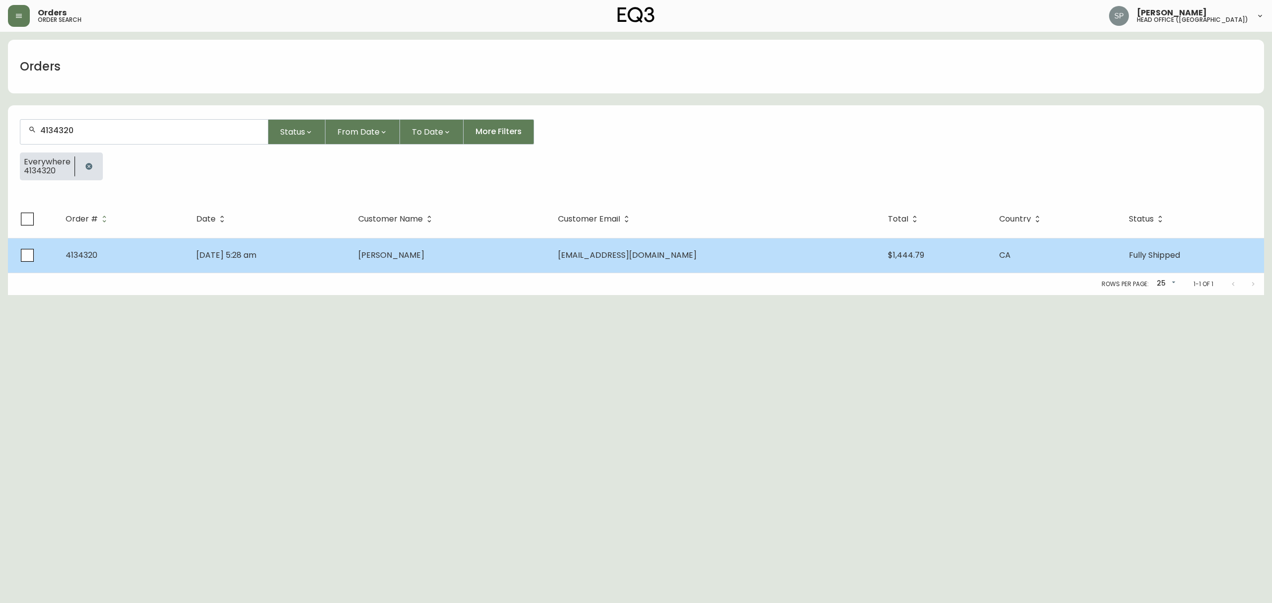
click at [351, 244] on td "[DATE] 5:28 am" at bounding box center [269, 255] width 162 height 35
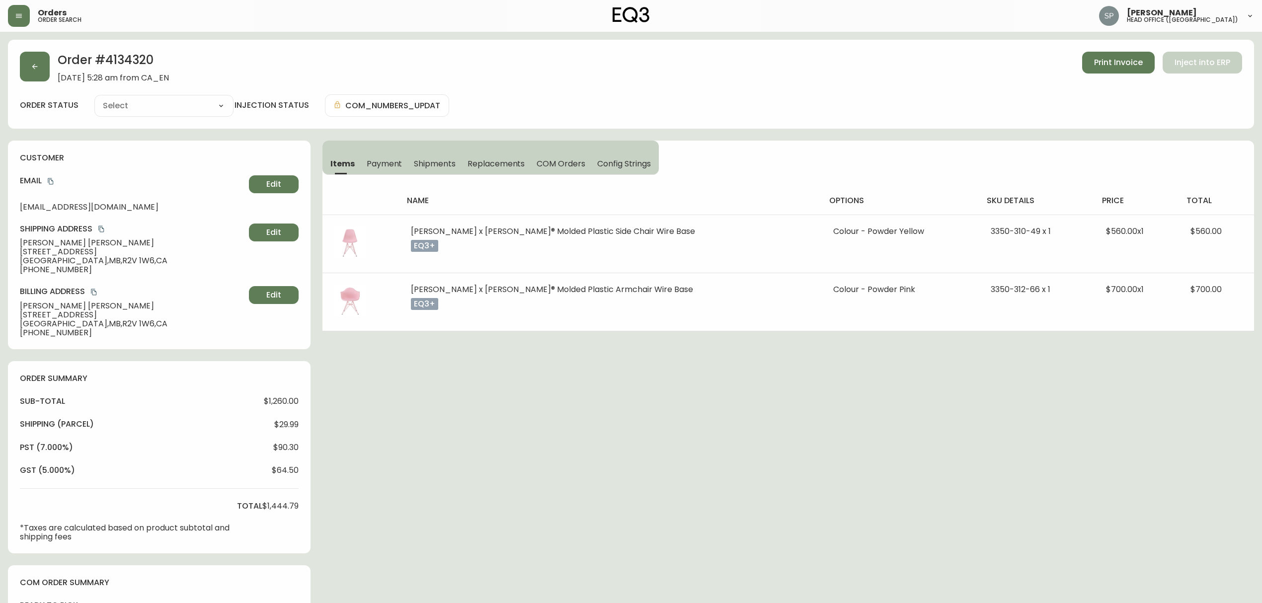
type input "Fully Shipped"
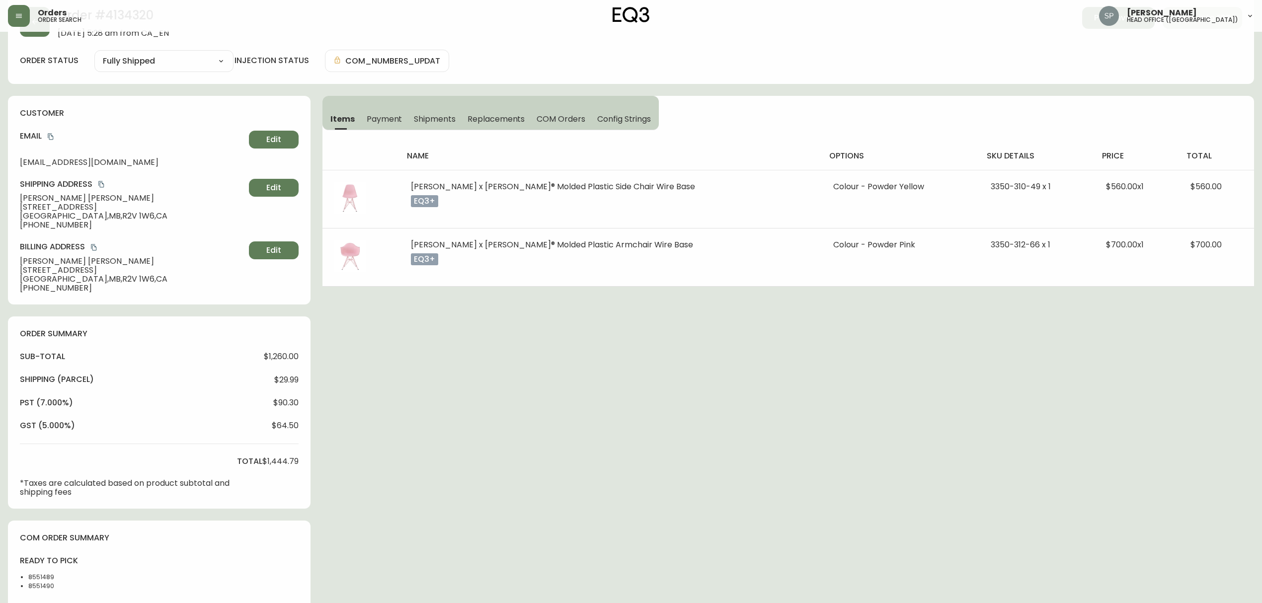
select select "FULLY_SHIPPED"
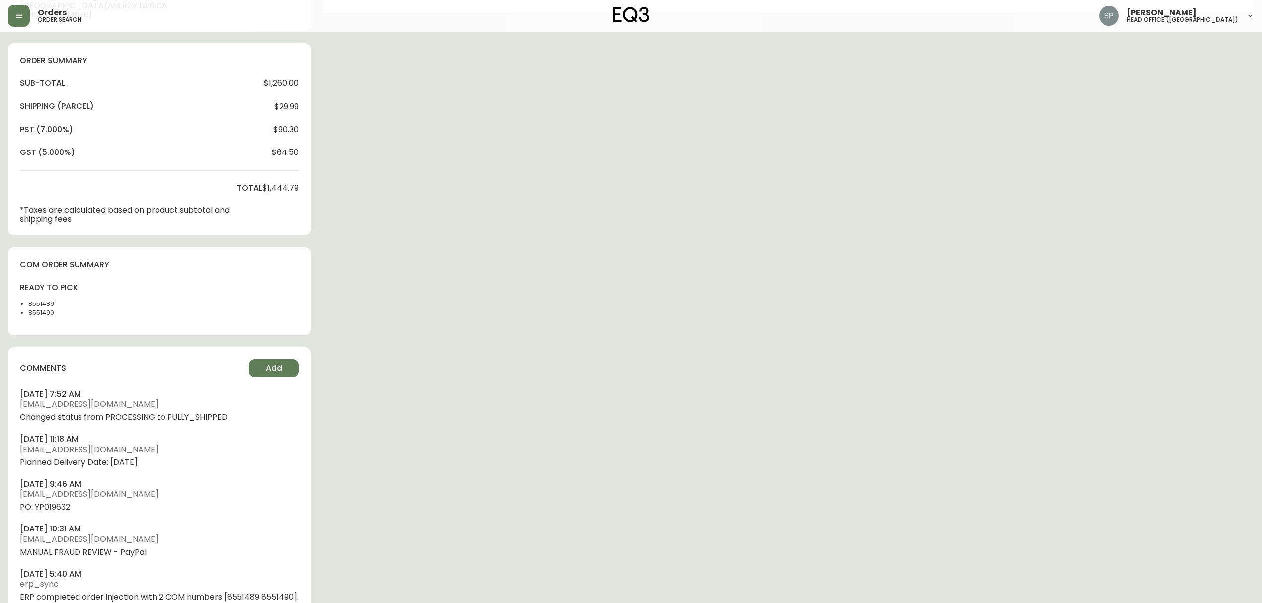
scroll to position [331, 0]
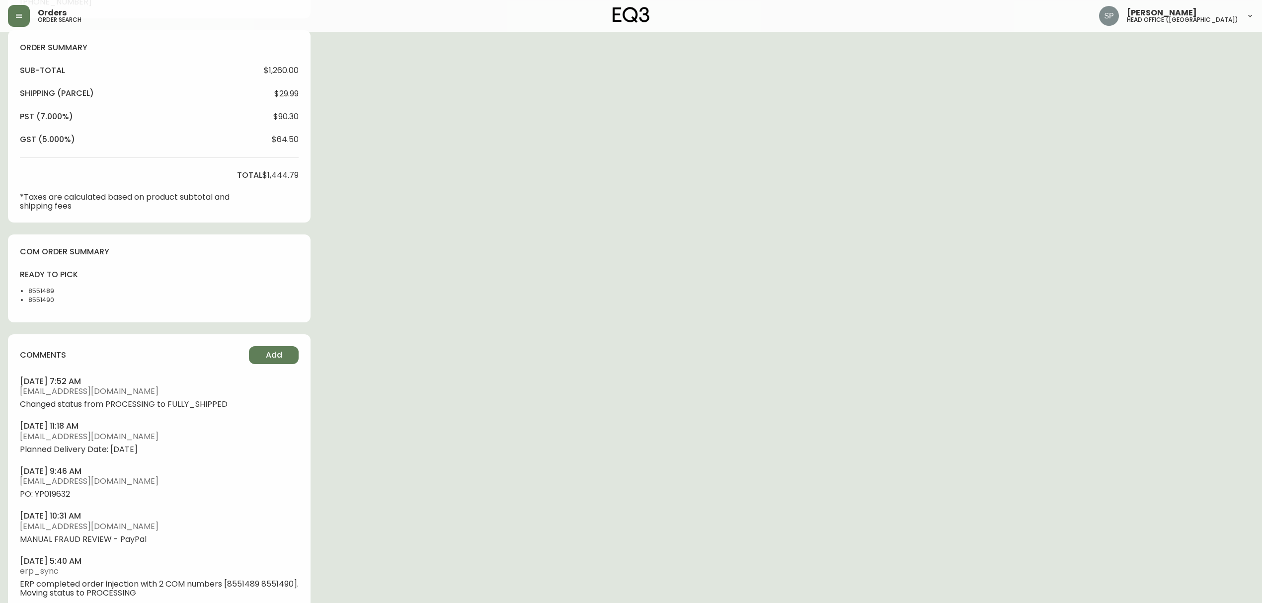
click at [42, 287] on li "8551489" at bounding box center [54, 291] width 52 height 9
click at [53, 300] on li "8551490" at bounding box center [54, 300] width 52 height 9
drag, startPoint x: 60, startPoint y: 303, endPoint x: 18, endPoint y: 291, distance: 42.8
click at [20, 291] on ul "8551489 8551490" at bounding box center [50, 296] width 61 height 18
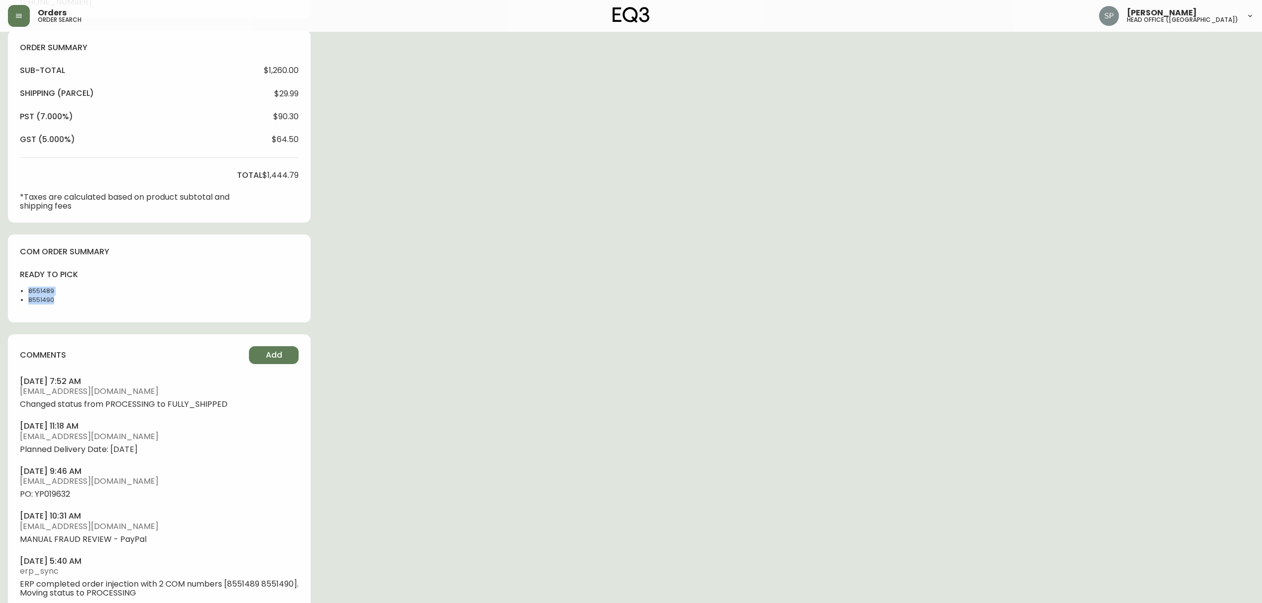
copy ul "8551489 8551490"
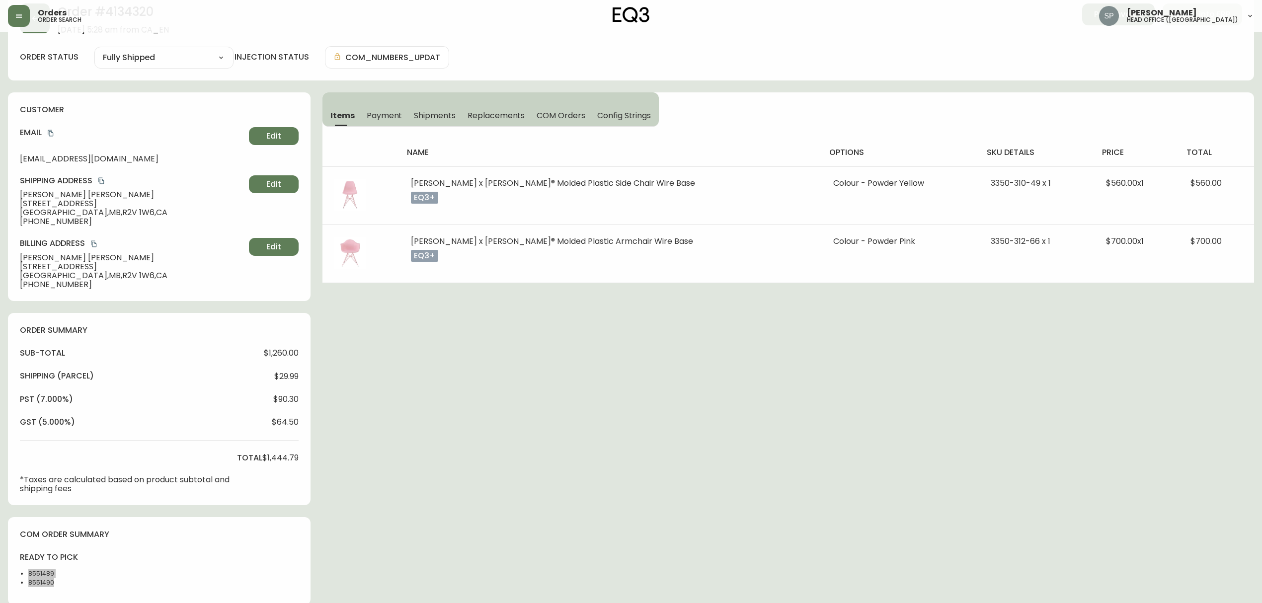
scroll to position [0, 0]
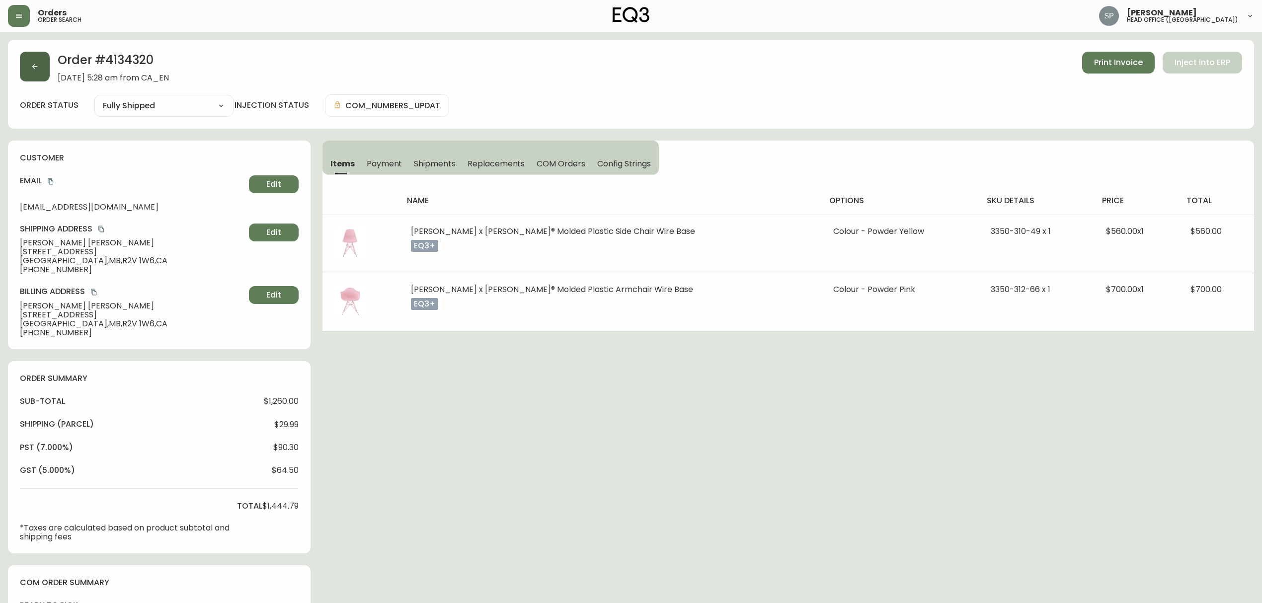
click at [34, 60] on button "button" at bounding box center [35, 67] width 30 height 30
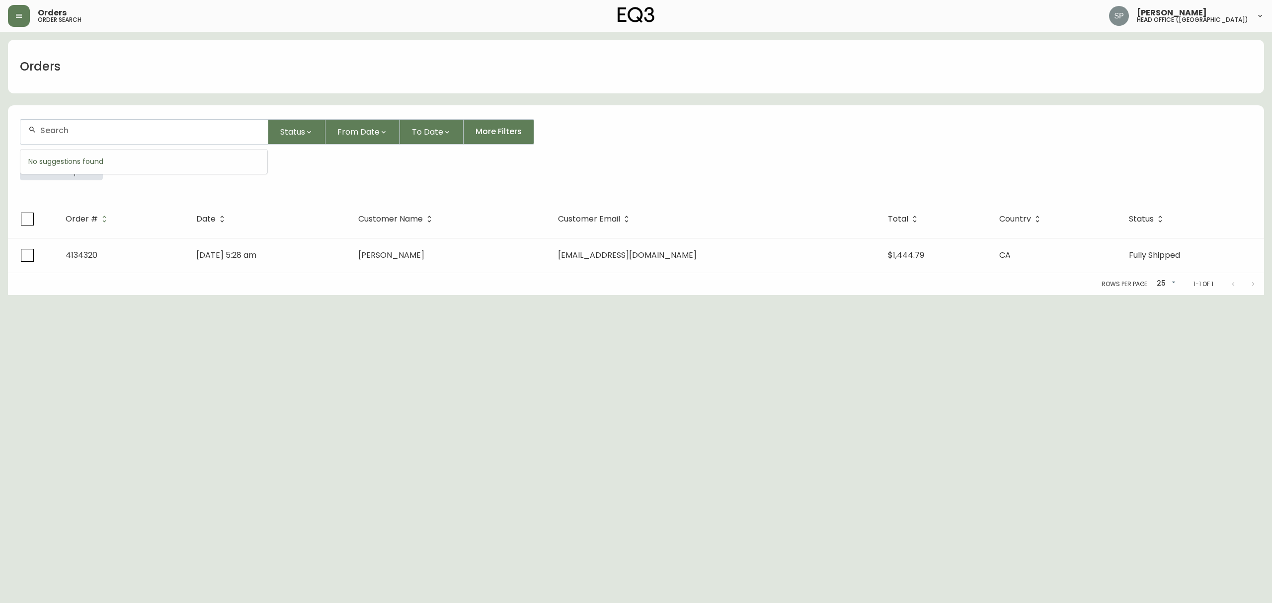
click at [94, 134] on input "text" at bounding box center [150, 130] width 220 height 9
paste input "4134734"
type input "4134734"
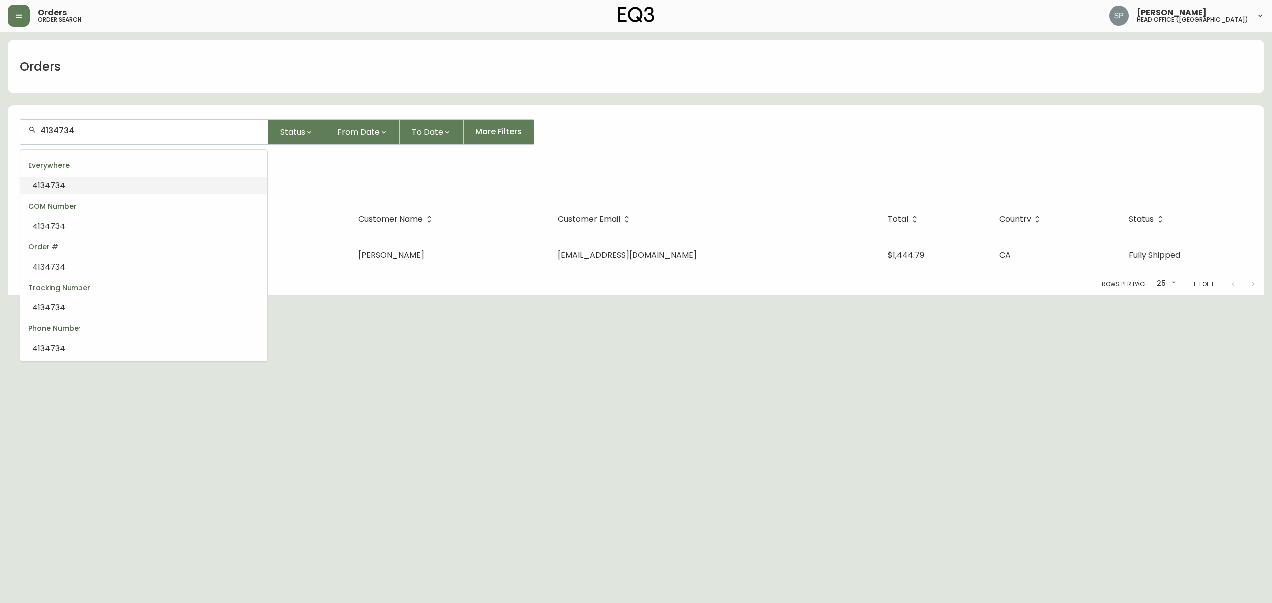
click at [104, 183] on li "4134734" at bounding box center [143, 185] width 247 height 17
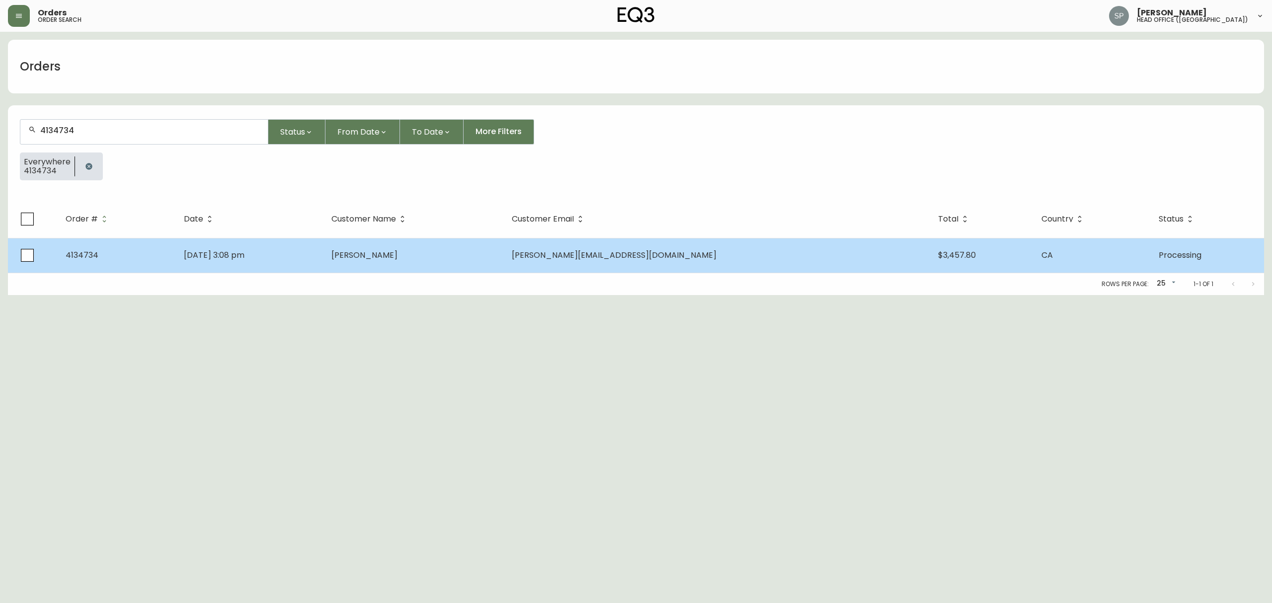
click at [244, 256] on span "[DATE] 3:08 pm" at bounding box center [214, 254] width 61 height 11
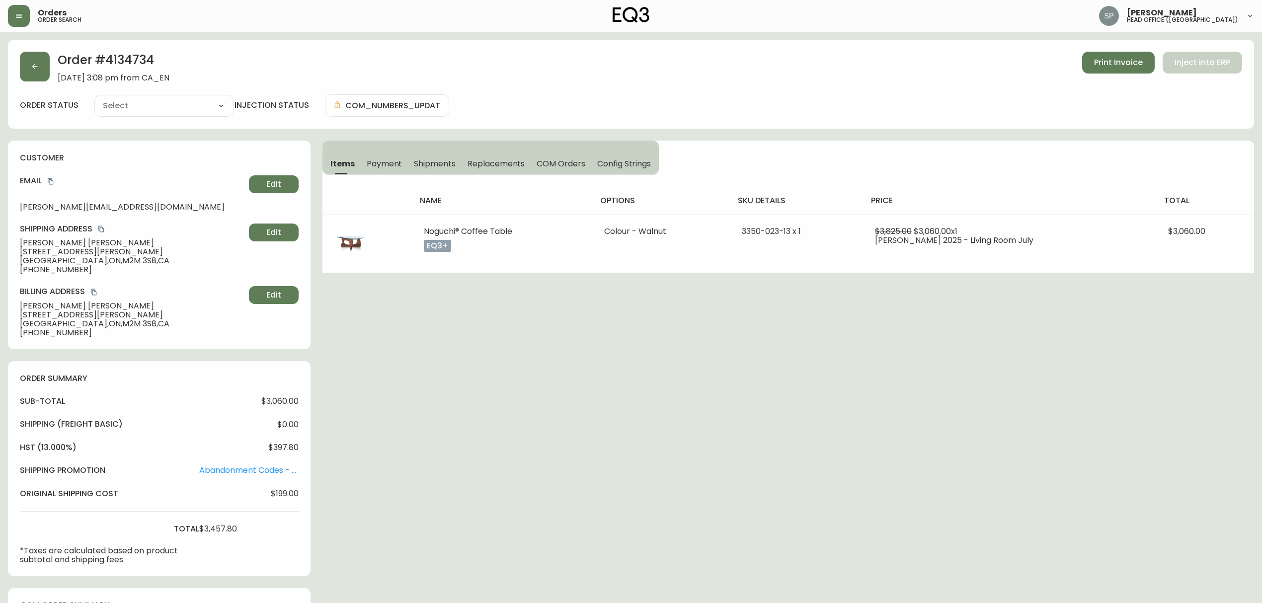
type input "Processing"
select select "PROCESSING"
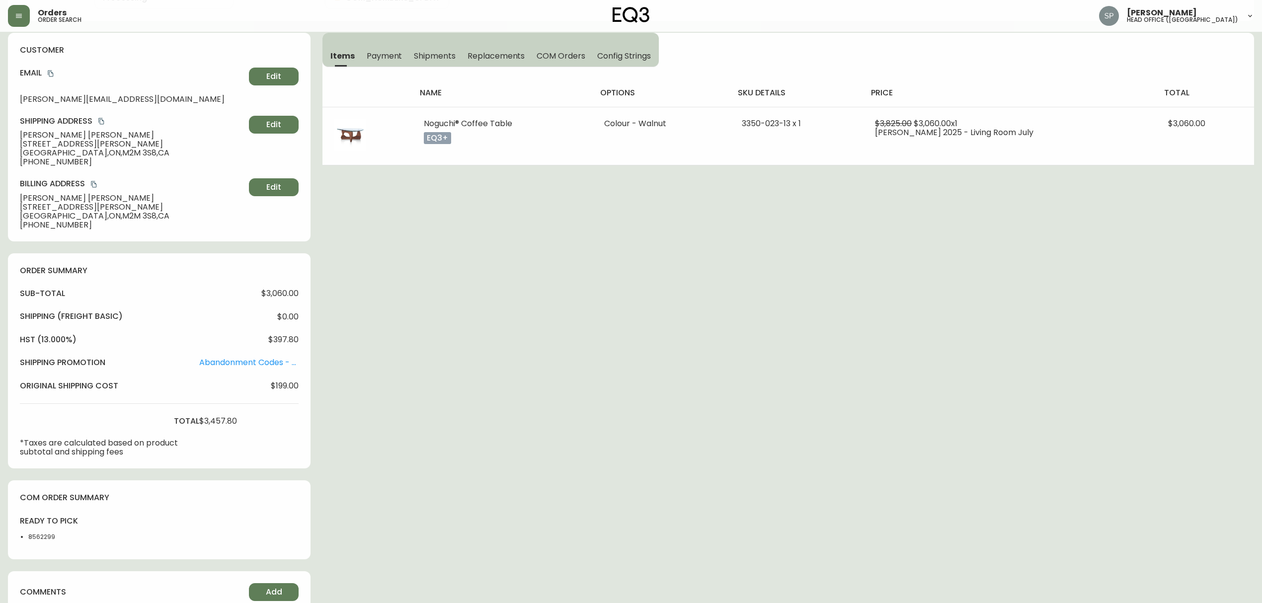
scroll to position [279, 0]
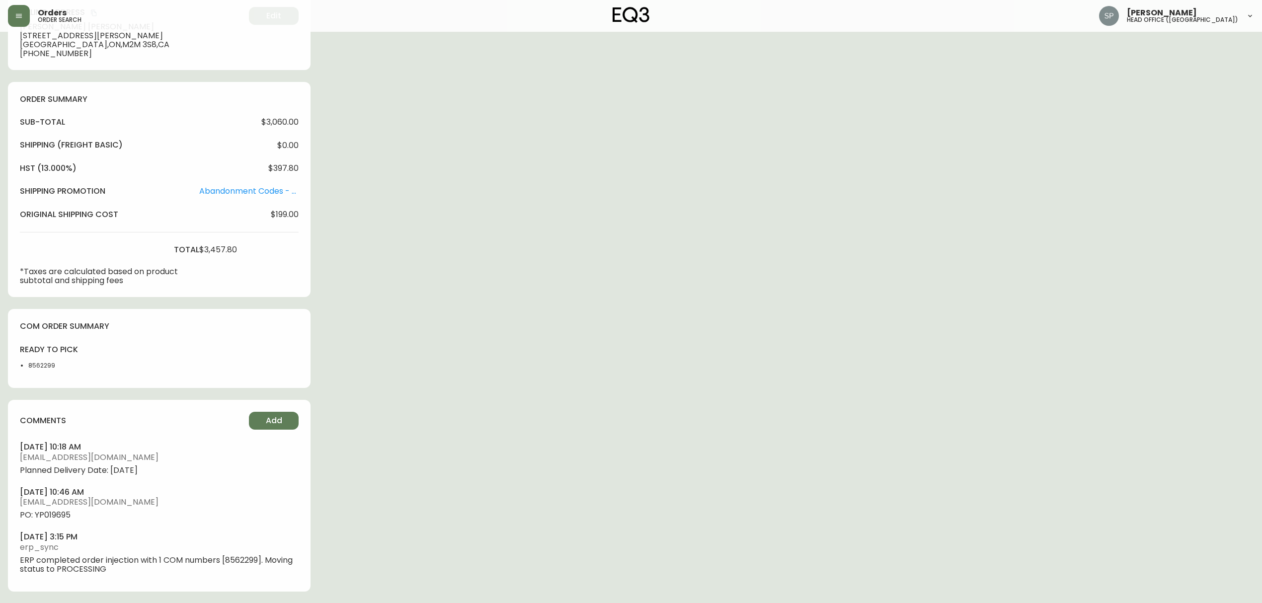
click at [64, 512] on span "PO: YP019695" at bounding box center [159, 515] width 279 height 9
copy span "YP019695"
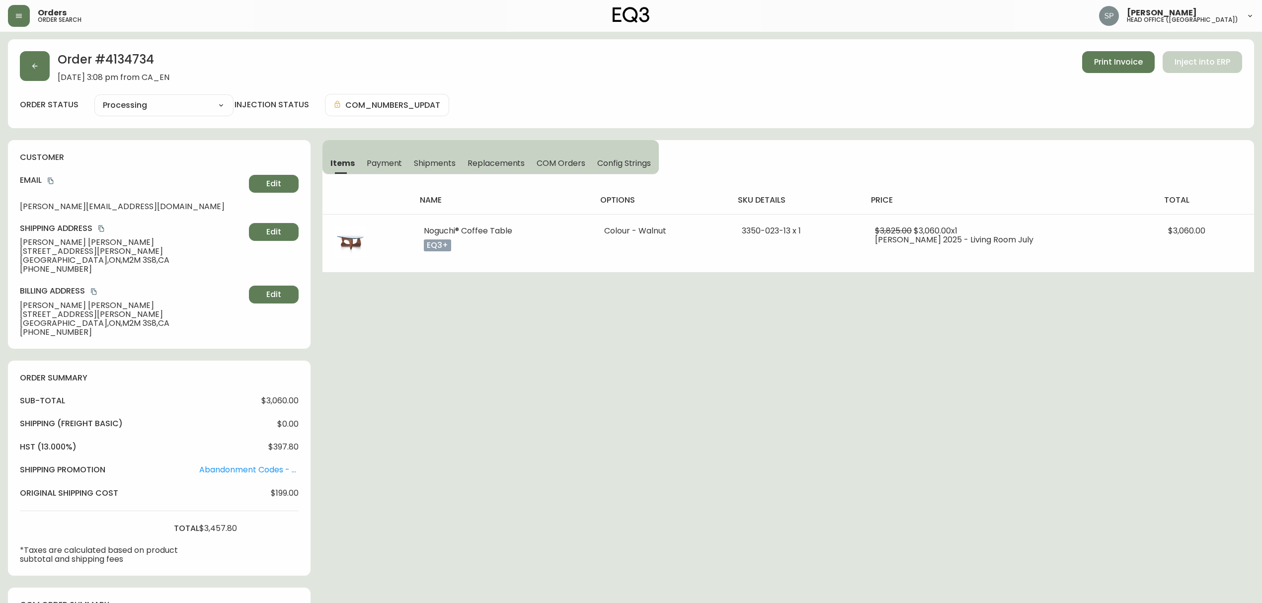
scroll to position [0, 0]
click at [43, 66] on button "button" at bounding box center [35, 67] width 30 height 30
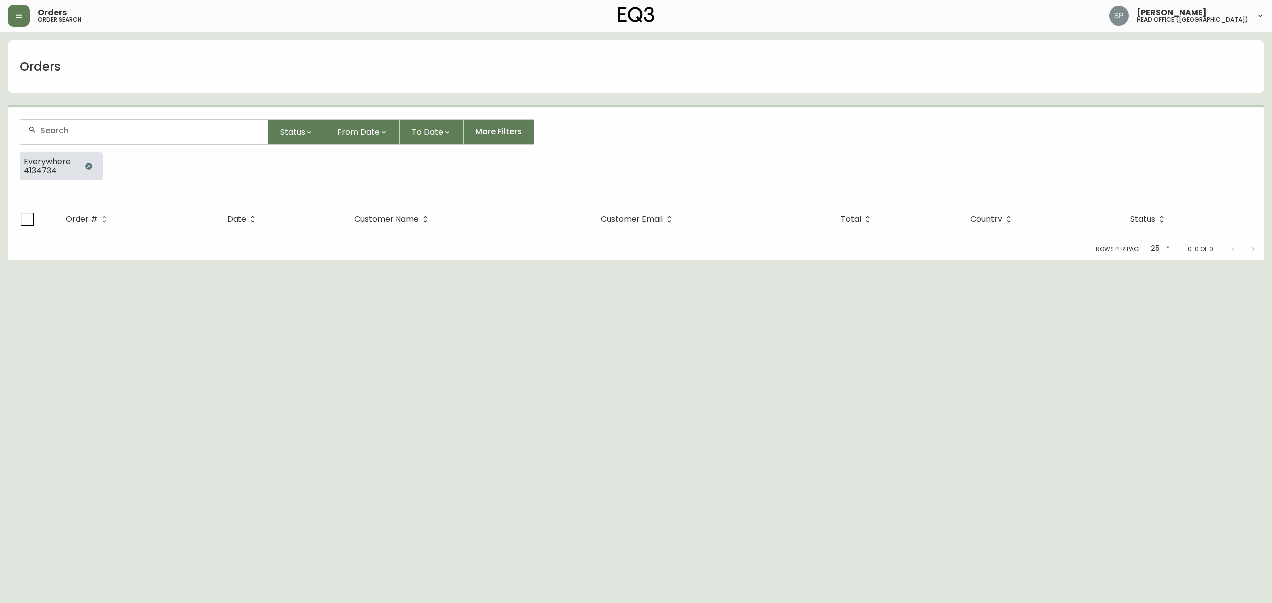
click at [111, 132] on input "text" at bounding box center [150, 130] width 220 height 9
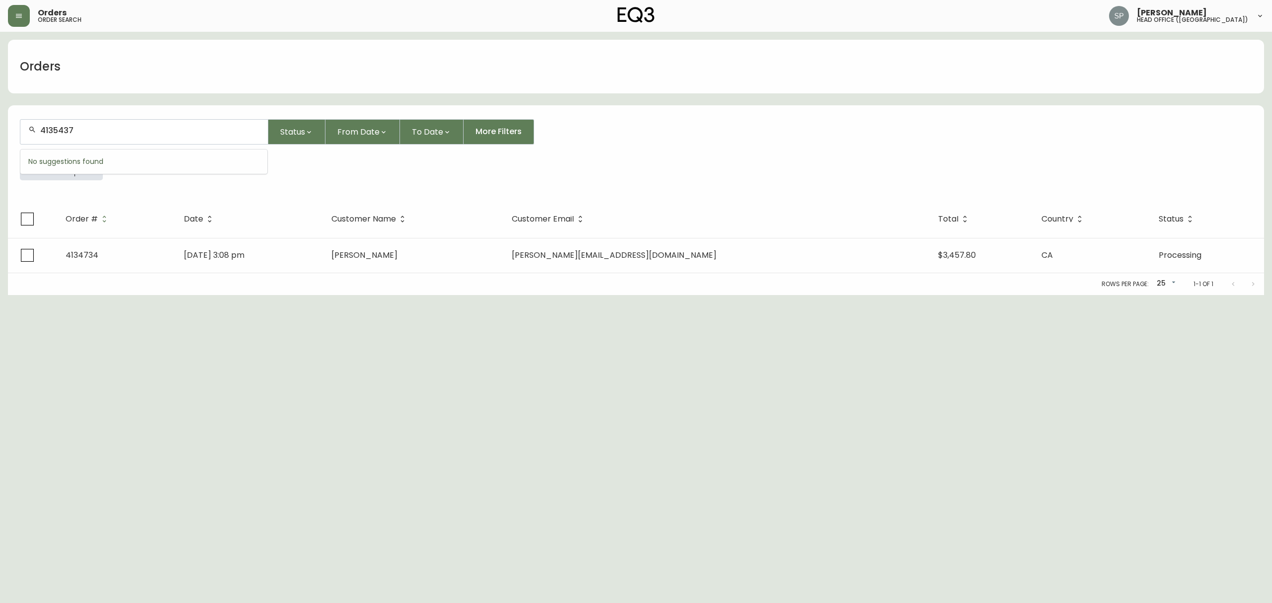
type input "4135437"
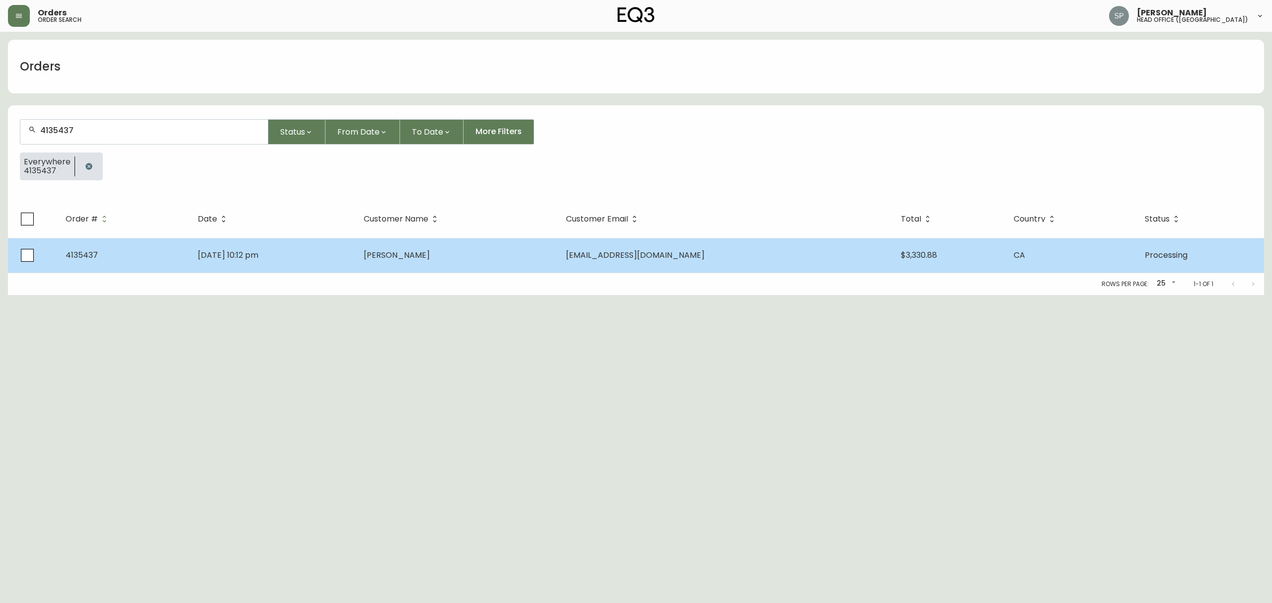
click at [527, 248] on td "[PERSON_NAME]" at bounding box center [457, 255] width 202 height 35
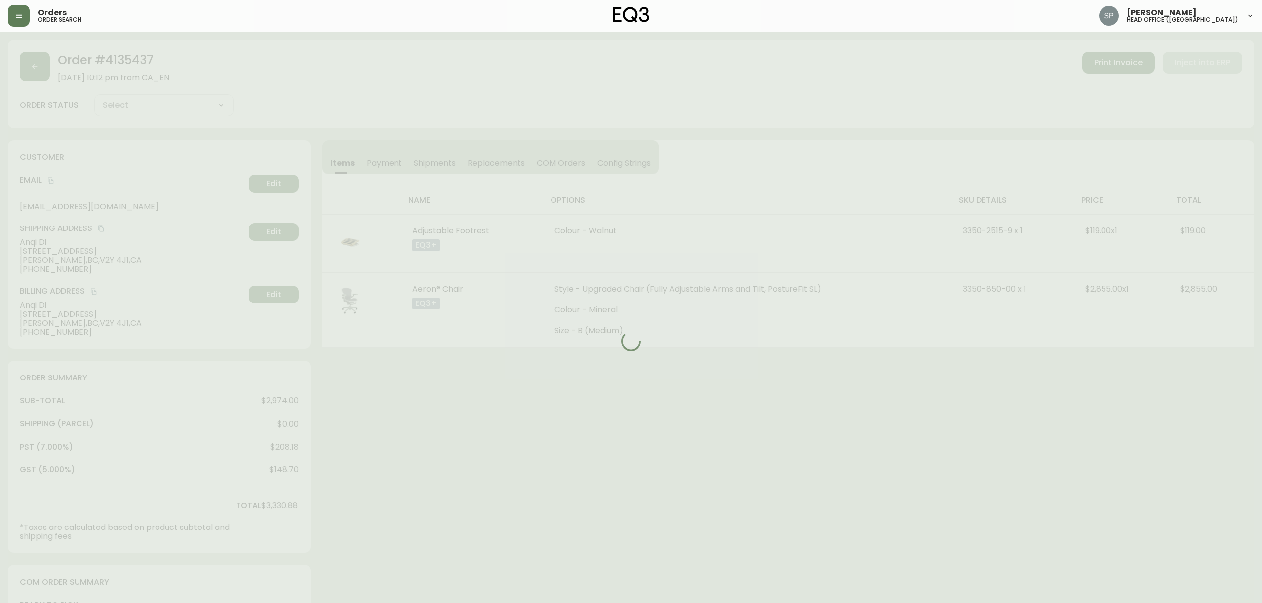
type input "Processing"
select select "PROCESSING"
